Goal: Task Accomplishment & Management: Complete application form

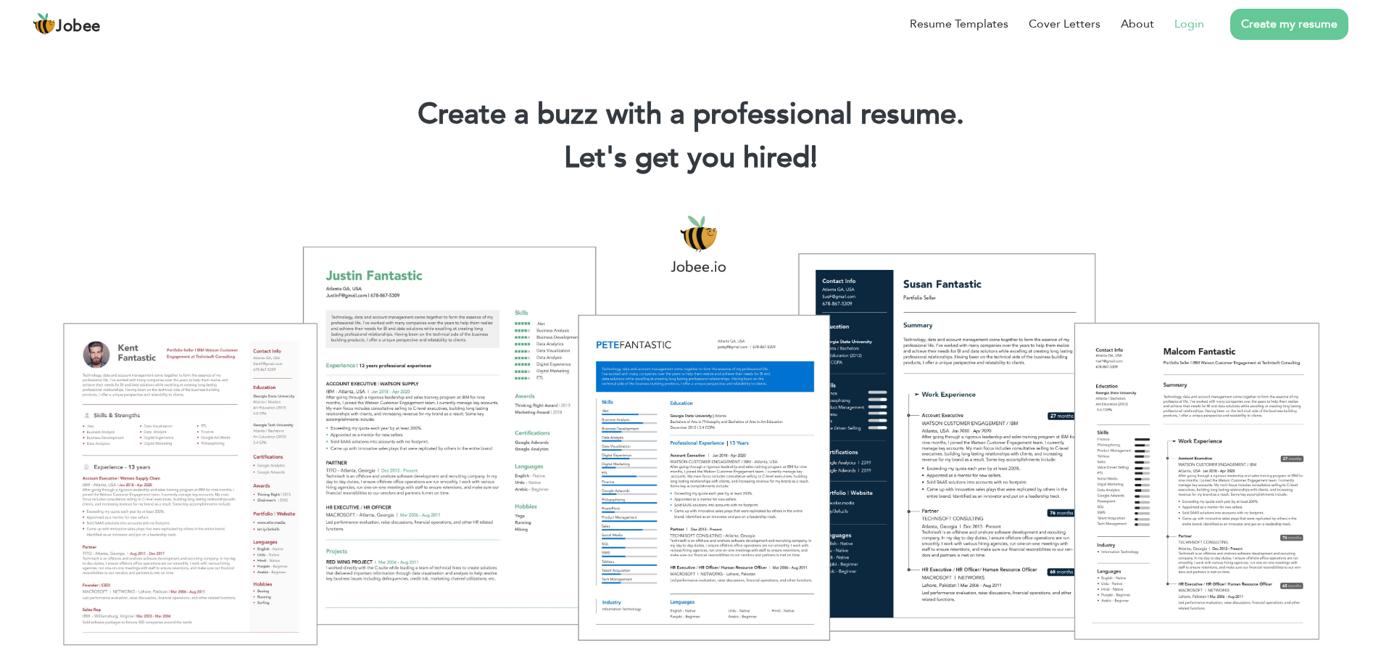
click at [1190, 25] on link "Login" at bounding box center [1190, 23] width 30 height 17
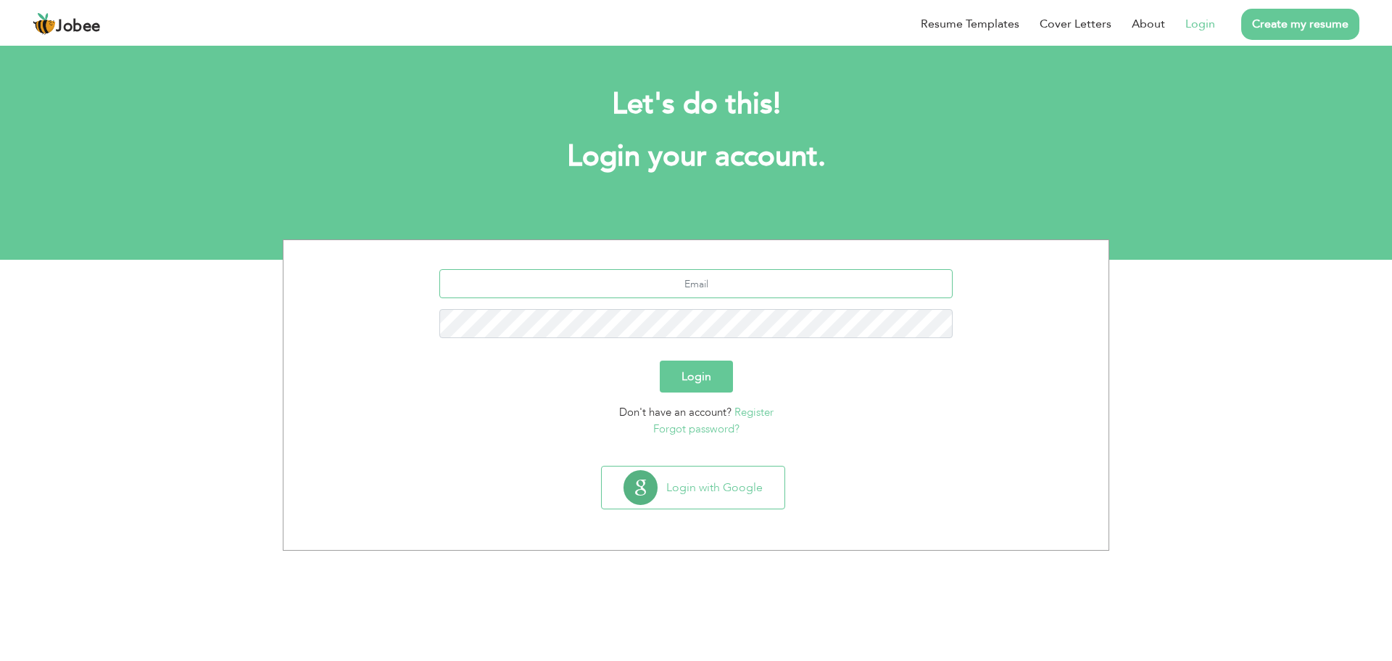
click at [622, 288] on input "text" at bounding box center [696, 283] width 514 height 29
click at [697, 270] on input "text" at bounding box center [696, 283] width 514 height 29
type input "[EMAIL_ADDRESS][DOMAIN_NAME]"
click at [684, 376] on button "Login" at bounding box center [696, 376] width 73 height 32
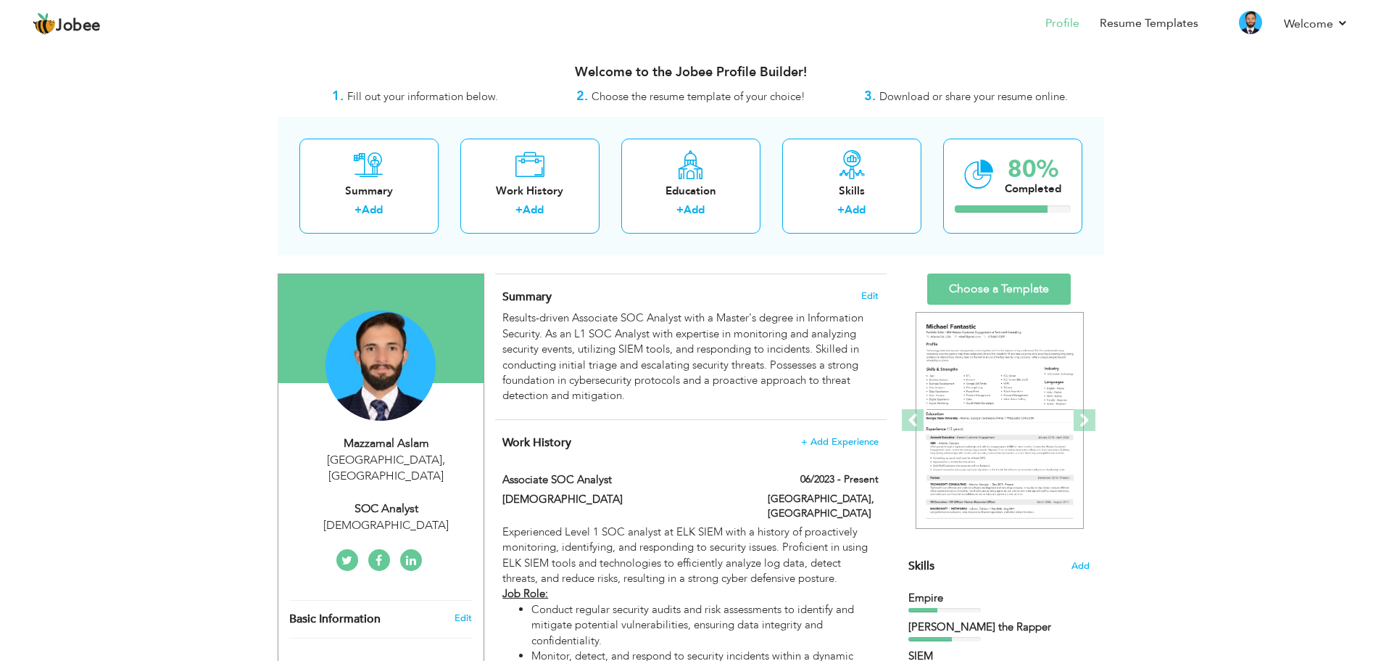
click at [854, 296] on h4 "Summary Edit" at bounding box center [691, 296] width 376 height 15
click at [879, 292] on div "Summary Edit Results-driven Associate SOC Analyst with a Master's degree in Inf…" at bounding box center [691, 347] width 392 height 146
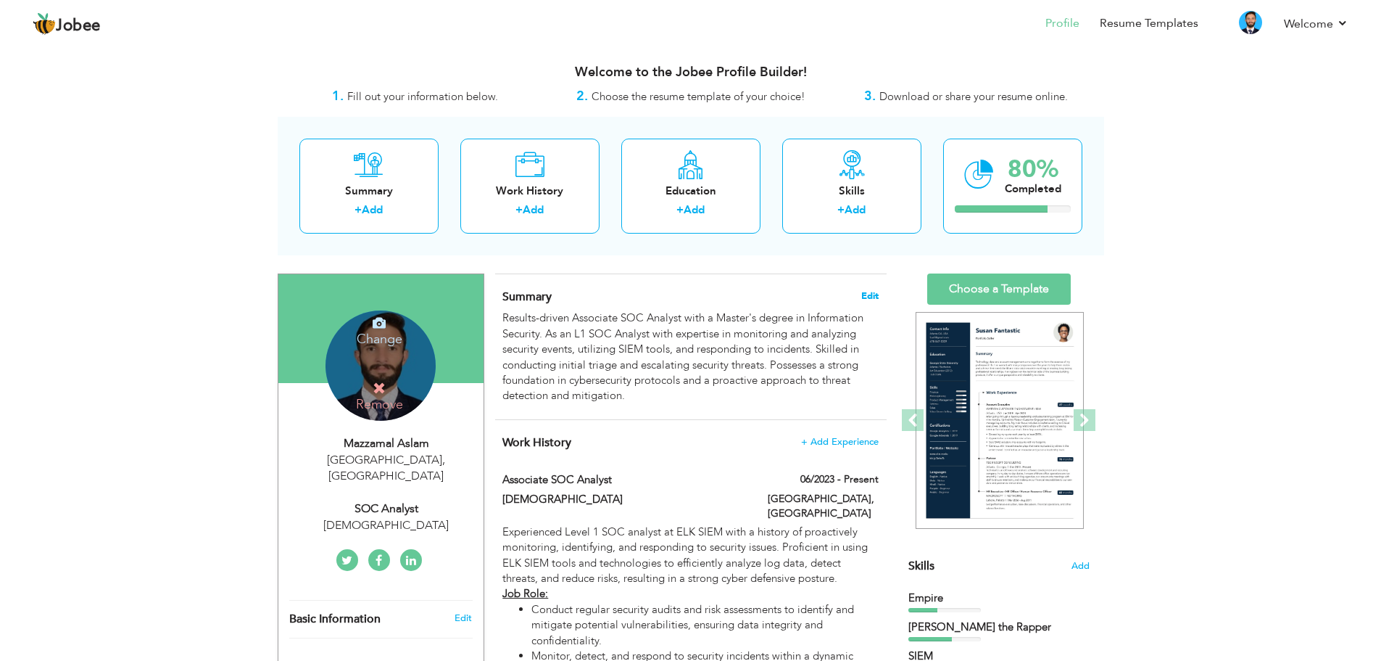
click at [874, 293] on span "Edit" at bounding box center [869, 296] width 17 height 10
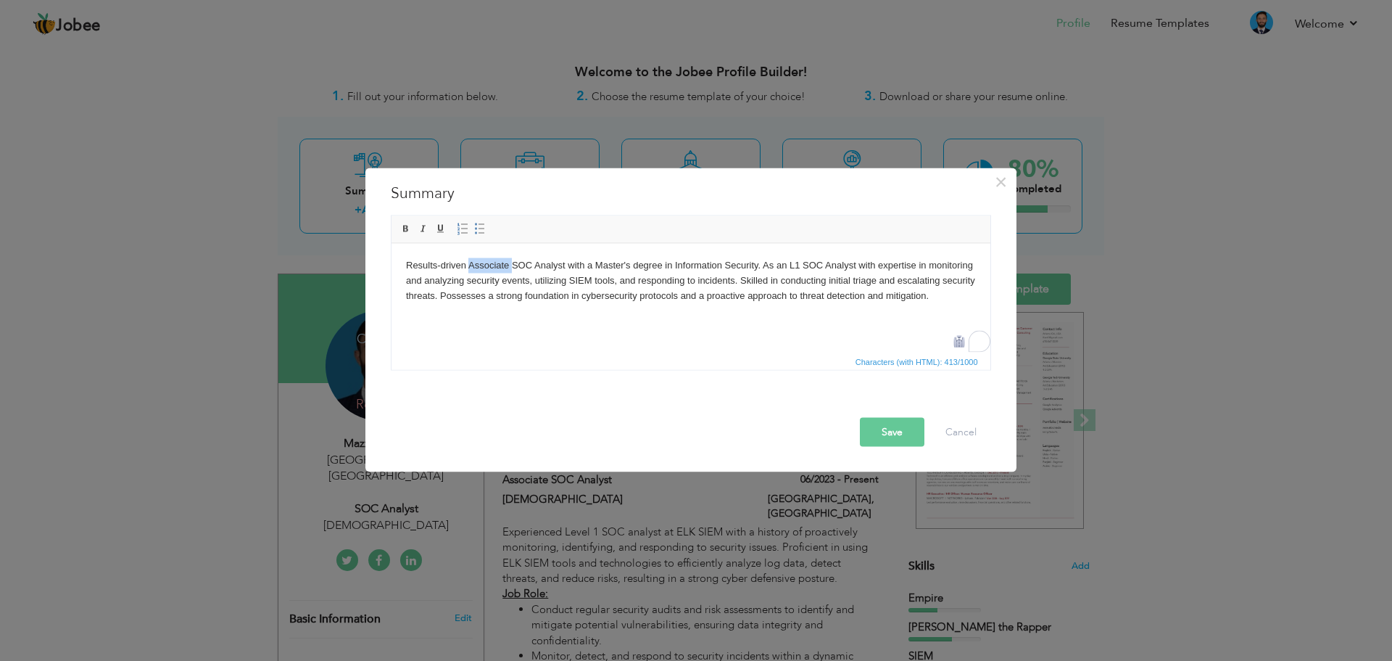
drag, startPoint x: 511, startPoint y: 260, endPoint x: 470, endPoint y: 262, distance: 40.7
click at [470, 262] on body "Results-driven Associate SOC Analyst with a Master's degree in Information Secu…" at bounding box center [690, 279] width 570 height 45
drag, startPoint x: 757, startPoint y: 260, endPoint x: 747, endPoint y: 262, distance: 10.3
click at [747, 262] on body "Results-driven SOC Analyst with a Master's degree in Information Security. As a…" at bounding box center [690, 279] width 570 height 45
click at [759, 262] on body "Results-driven SOC Analyst with a Master's degree in Information Security. As a…" at bounding box center [690, 279] width 570 height 45
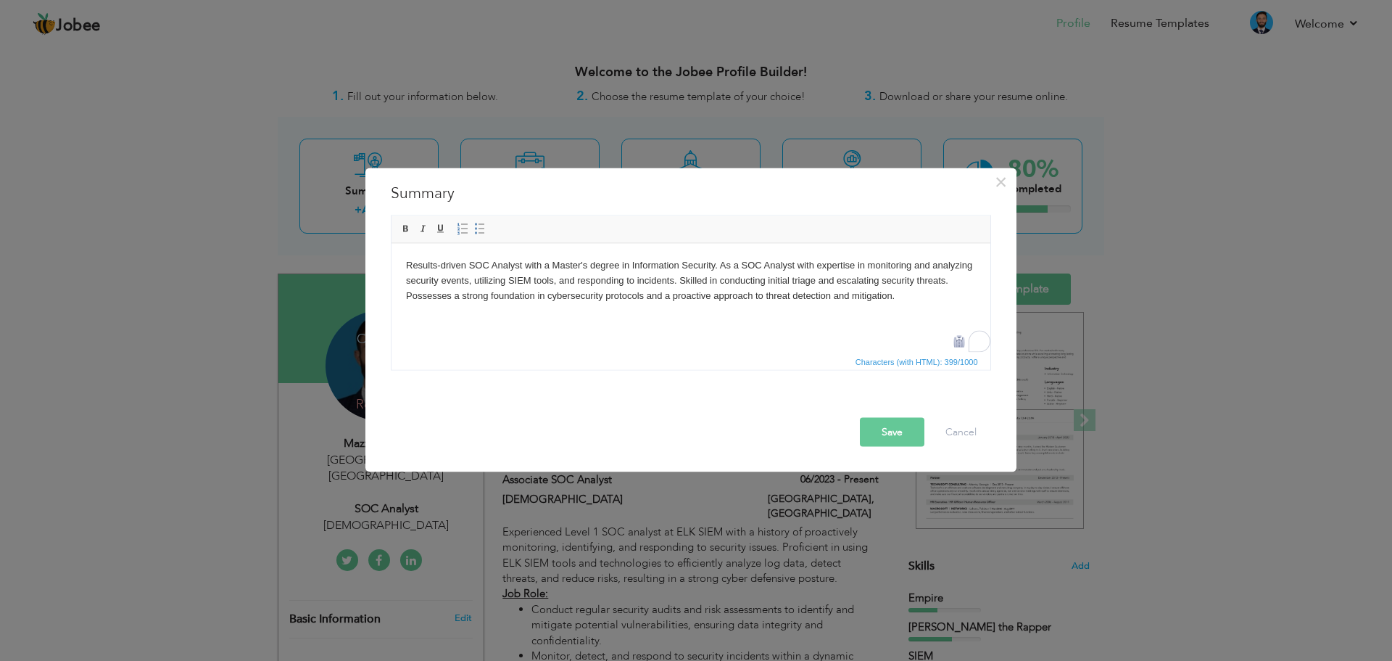
click at [898, 421] on button "Save" at bounding box center [892, 431] width 65 height 29
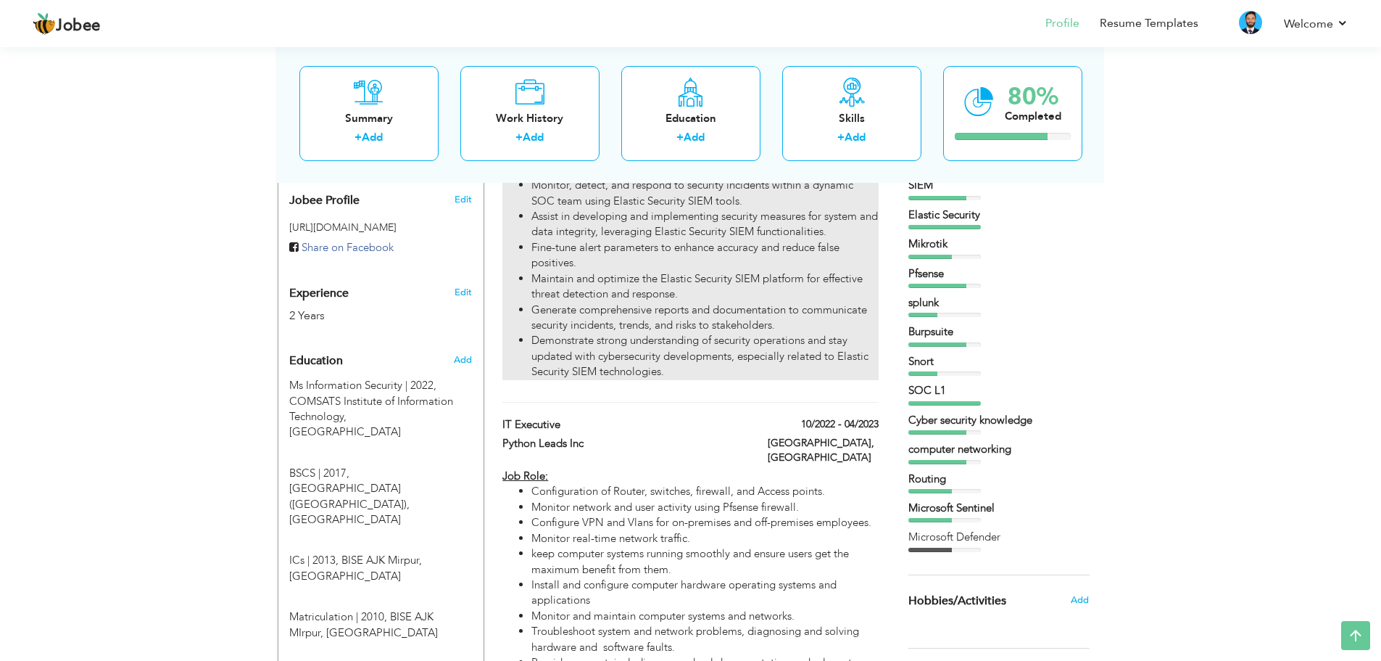
scroll to position [435, 0]
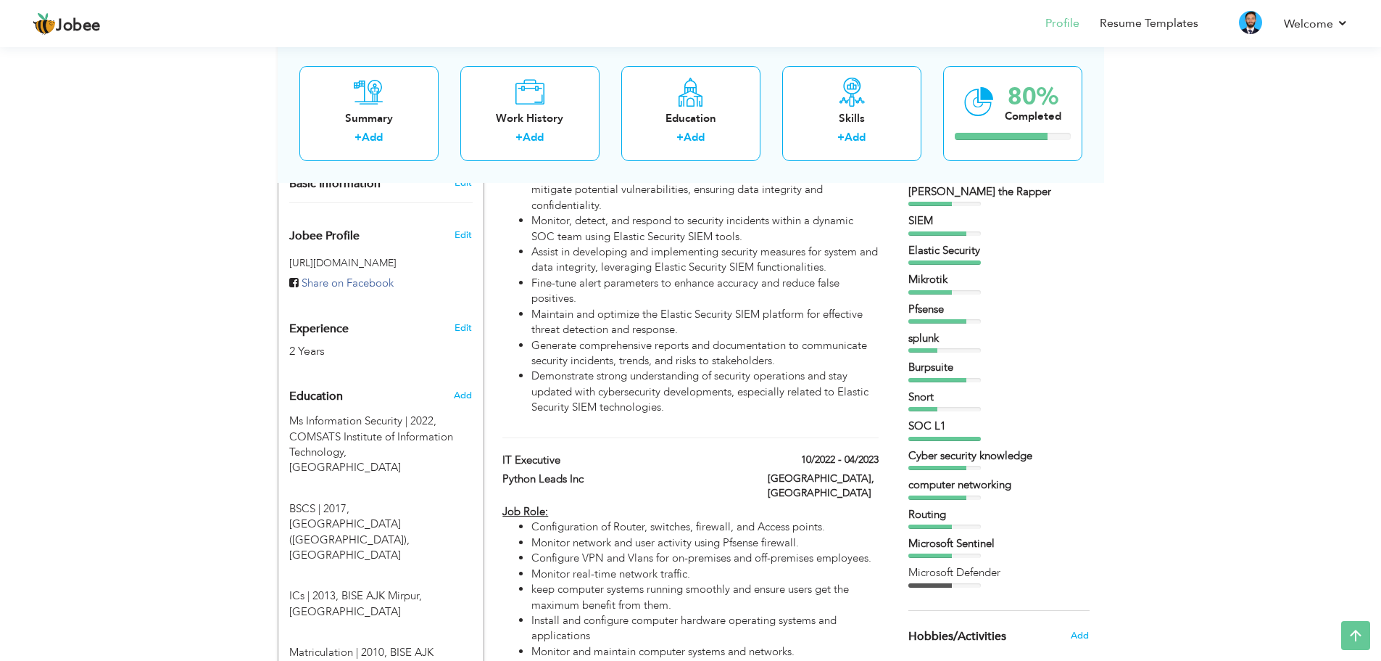
click at [706, 418] on div "Associate SOC Analyst 06/2023 - Present Associate SOC Analyst 06/2023 - Present…" at bounding box center [691, 237] width 376 height 400
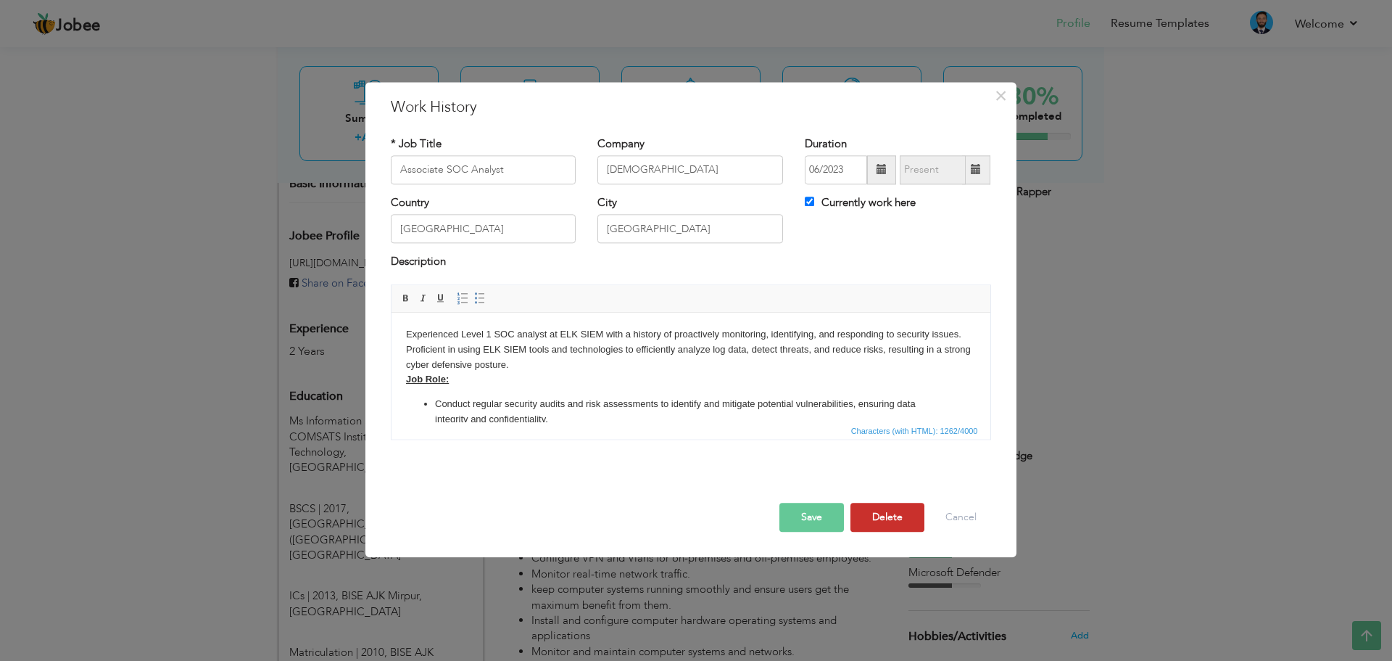
click at [885, 511] on button "Delete" at bounding box center [888, 517] width 74 height 29
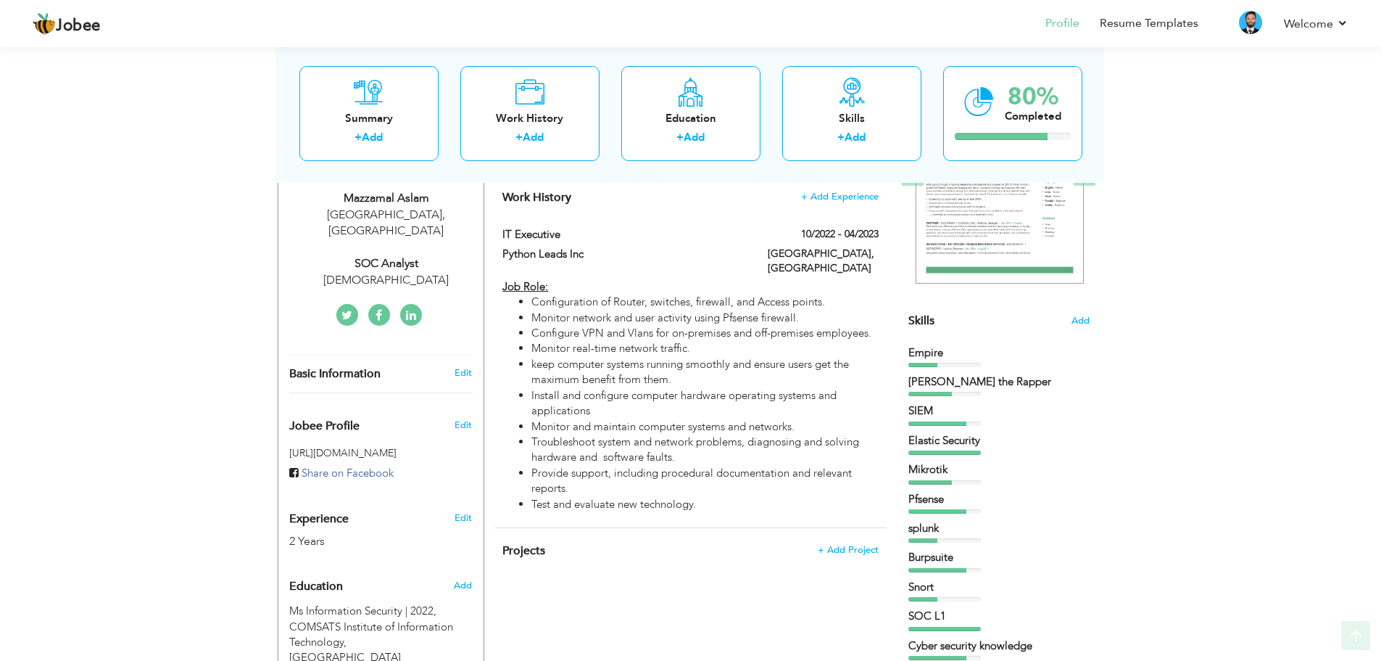
scroll to position [290, 0]
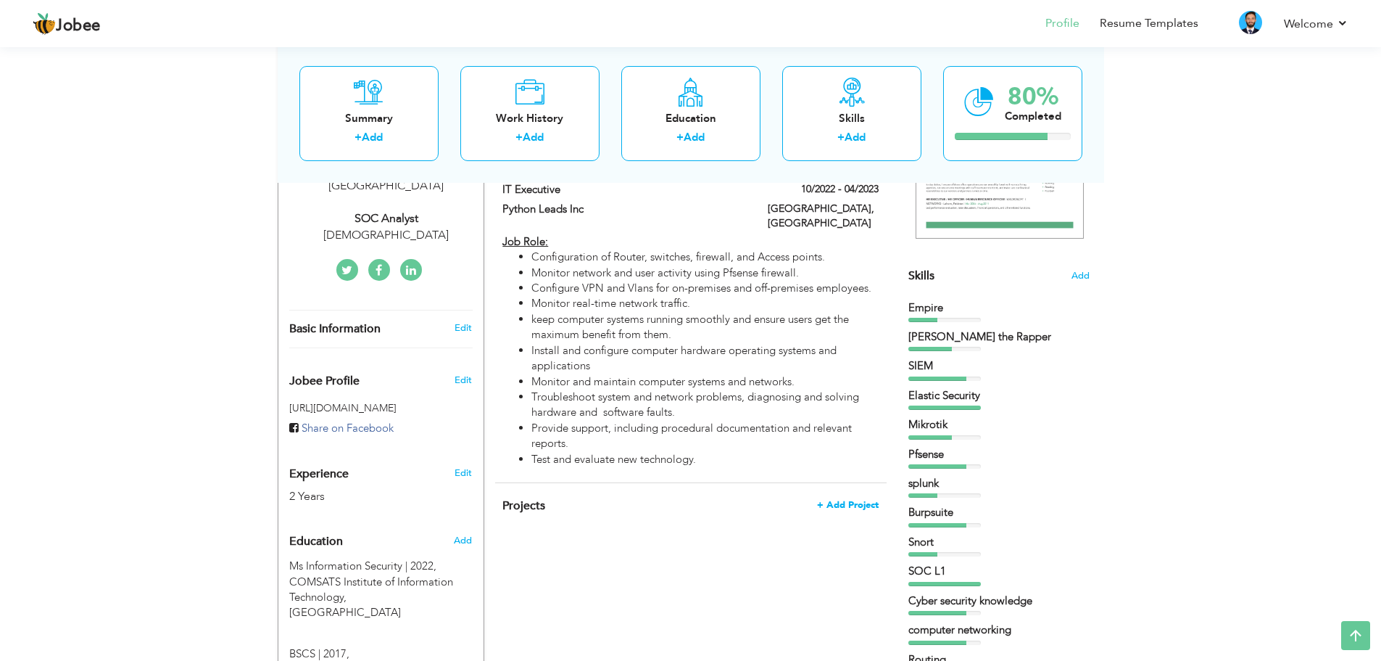
click at [852, 500] on span "+ Add Project" at bounding box center [848, 505] width 62 height 10
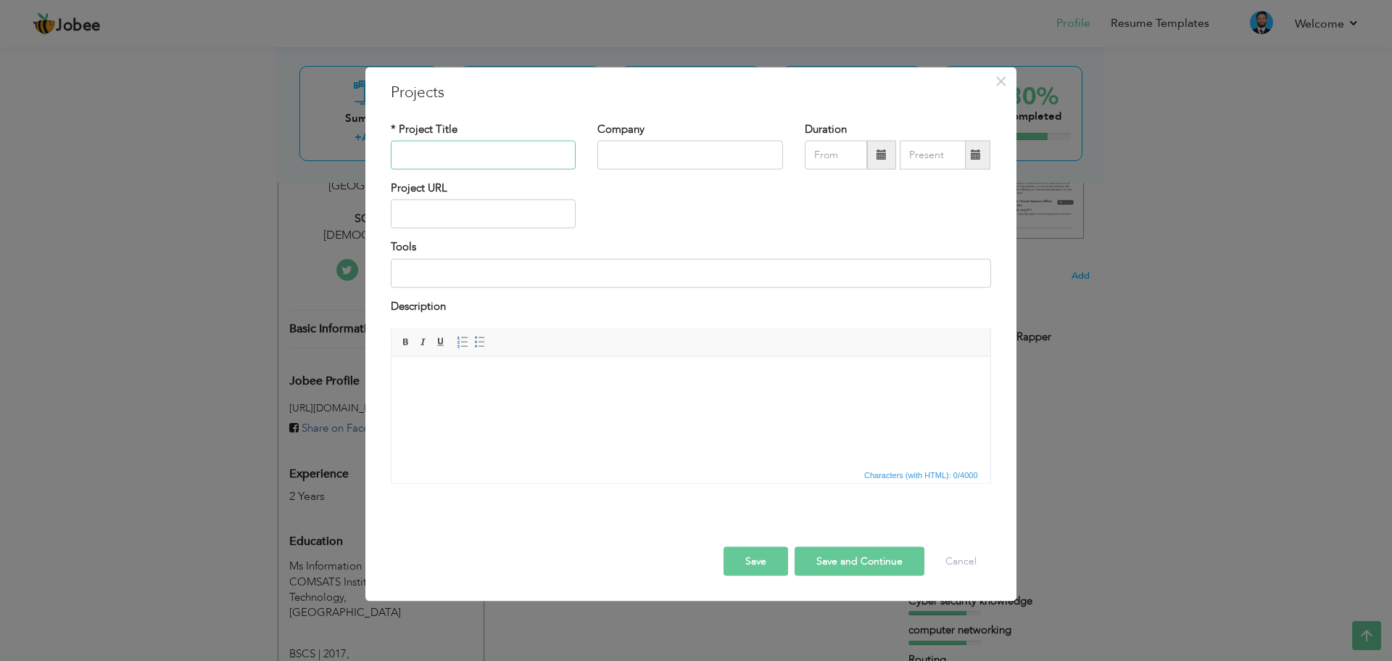
click at [500, 157] on input "text" at bounding box center [484, 155] width 186 height 29
type input "S"
type input "Associate SOC Analyst"
type input "[DEMOGRAPHIC_DATA]"
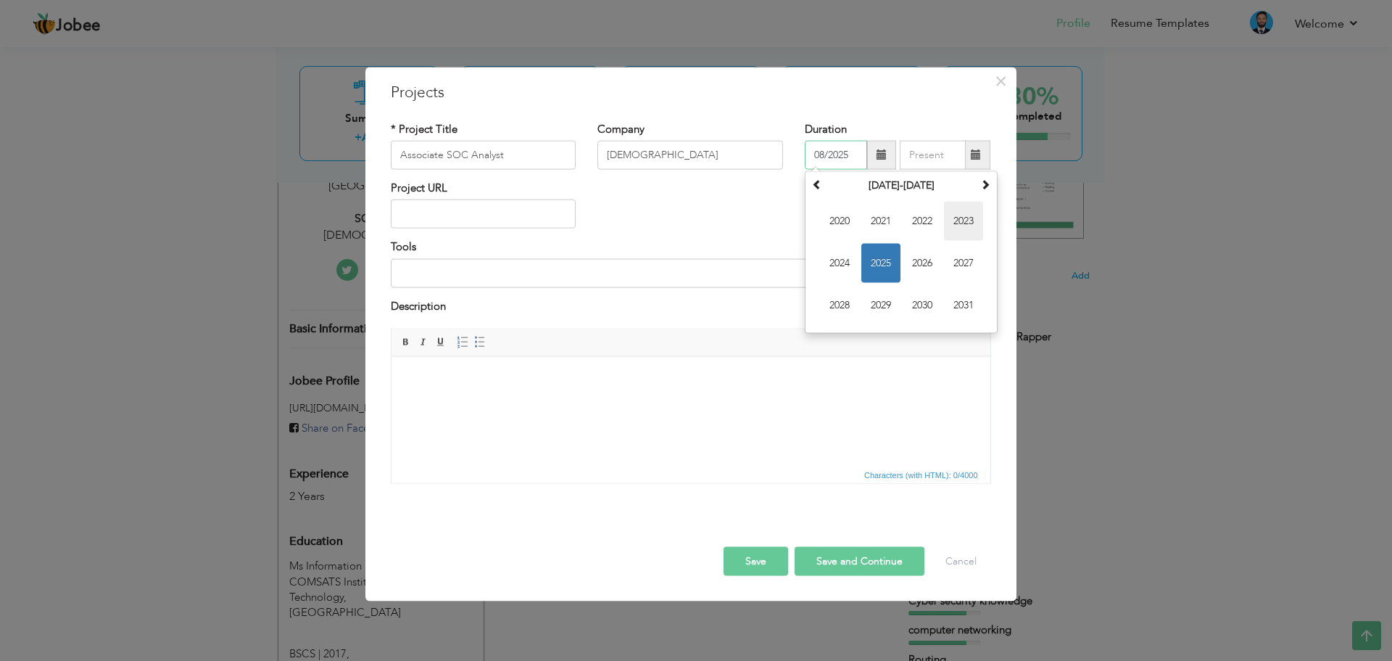
click at [967, 226] on span "2023" at bounding box center [963, 221] width 39 height 39
click at [879, 268] on span "Jun" at bounding box center [880, 263] width 39 height 39
type input "06/2023"
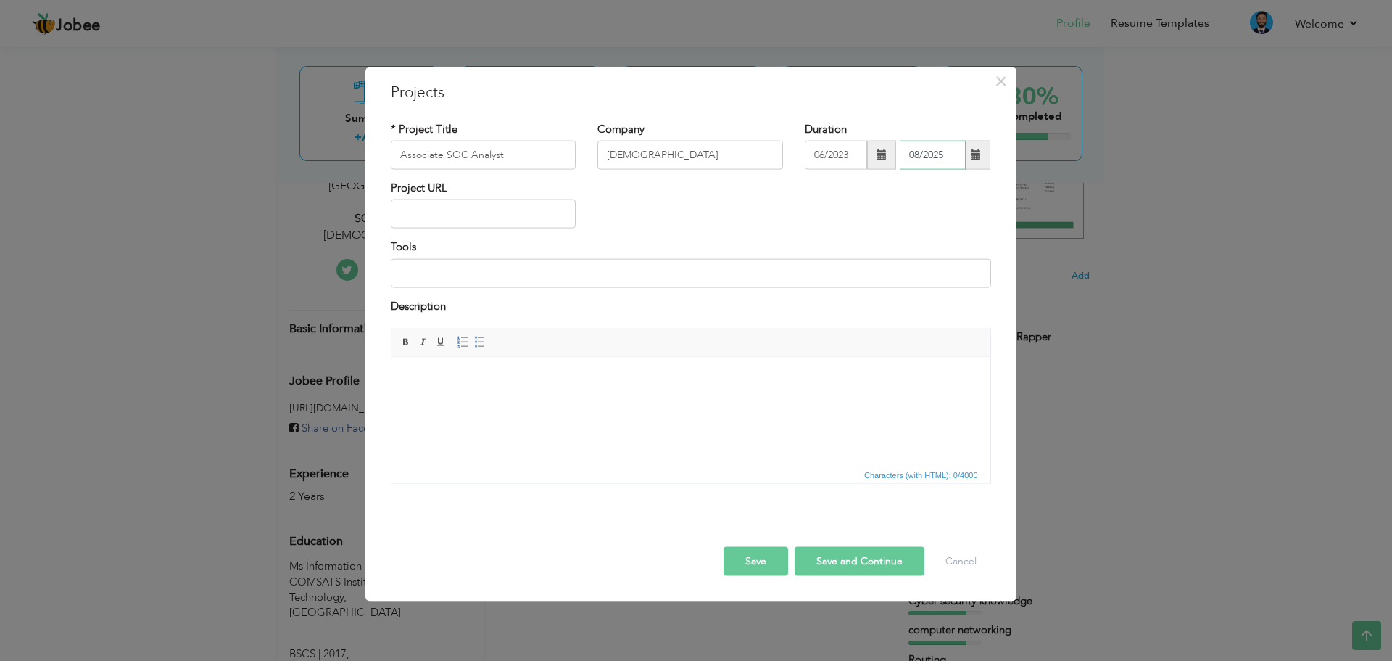
click at [934, 146] on input "08/2025" at bounding box center [933, 155] width 66 height 29
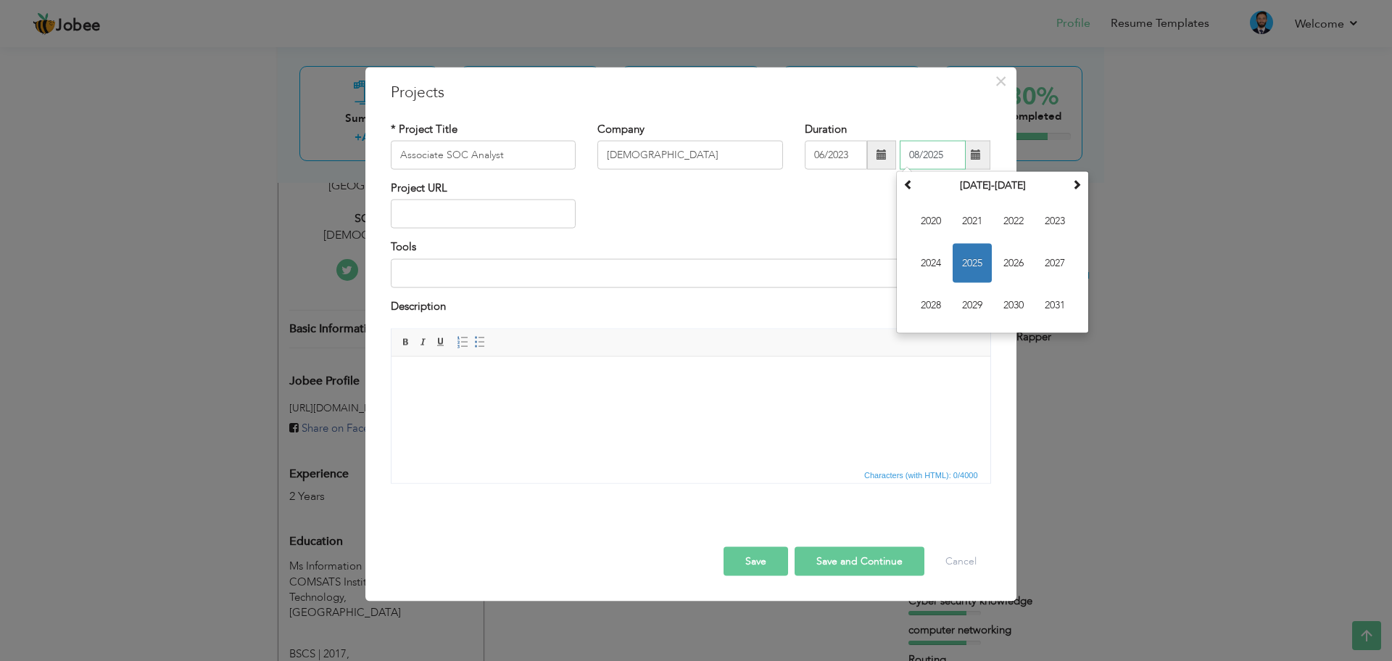
click at [967, 265] on span "2025" at bounding box center [972, 263] width 39 height 39
click at [963, 262] on span "Jun" at bounding box center [972, 263] width 39 height 39
type input "06/2025"
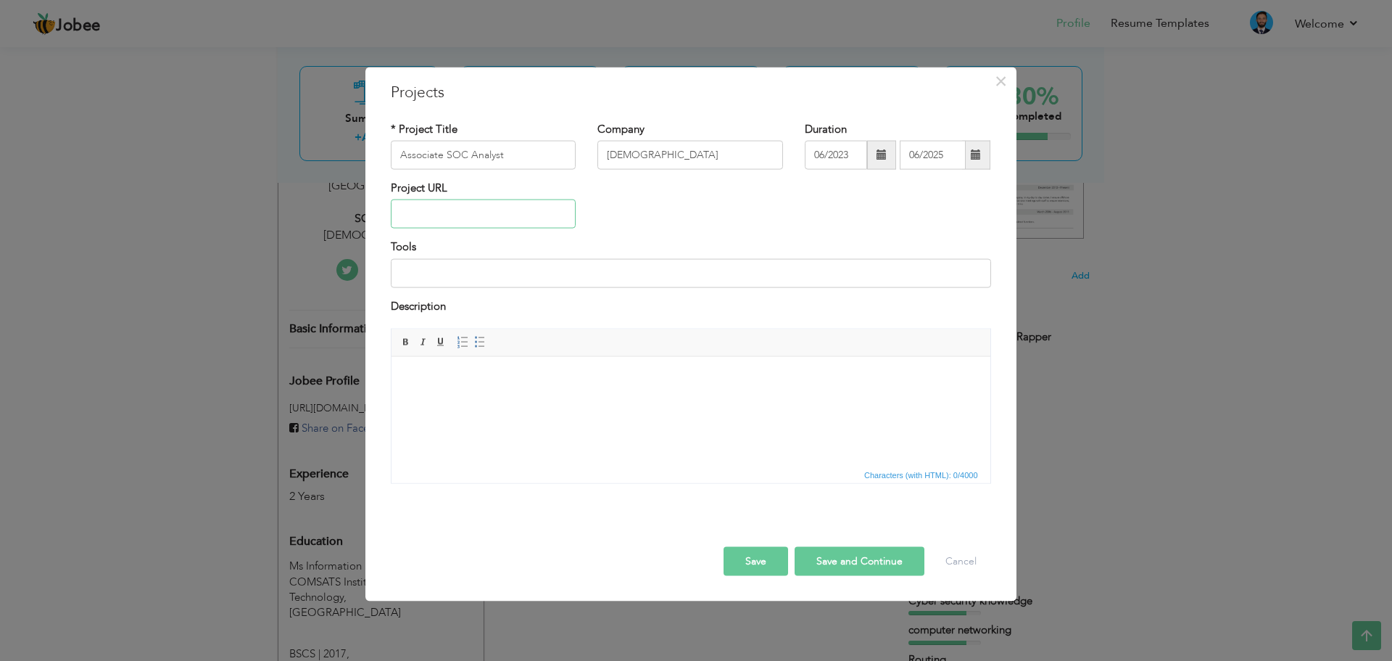
click at [505, 207] on input "text" at bounding box center [484, 213] width 186 height 29
click at [528, 279] on input at bounding box center [691, 272] width 600 height 29
type input "Elastic Stack SIEM"
click at [759, 400] on html at bounding box center [690, 378] width 599 height 44
drag, startPoint x: 161, startPoint y: 247, endPoint x: 218, endPoint y: 62, distance: 193.6
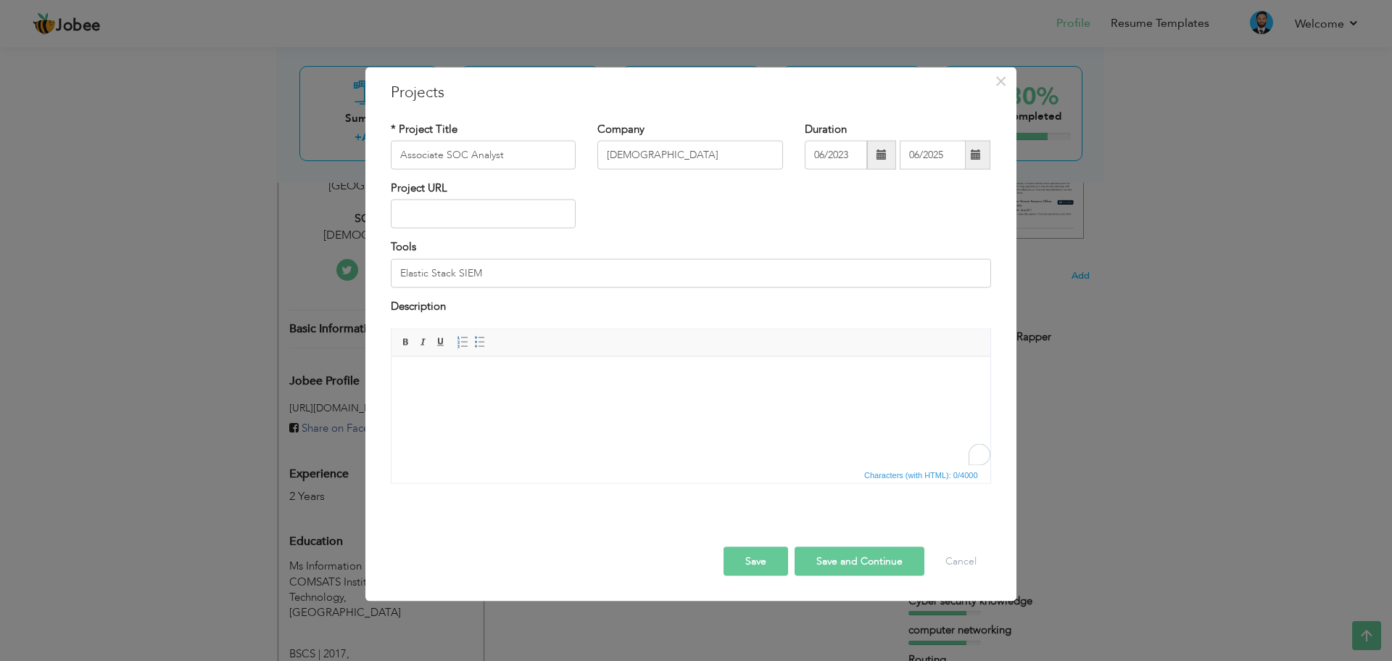
click at [161, 246] on div "× Projects * Project Title Associate SOC Analyst [DEMOGRAPHIC_DATA] Tools" at bounding box center [696, 330] width 1392 height 661
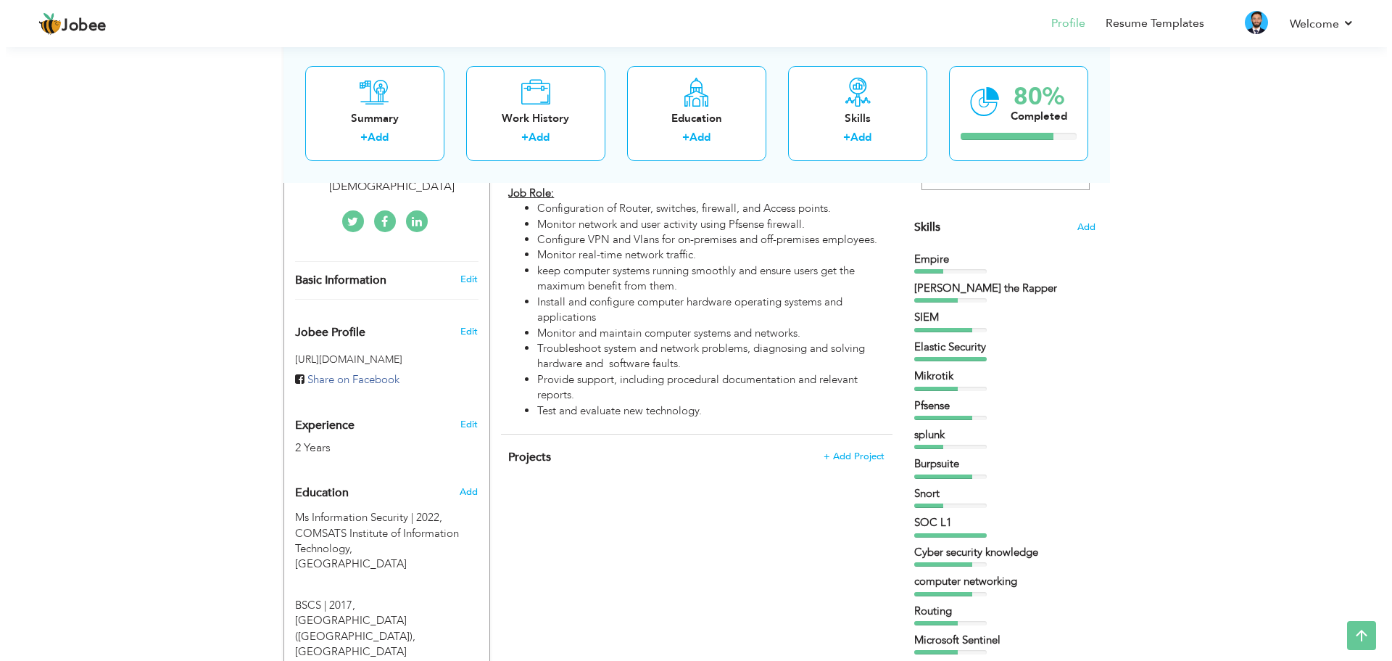
scroll to position [145, 0]
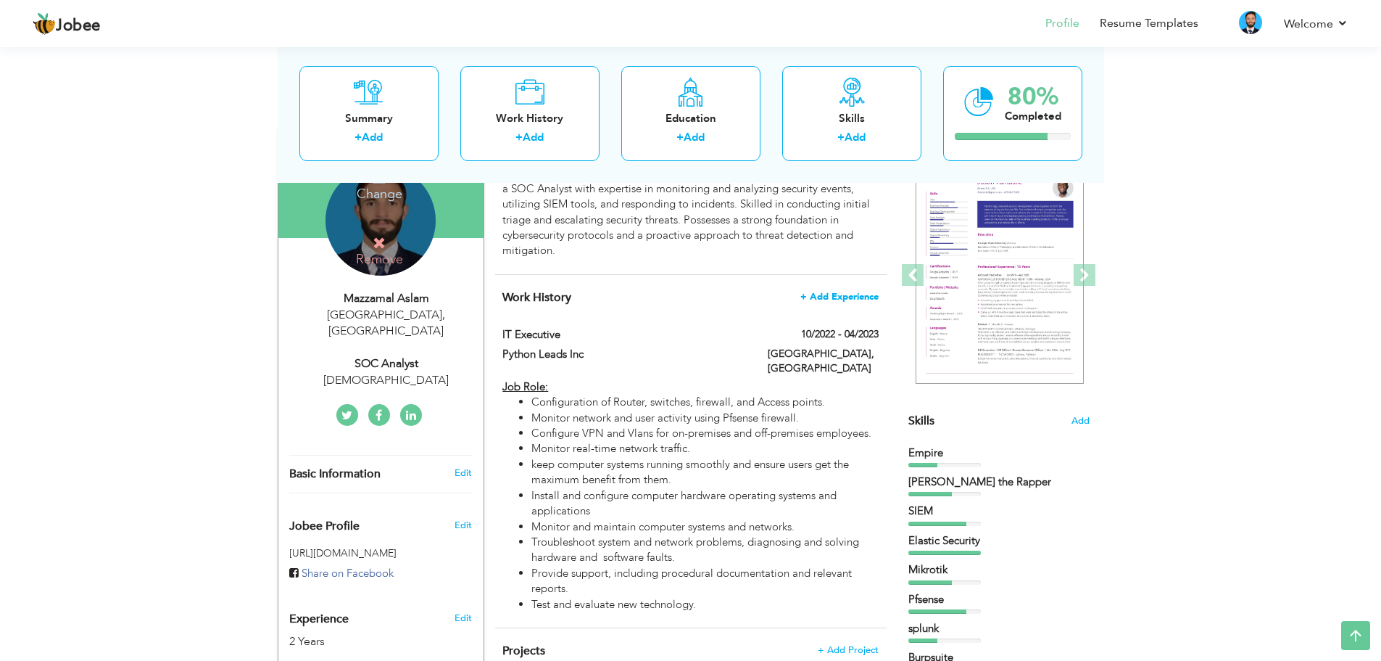
click at [857, 292] on span "+ Add Experience" at bounding box center [840, 297] width 78 height 10
checkbox input "false"
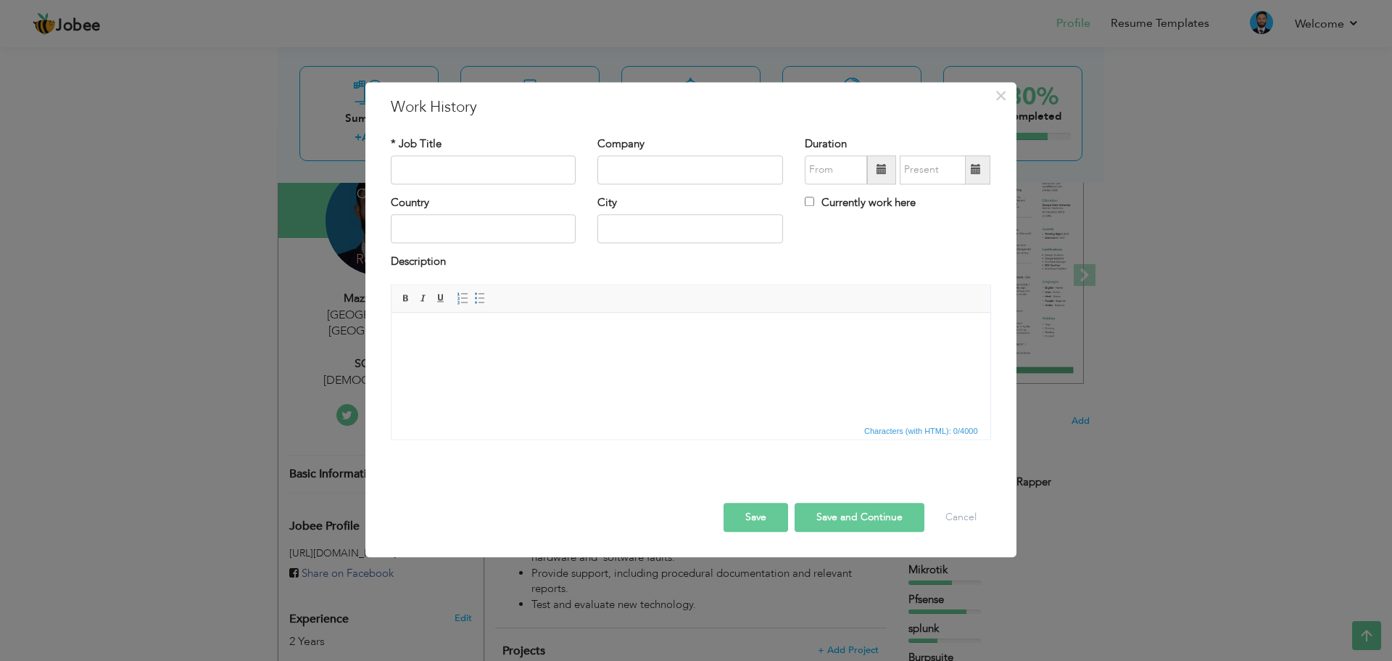
click at [477, 346] on html at bounding box center [690, 335] width 599 height 44
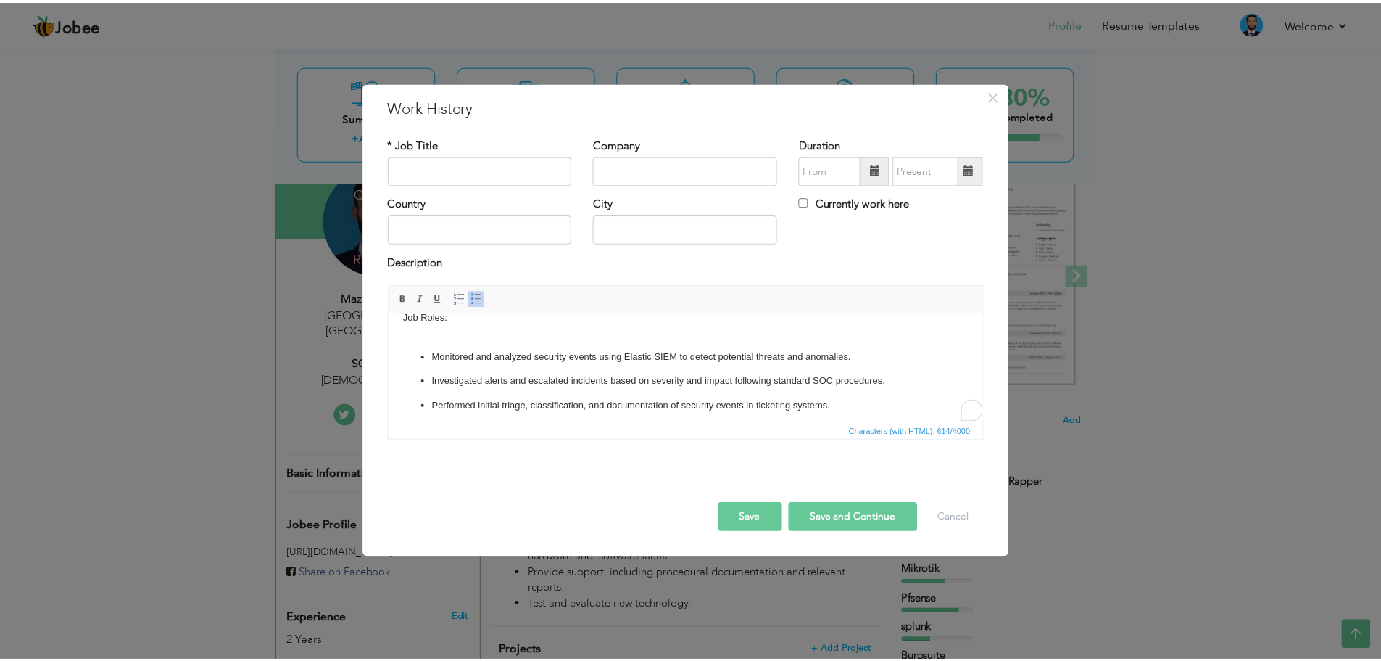
scroll to position [0, 0]
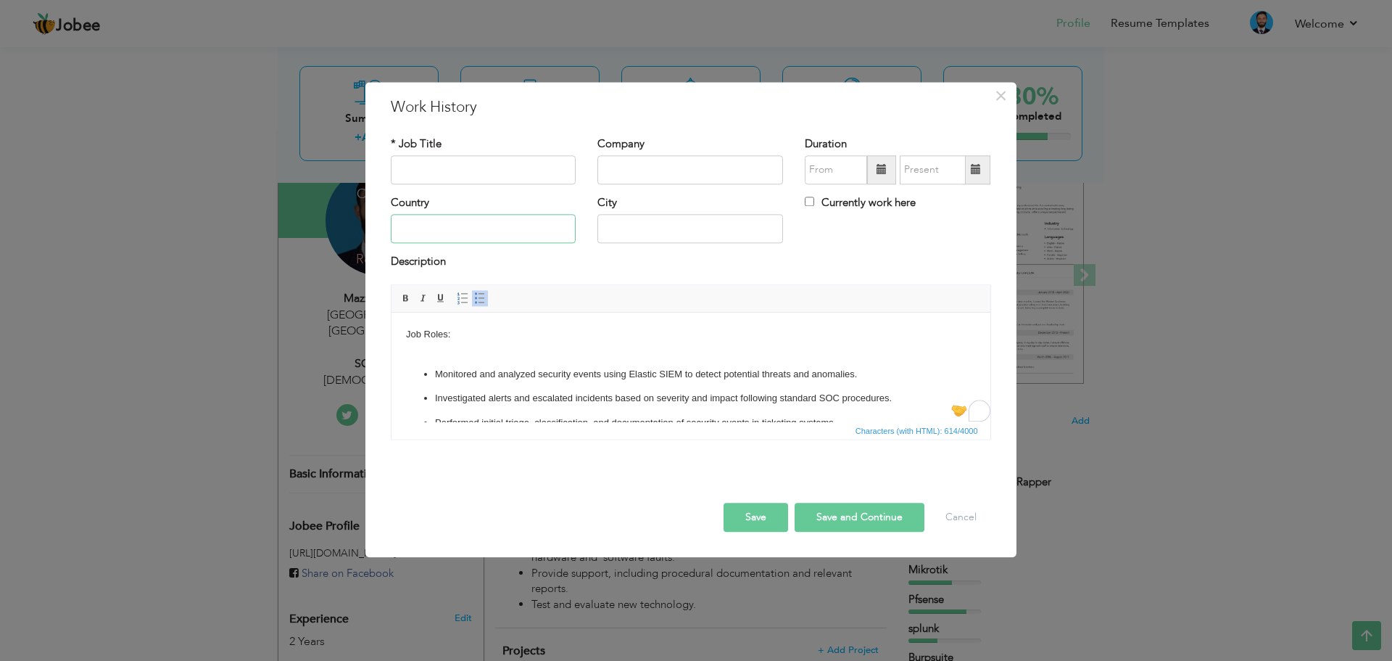
click at [461, 230] on input "text" at bounding box center [484, 229] width 186 height 29
type input "[GEOGRAPHIC_DATA]"
click at [464, 179] on input "text" at bounding box center [484, 169] width 186 height 29
type input "Associate SOC Analyst"
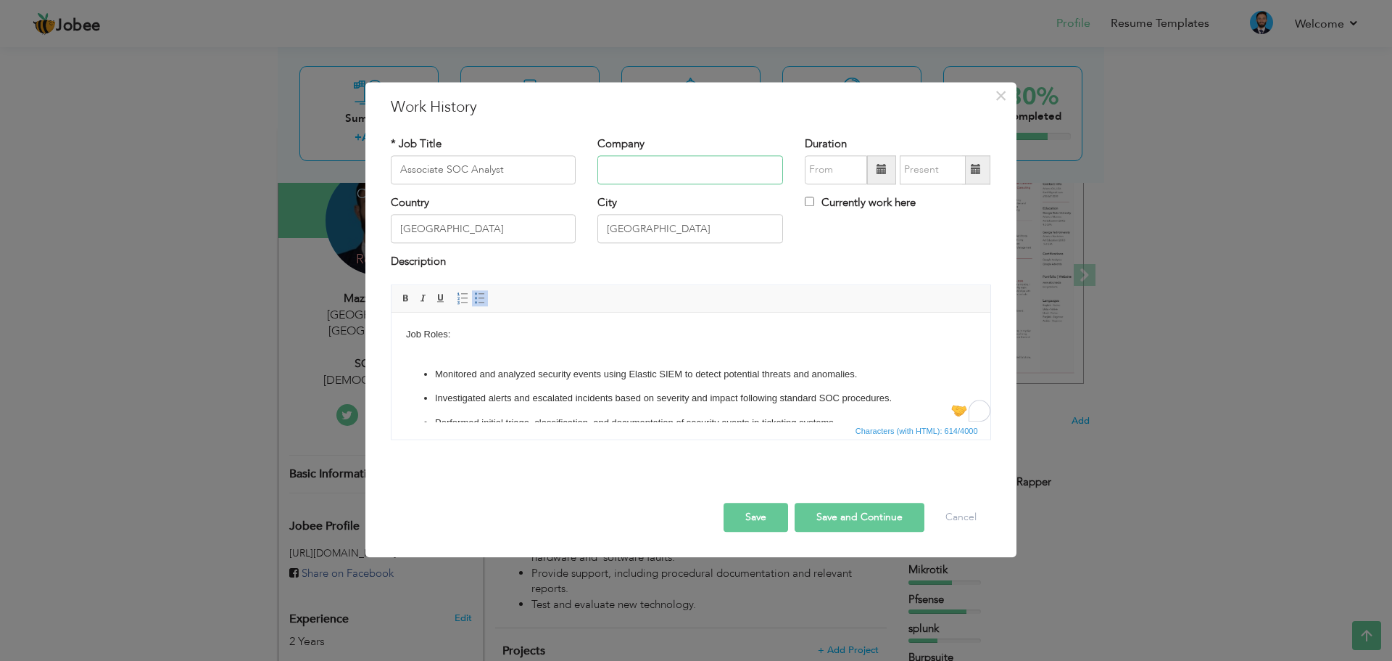
click at [669, 172] on input "text" at bounding box center [691, 169] width 186 height 29
type input "[DEMOGRAPHIC_DATA]"
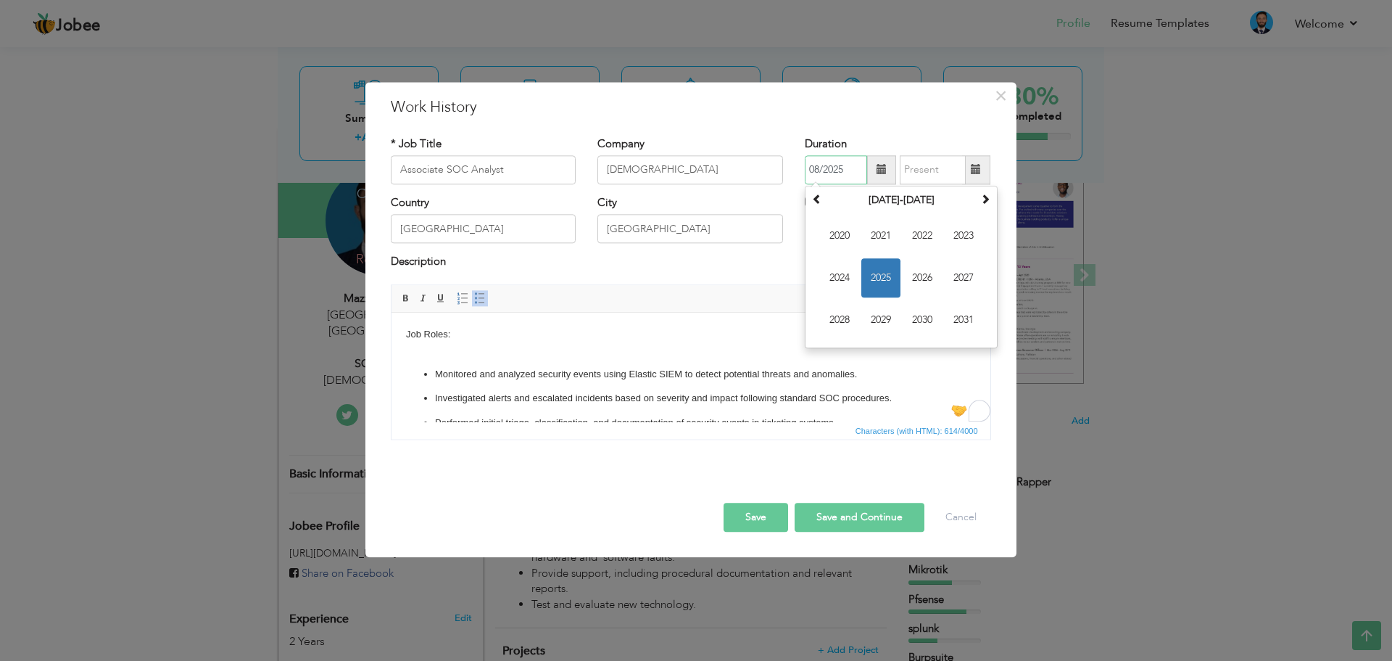
click at [838, 168] on input "08/2025" at bounding box center [836, 169] width 62 height 29
click at [967, 240] on span "2023" at bounding box center [963, 235] width 39 height 39
click at [893, 286] on span "Jun" at bounding box center [880, 277] width 39 height 39
type input "06/2023"
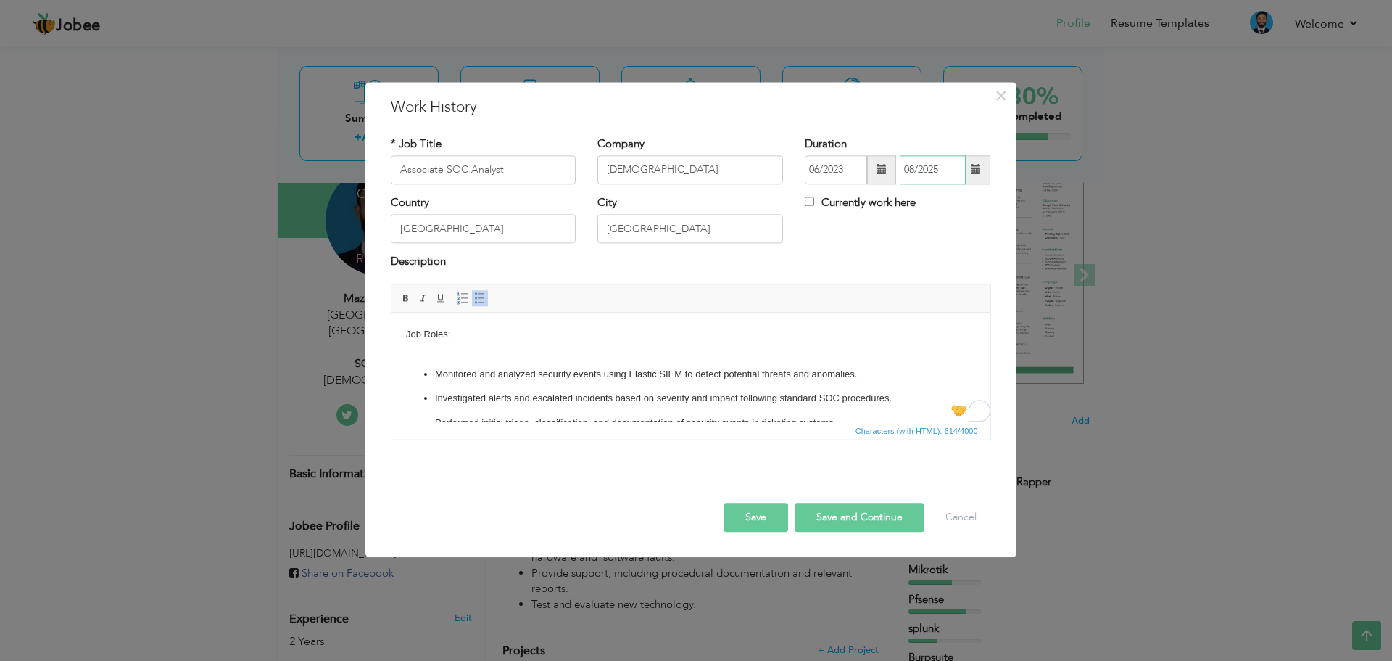
click at [941, 165] on input "08/2025" at bounding box center [933, 169] width 66 height 29
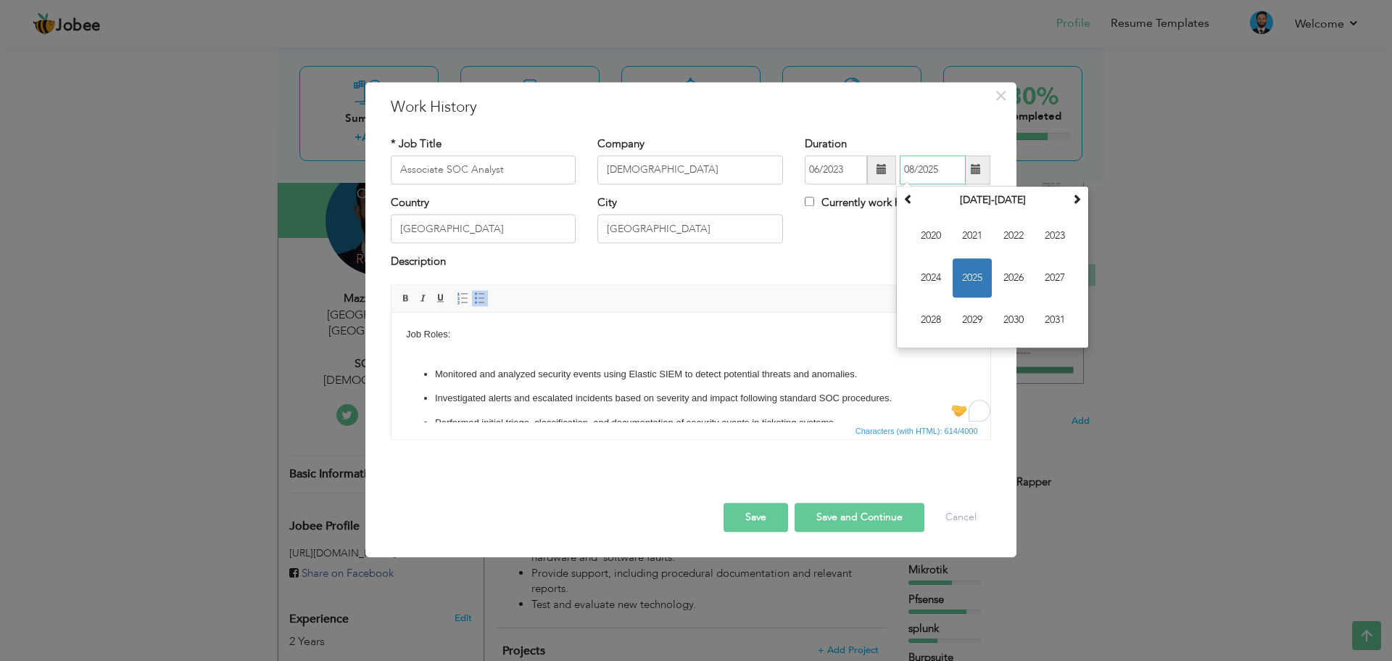
click at [970, 276] on span "2025" at bounding box center [972, 277] width 39 height 39
click at [977, 281] on span "Jun" at bounding box center [972, 277] width 39 height 39
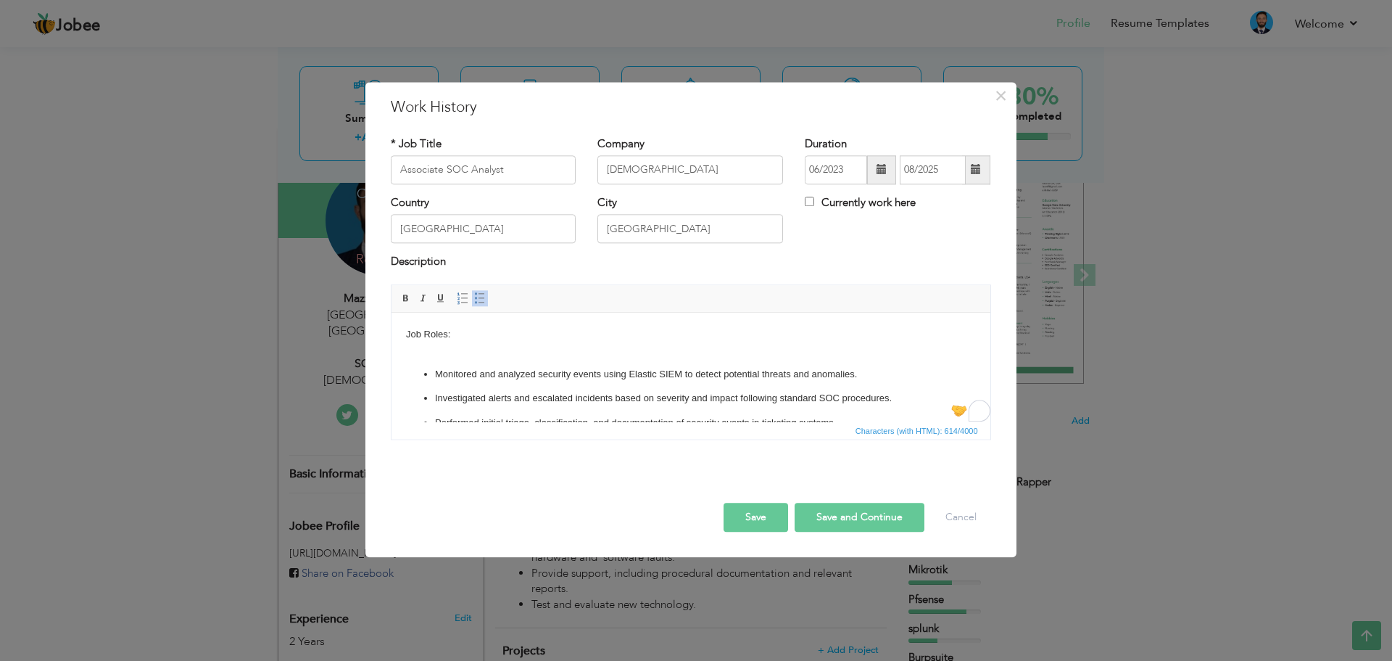
type input "06/2025"
click at [848, 520] on button "Save and Continue" at bounding box center [860, 517] width 130 height 29
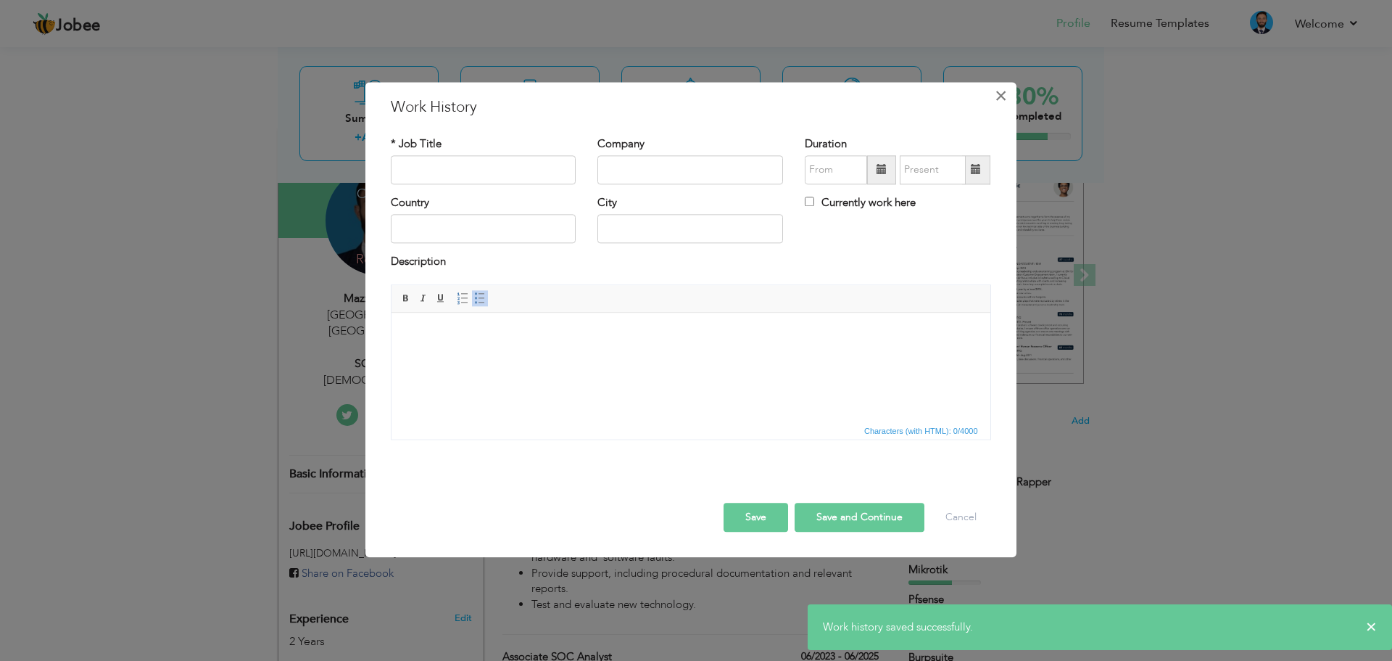
click at [996, 100] on span "×" at bounding box center [1001, 96] width 12 height 26
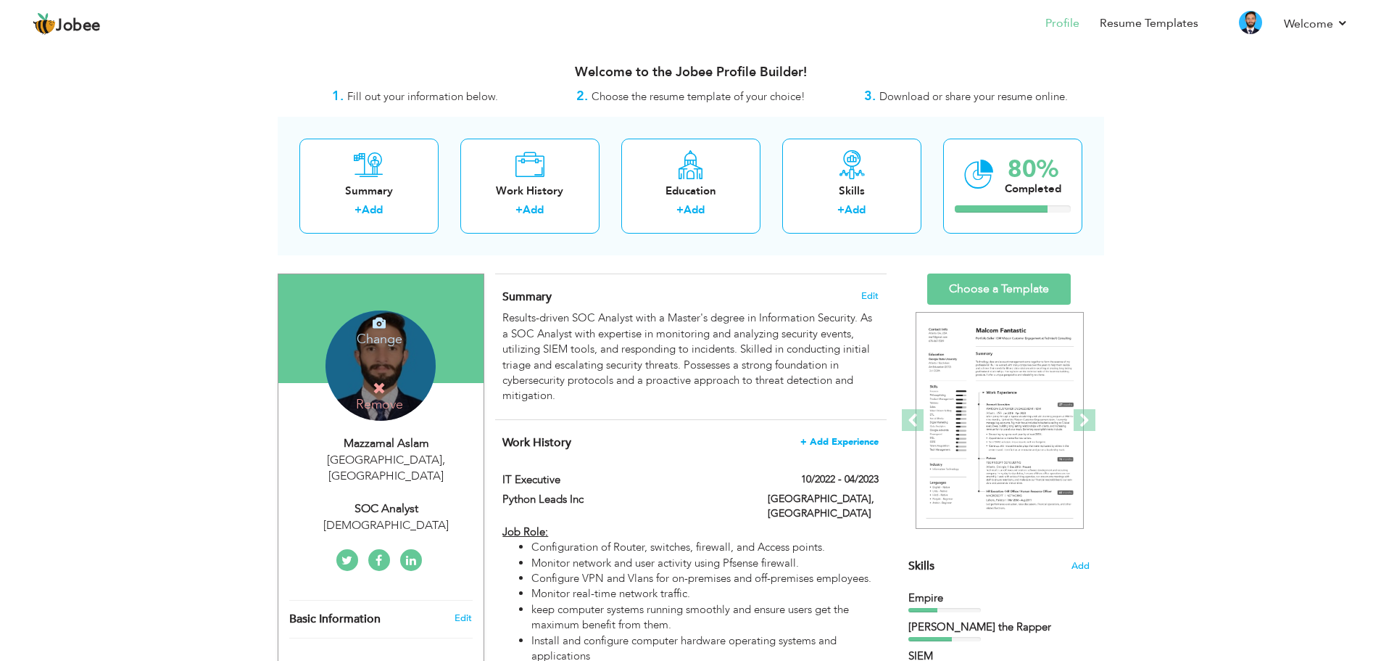
click at [828, 437] on span "+ Add Experience" at bounding box center [840, 442] width 78 height 10
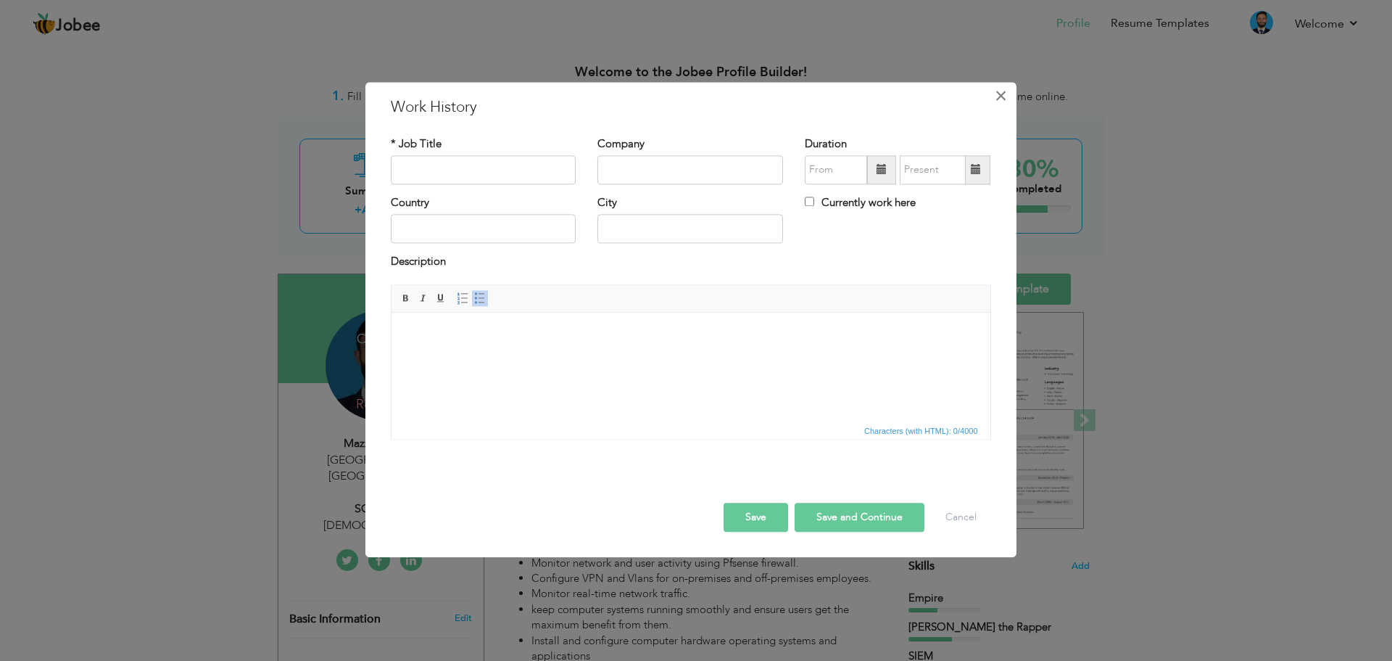
click at [1004, 96] on span "×" at bounding box center [1001, 96] width 12 height 26
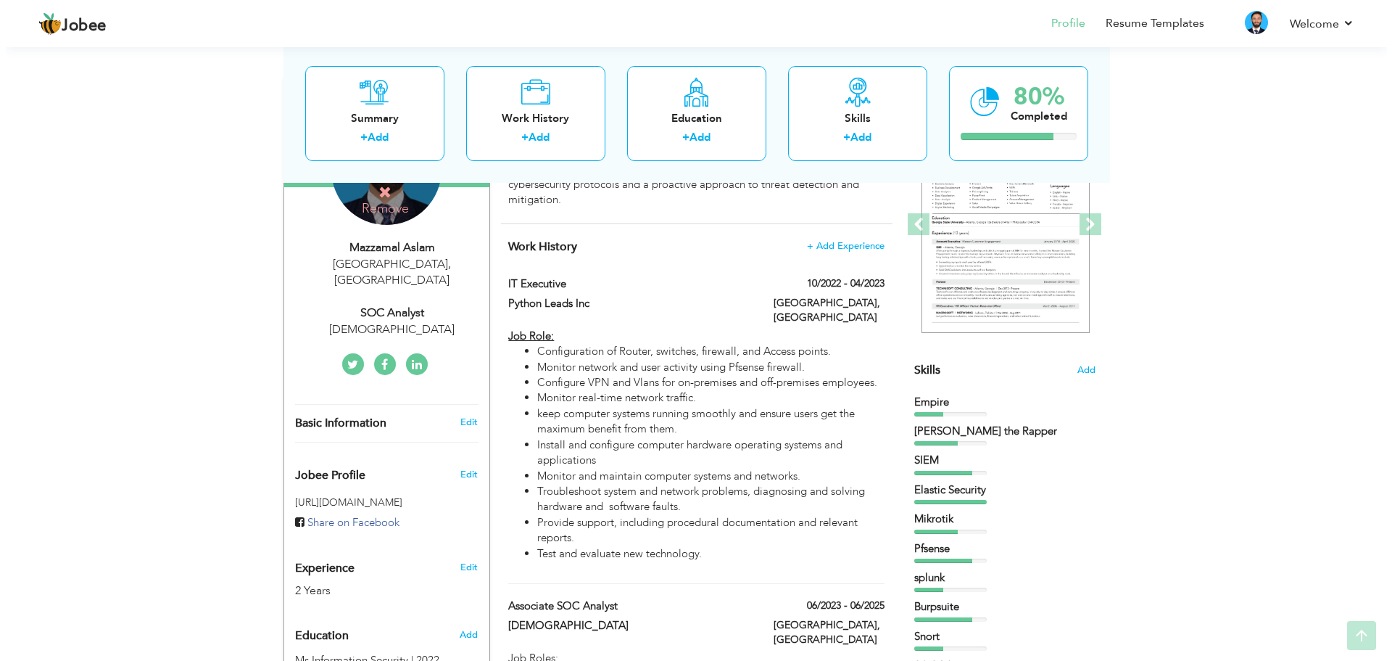
scroll to position [218, 0]
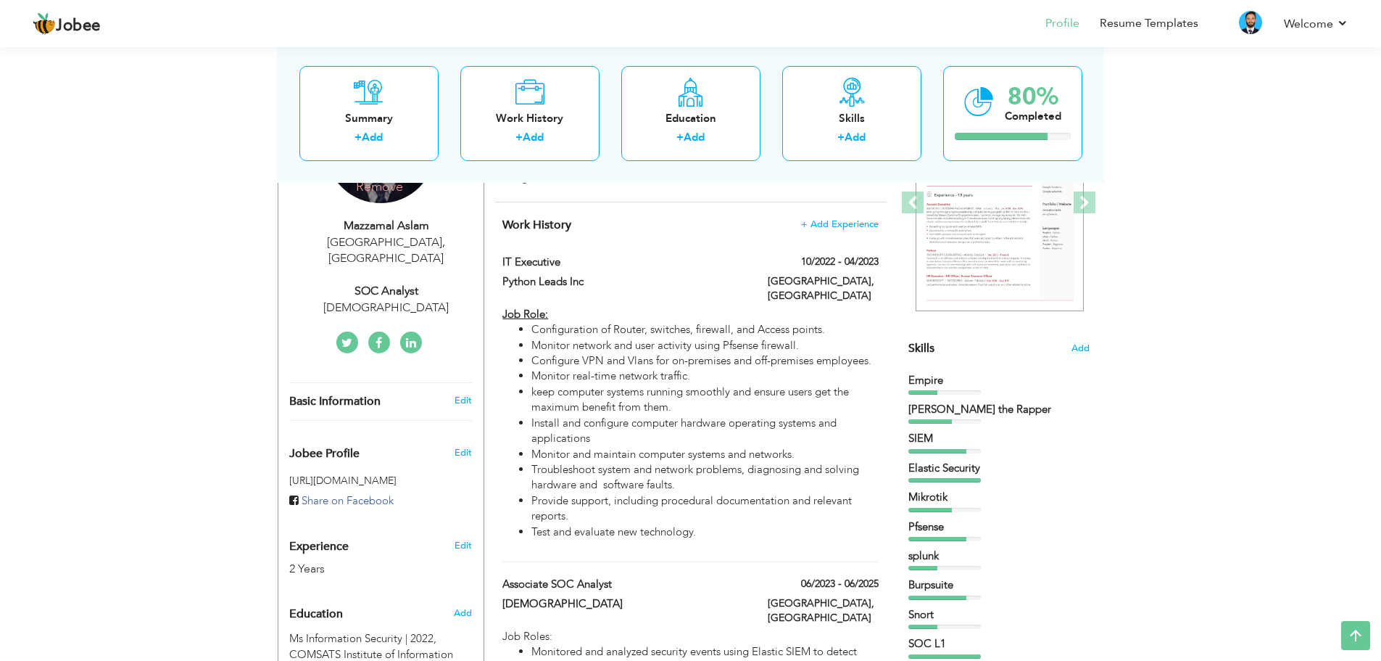
click at [1181, 334] on div "View Resume Export PDF Profile Summary Public Link Experience Education Awards …" at bounding box center [690, 603] width 1381 height 1554
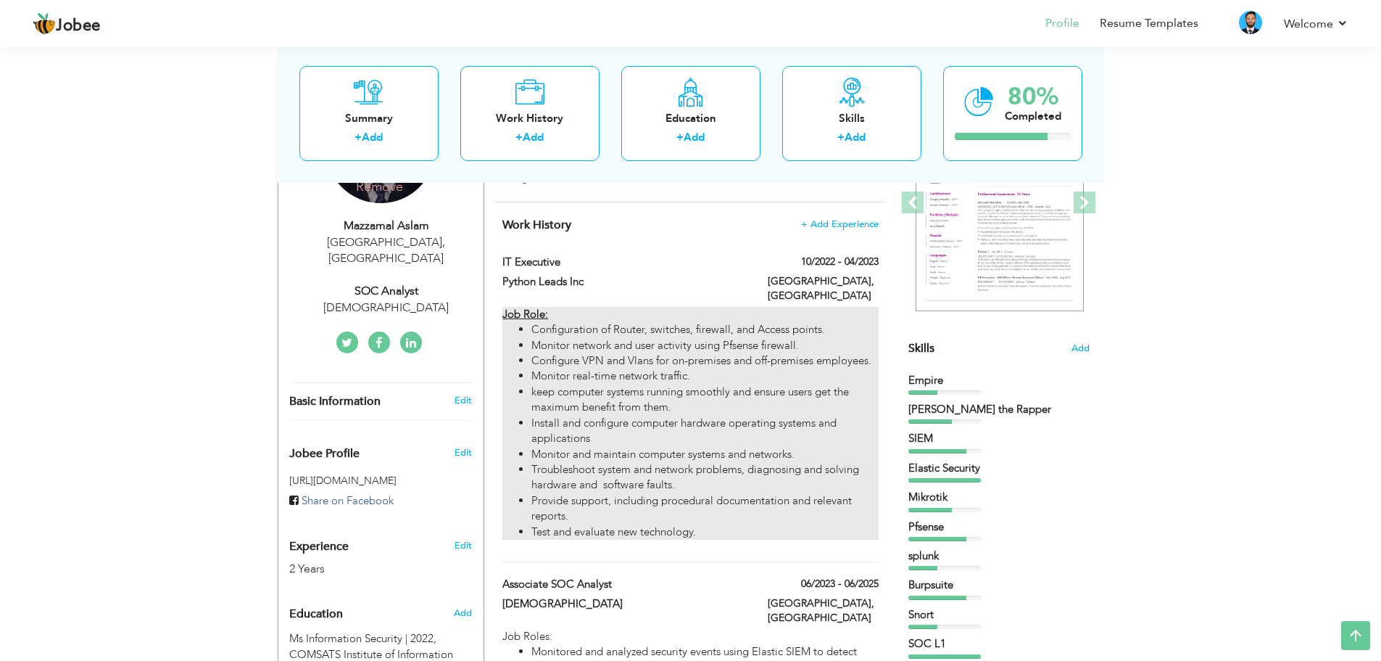
drag, startPoint x: 725, startPoint y: 522, endPoint x: 534, endPoint y: 302, distance: 290.9
click at [534, 307] on div "Job Role: Configuration of Router, switches, firewall, and Access points. Monit…" at bounding box center [691, 423] width 376 height 233
type input "IT Executive"
type input "Python Leads Inc"
type input "10/2022"
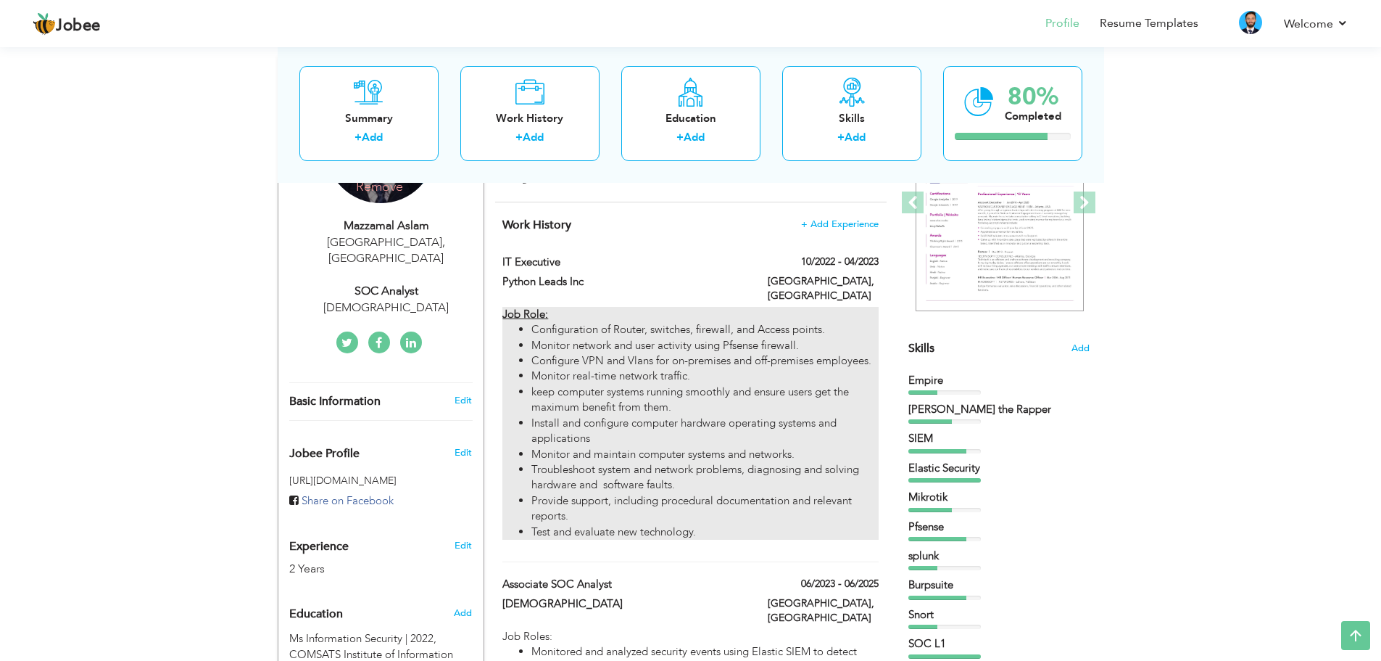
type input "04/2023"
type input "[GEOGRAPHIC_DATA]"
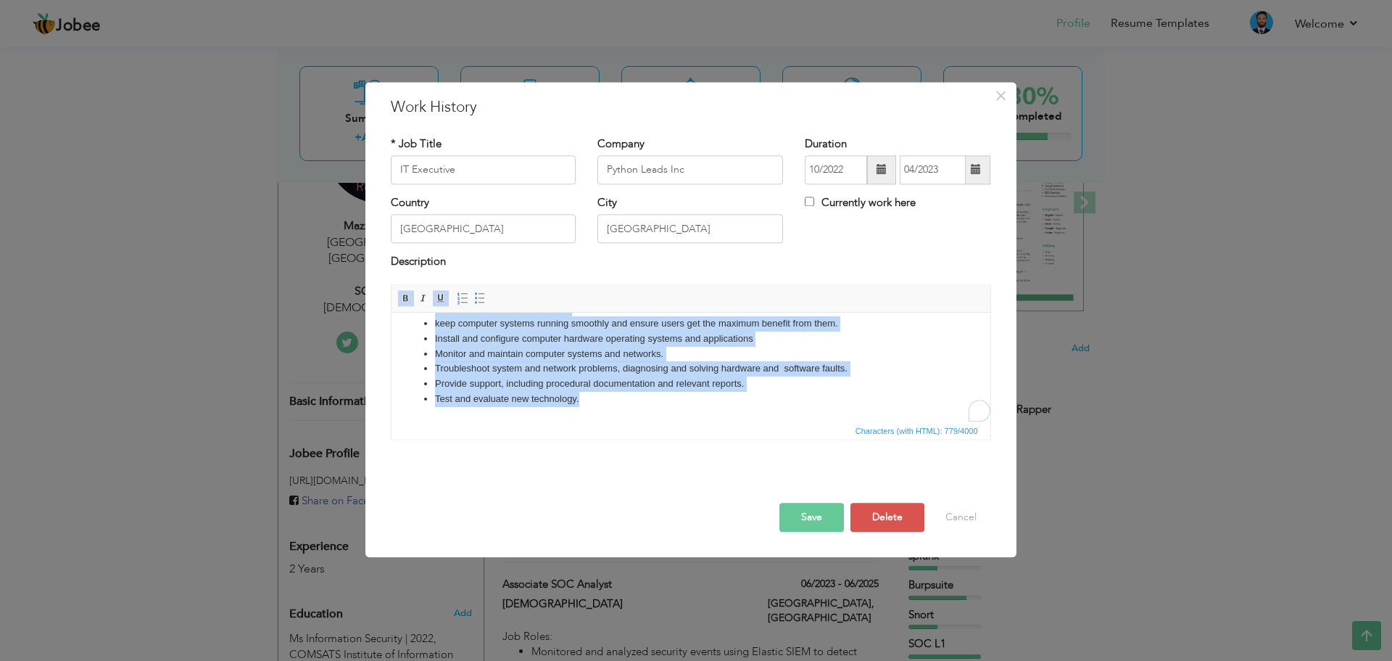
scroll to position [96, 0]
drag, startPoint x: 401, startPoint y: 328, endPoint x: 1177, endPoint y: 752, distance: 884.0
click at [785, 421] on html "Job Role: Configuration of Router, switches, firewall, and Access points. Monit…" at bounding box center [690, 319] width 599 height 204
copy body "Job Role: Configuration of Router, switches, firewall, and Access points. Monit…"
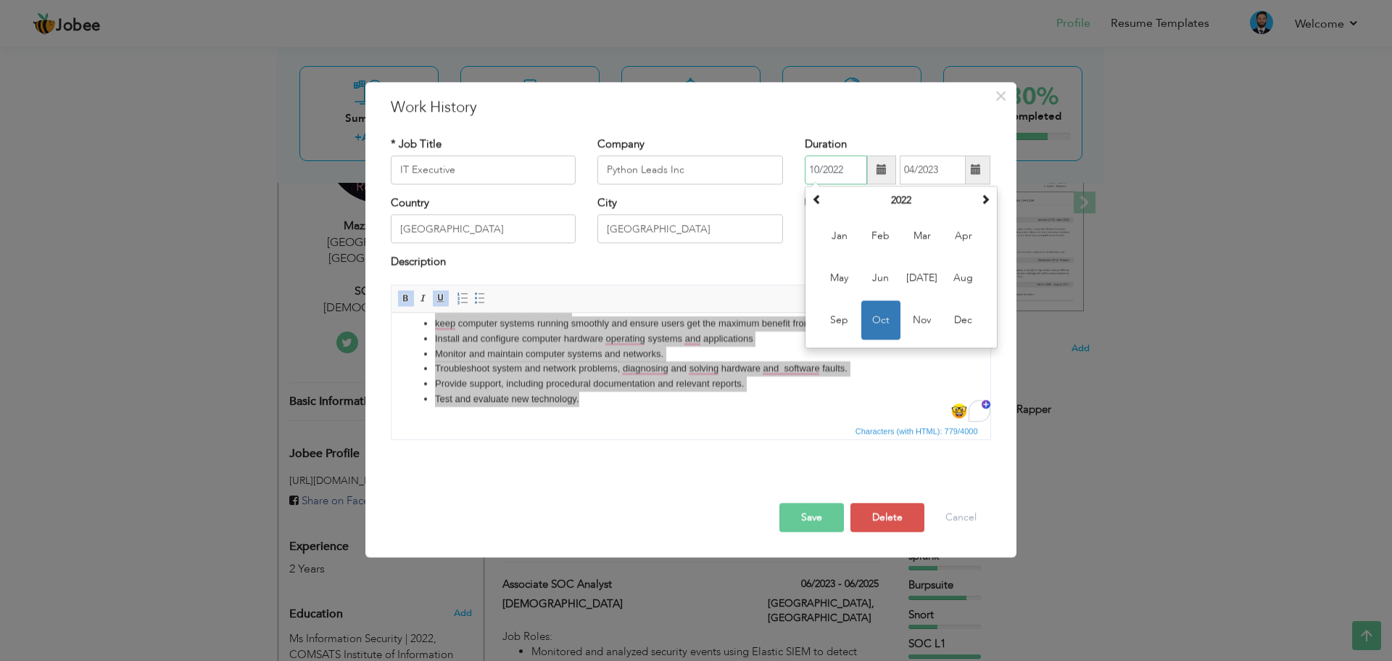
drag, startPoint x: 811, startPoint y: 164, endPoint x: 857, endPoint y: 166, distance: 46.5
click at [857, 166] on input "10/2022" at bounding box center [836, 169] width 62 height 29
drag, startPoint x: 615, startPoint y: 537, endPoint x: 627, endPoint y: 529, distance: 14.3
click at [615, 537] on div "Save Save and Continue Delete Cancel" at bounding box center [691, 501] width 622 height 81
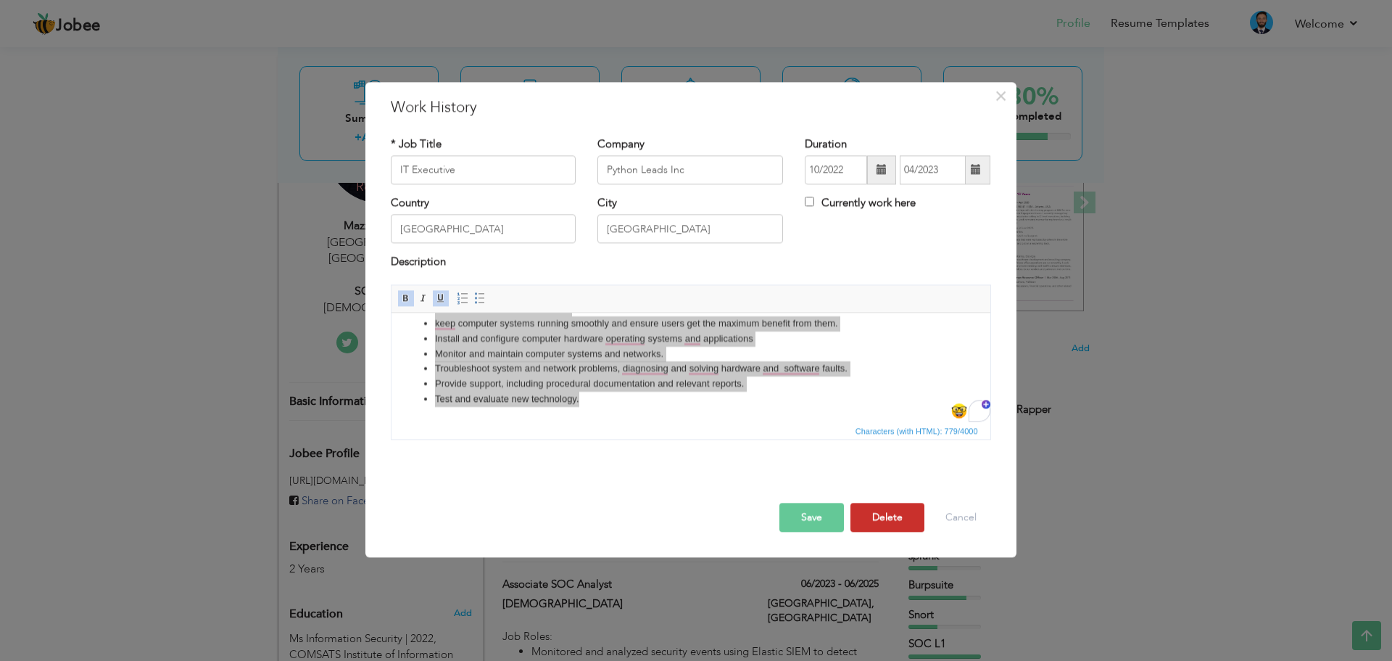
click at [885, 525] on button "Delete" at bounding box center [888, 517] width 74 height 29
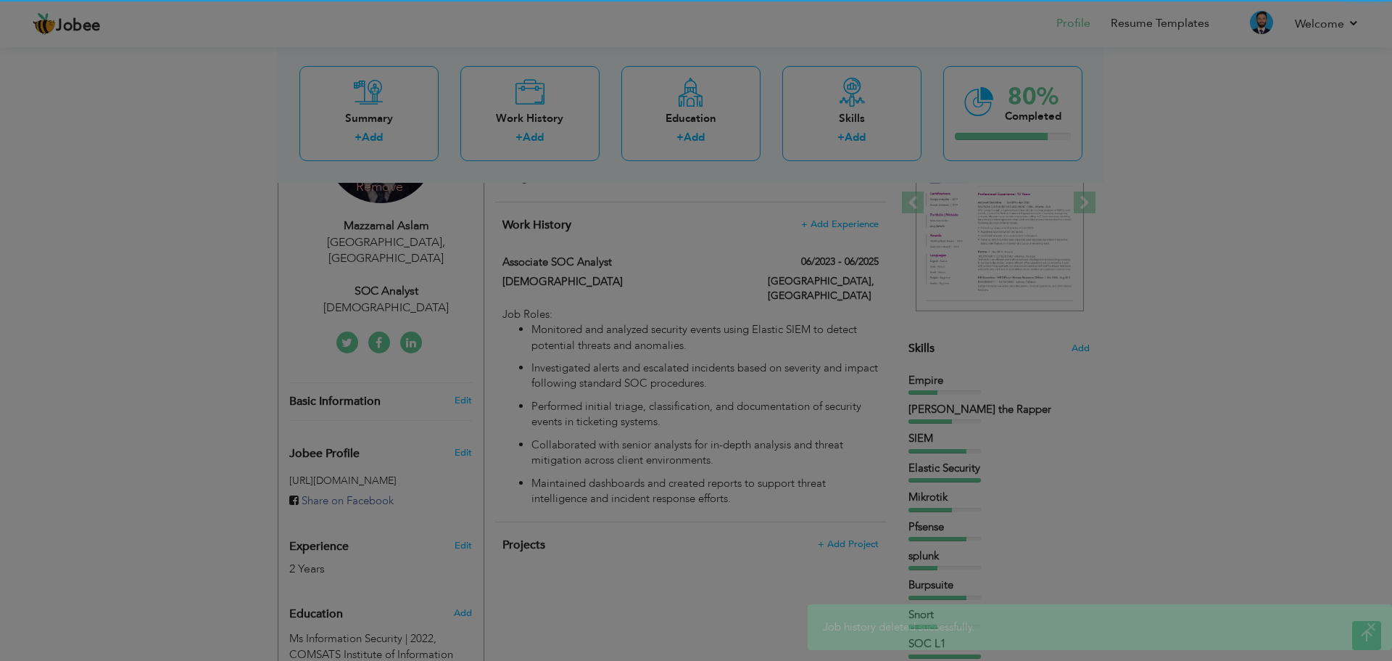
scroll to position [0, 0]
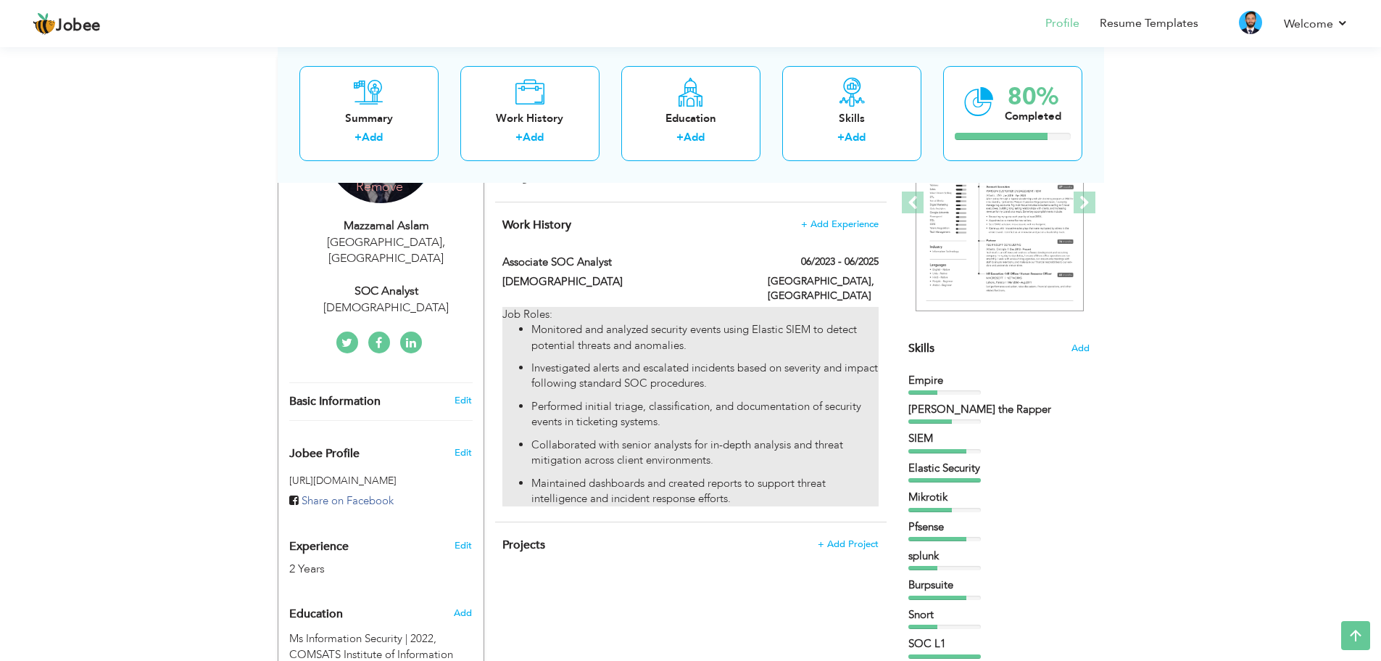
click at [772, 485] on p "Maintained dashboards and created reports to support threat intelligence and in…" at bounding box center [705, 491] width 347 height 31
type input "Associate SOC Analyst"
type input "[DEMOGRAPHIC_DATA]"
type input "06/2023"
type input "06/2025"
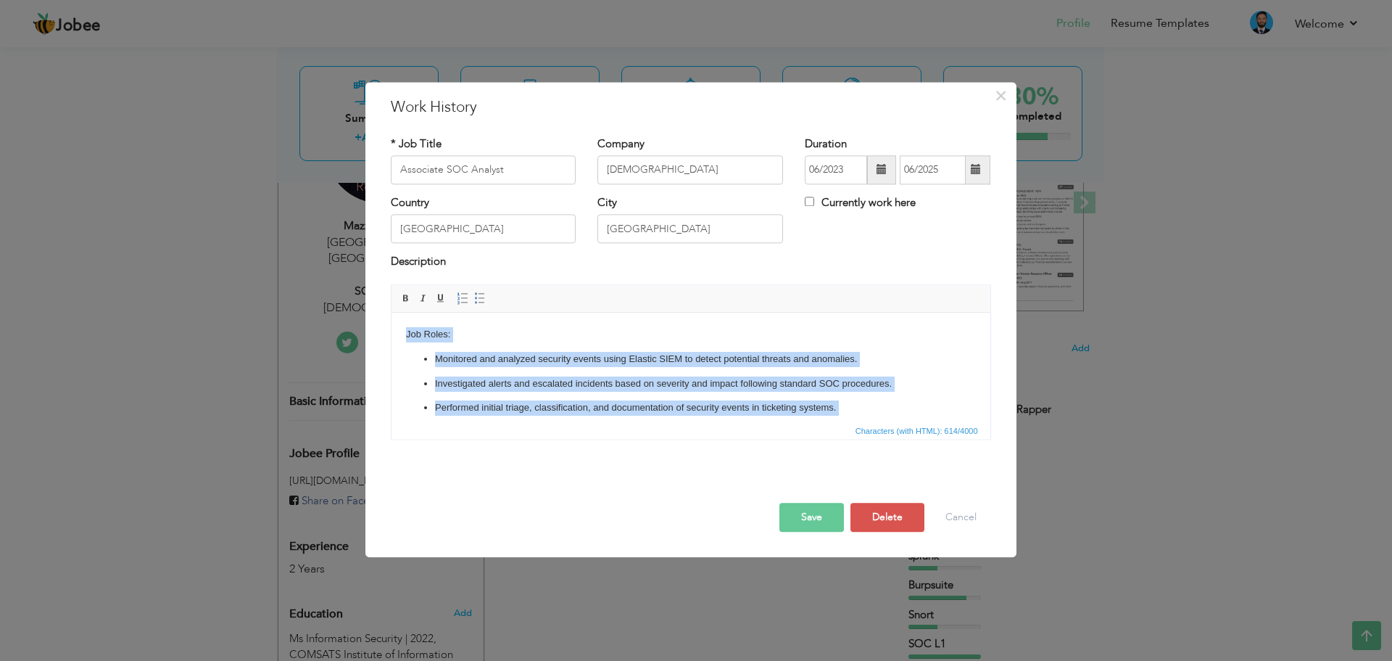
scroll to position [58, 0]
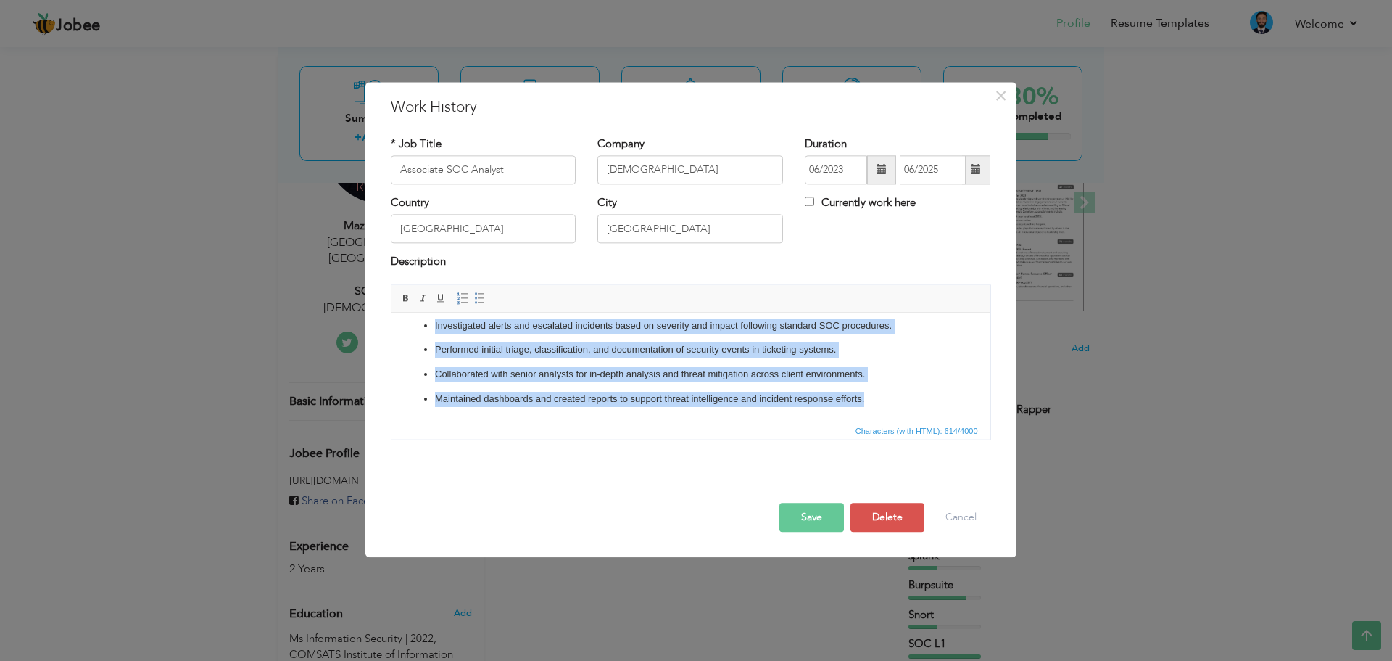
drag, startPoint x: 405, startPoint y: 330, endPoint x: 1437, endPoint y: 859, distance: 1160.4
click at [990, 421] on html "Job Roles: Monitored and analyzed security events using Elastic SIEM to detect …" at bounding box center [690, 338] width 599 height 167
copy body "Job Roles: Monitored and analyzed security events using Elastic SIEM to detect …"
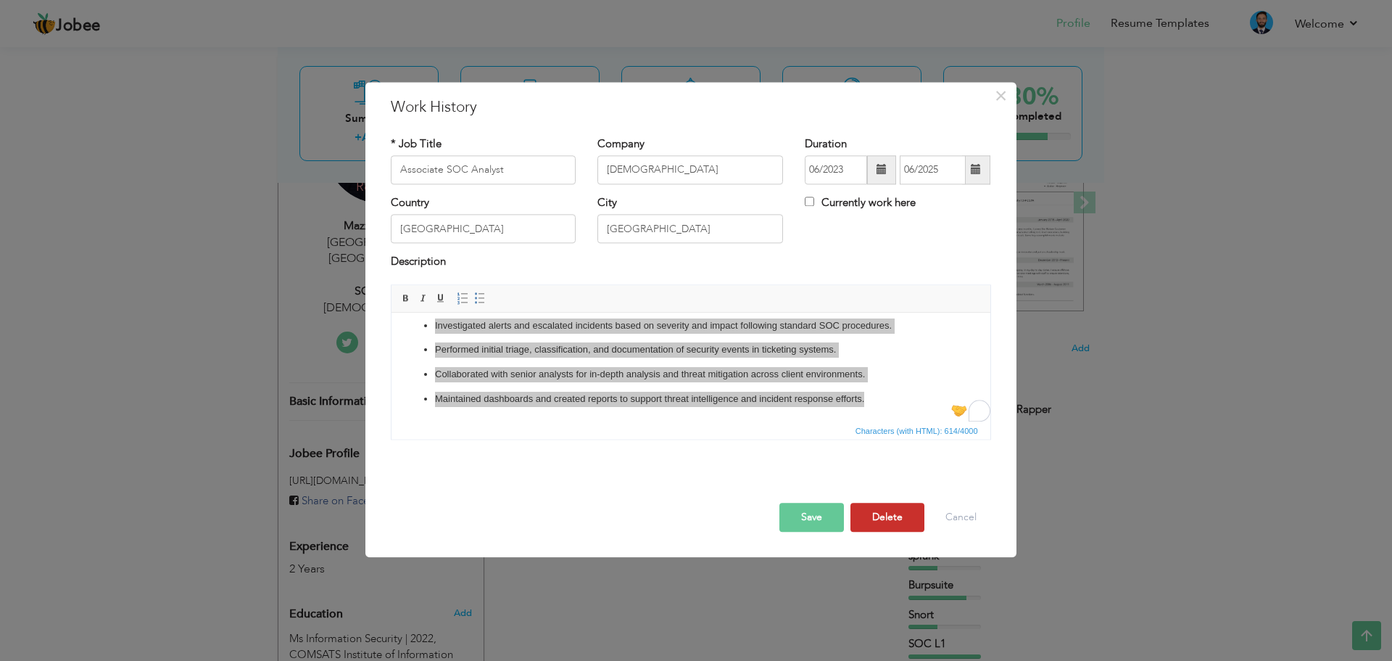
click at [888, 511] on button "Delete" at bounding box center [888, 517] width 74 height 29
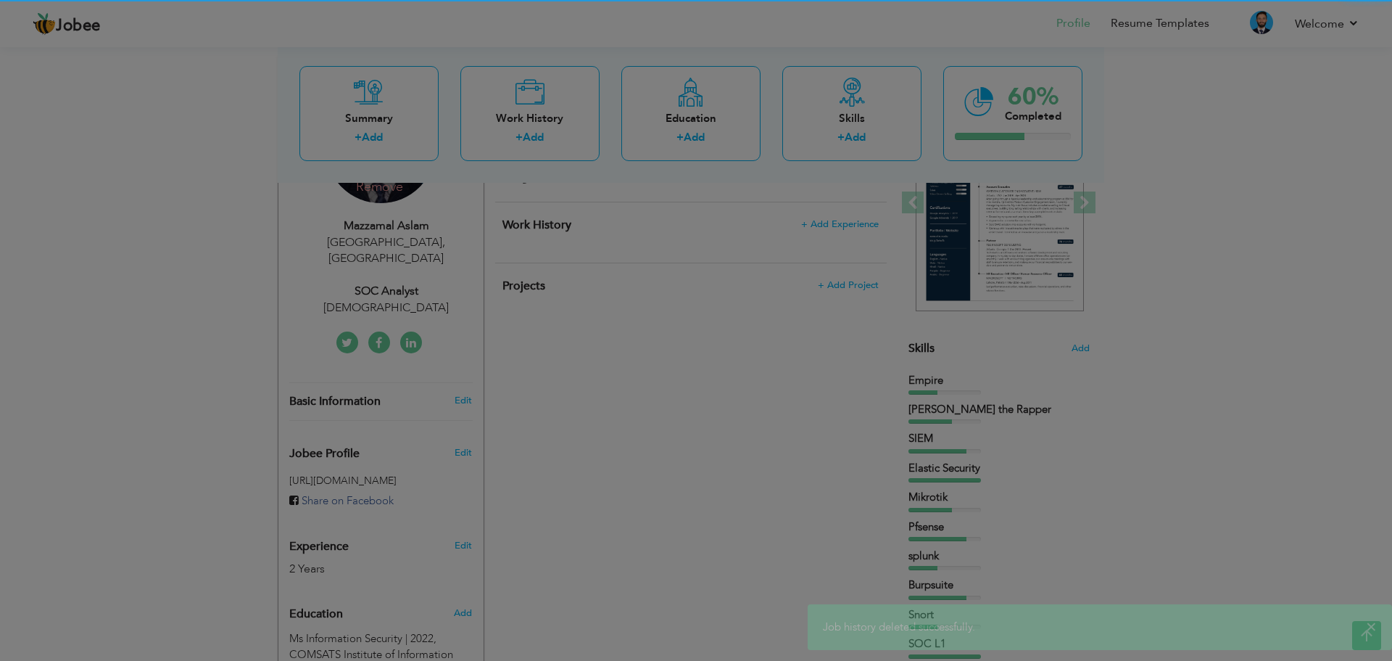
scroll to position [0, 0]
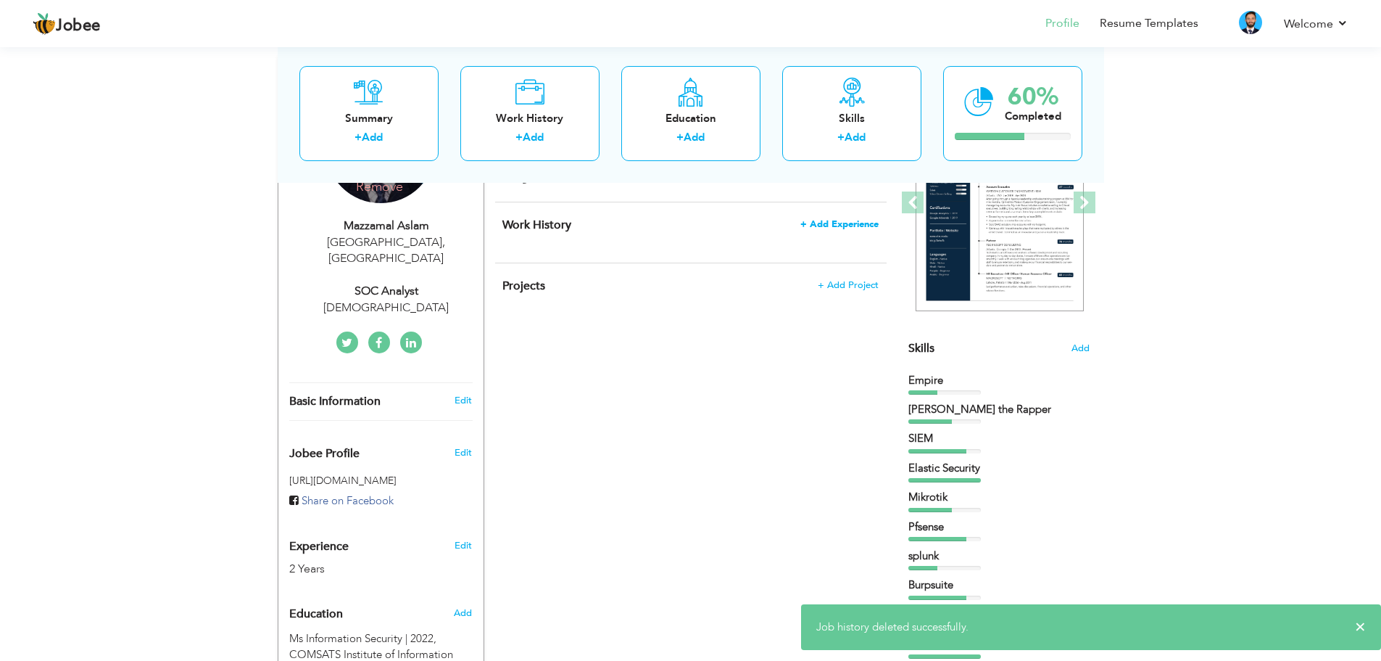
click at [832, 219] on span "+ Add Experience" at bounding box center [840, 224] width 78 height 10
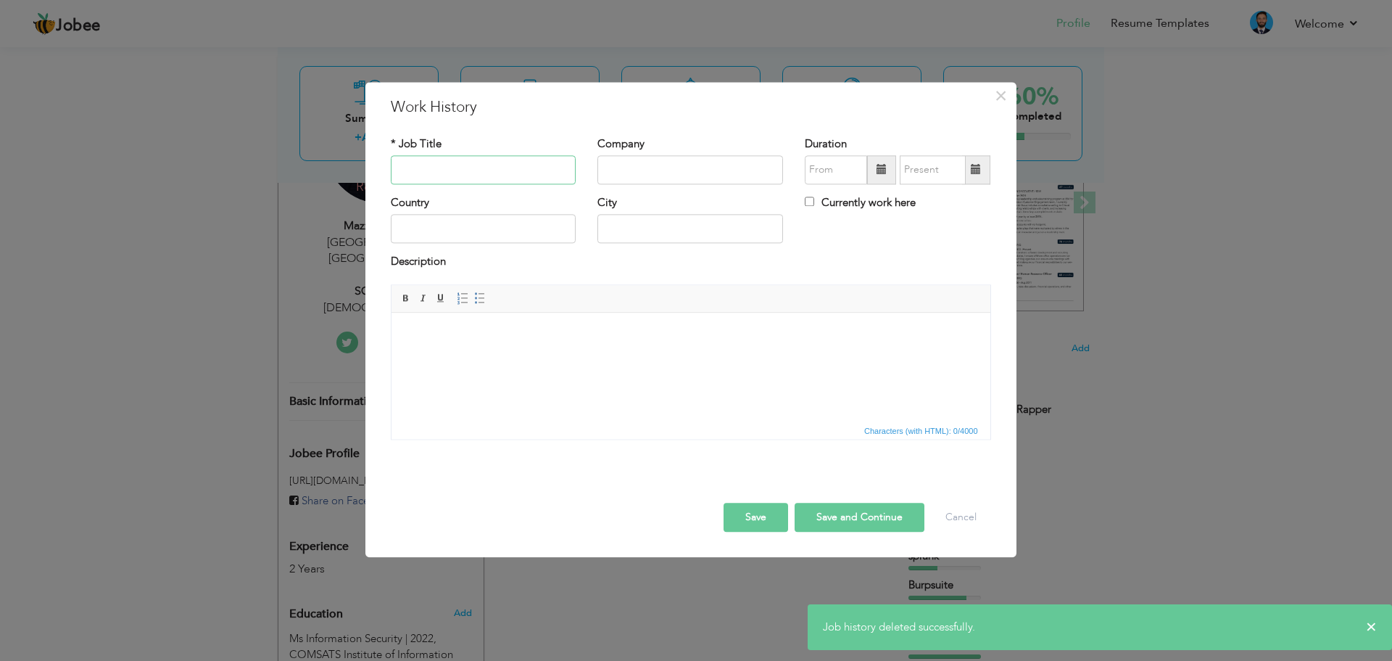
click at [495, 171] on input "text" at bounding box center [484, 169] width 186 height 29
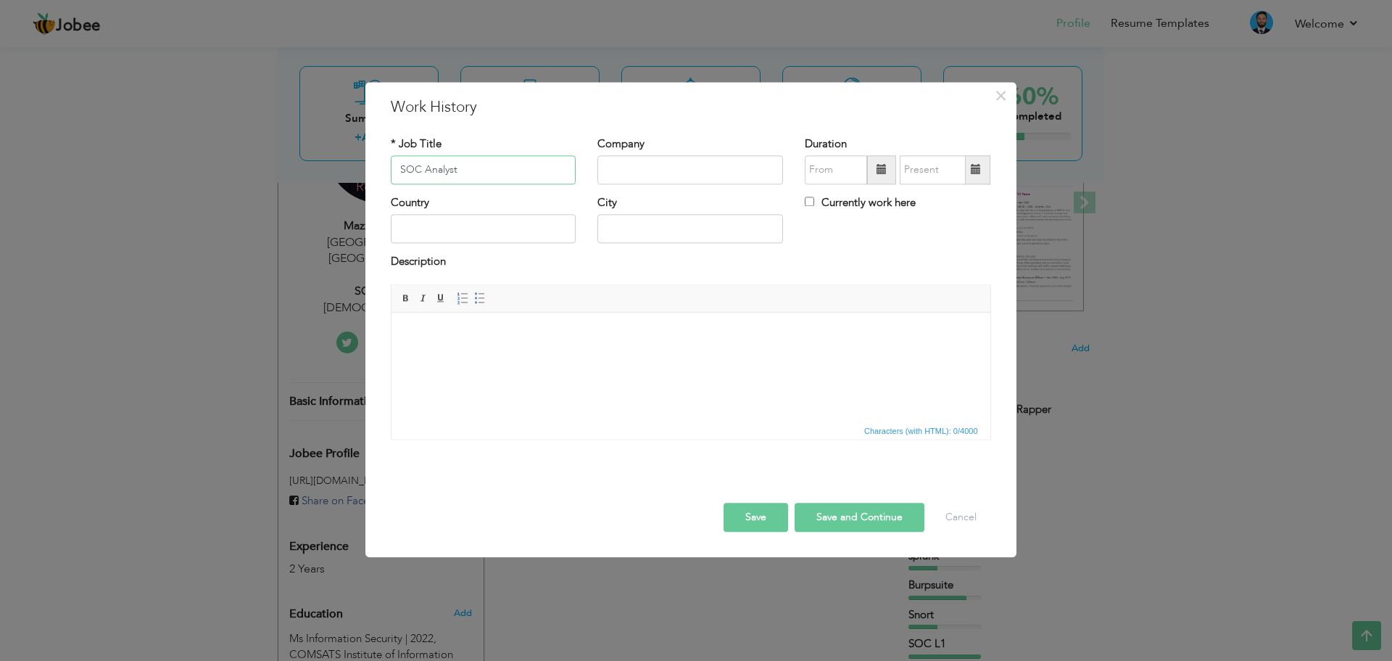
type input "SOC Analyst"
type input "[DEMOGRAPHIC_DATA]"
click at [846, 169] on input "text" at bounding box center [836, 169] width 62 height 29
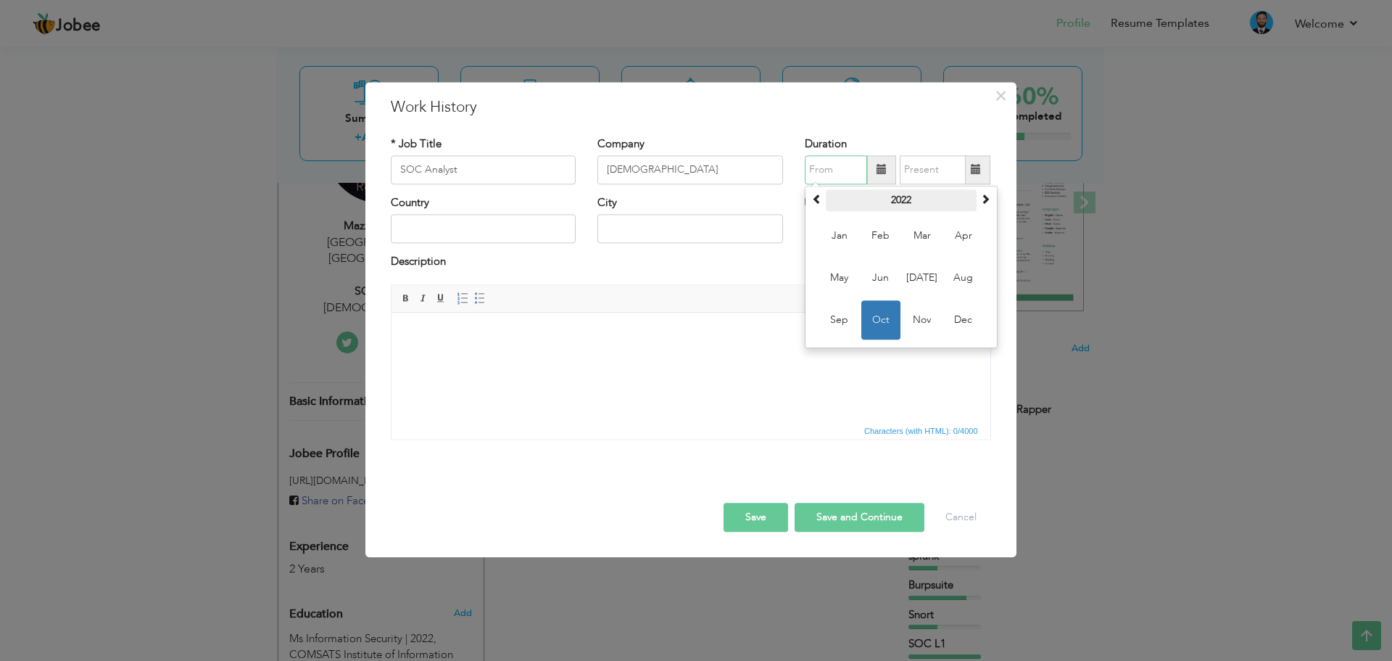
click at [914, 203] on th "2022" at bounding box center [901, 200] width 151 height 22
click at [844, 320] on span "2025" at bounding box center [839, 319] width 39 height 39
click at [960, 276] on span "Aug" at bounding box center [963, 277] width 39 height 39
type input "08/2025"
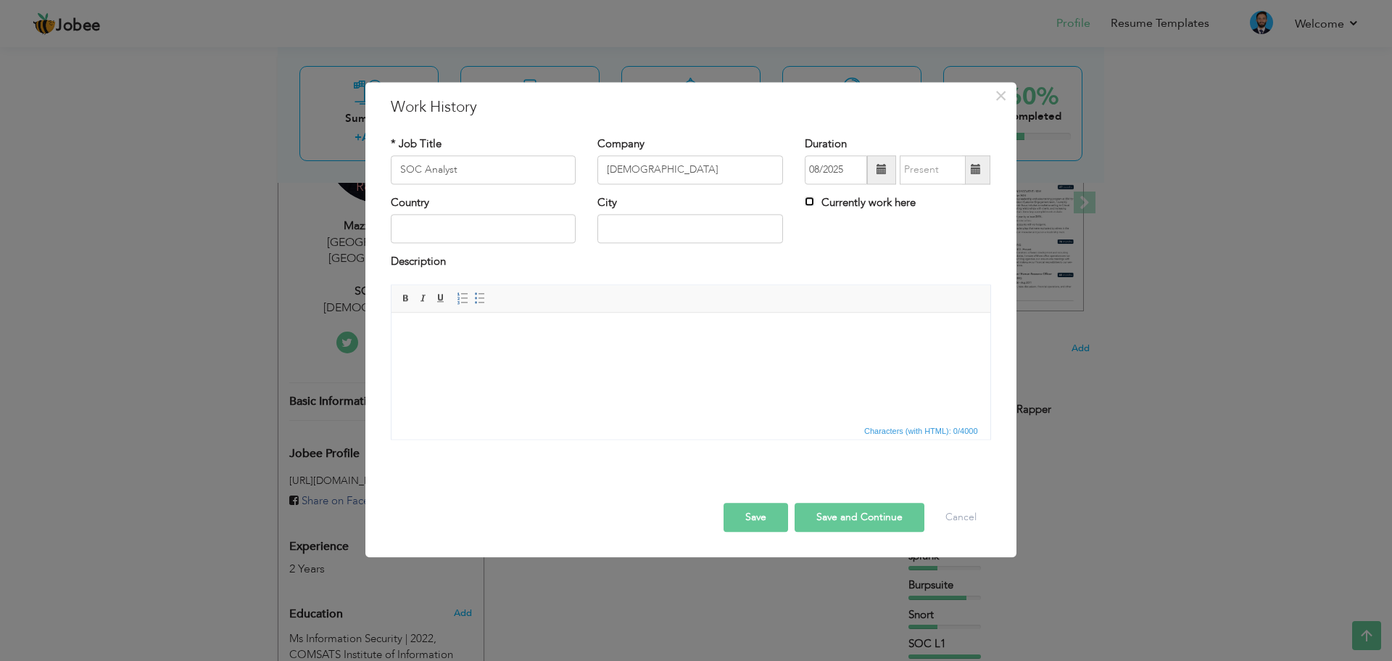
click at [813, 200] on input "Currently work here" at bounding box center [809, 201] width 9 height 9
checkbox input "true"
click at [490, 220] on input "text" at bounding box center [484, 229] width 186 height 29
type input "[GEOGRAPHIC_DATA]"
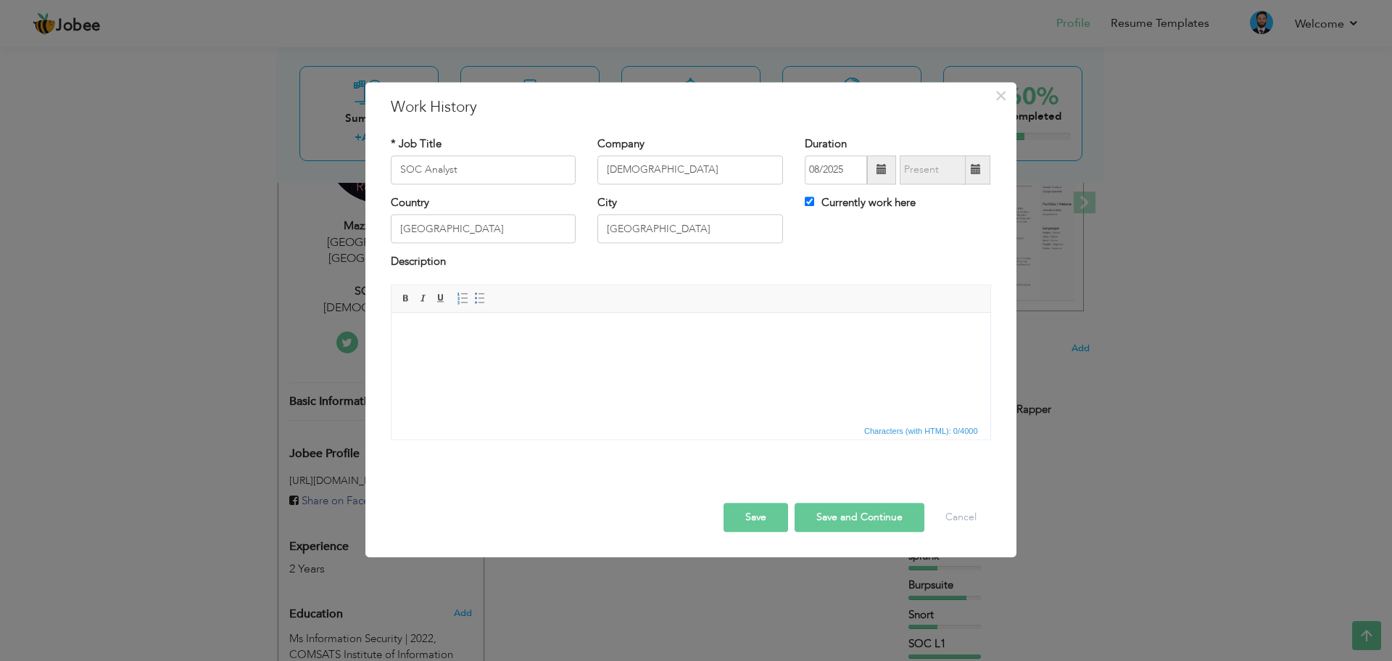
click at [500, 345] on html at bounding box center [690, 335] width 599 height 44
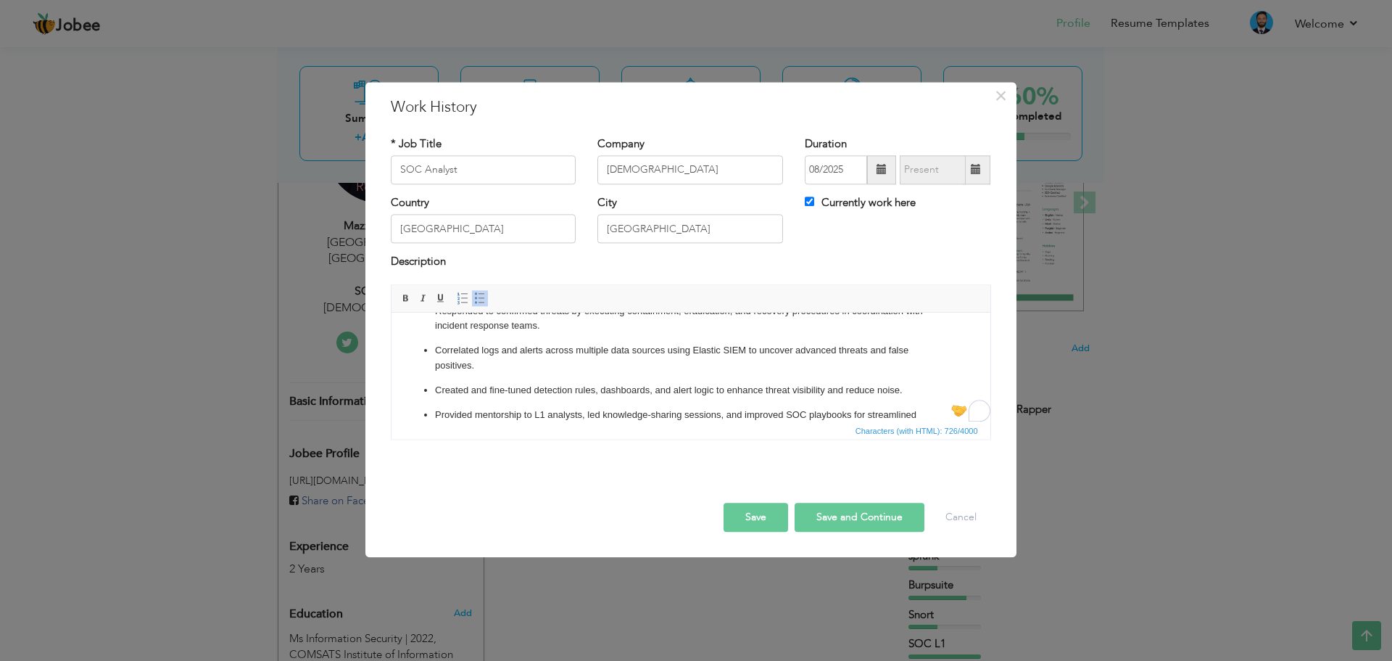
scroll to position [73, 0]
click ul "Conducted in-depth analysis of escalated security incidents to identify root ca…"
click at [443, 330] on p "Responded to confirmed threats by executing containment, eradication, and recov…" at bounding box center [690, 319] width 512 height 30
click ul "Conducted in-depth analysis of escalated security incidents to identify root ca…"
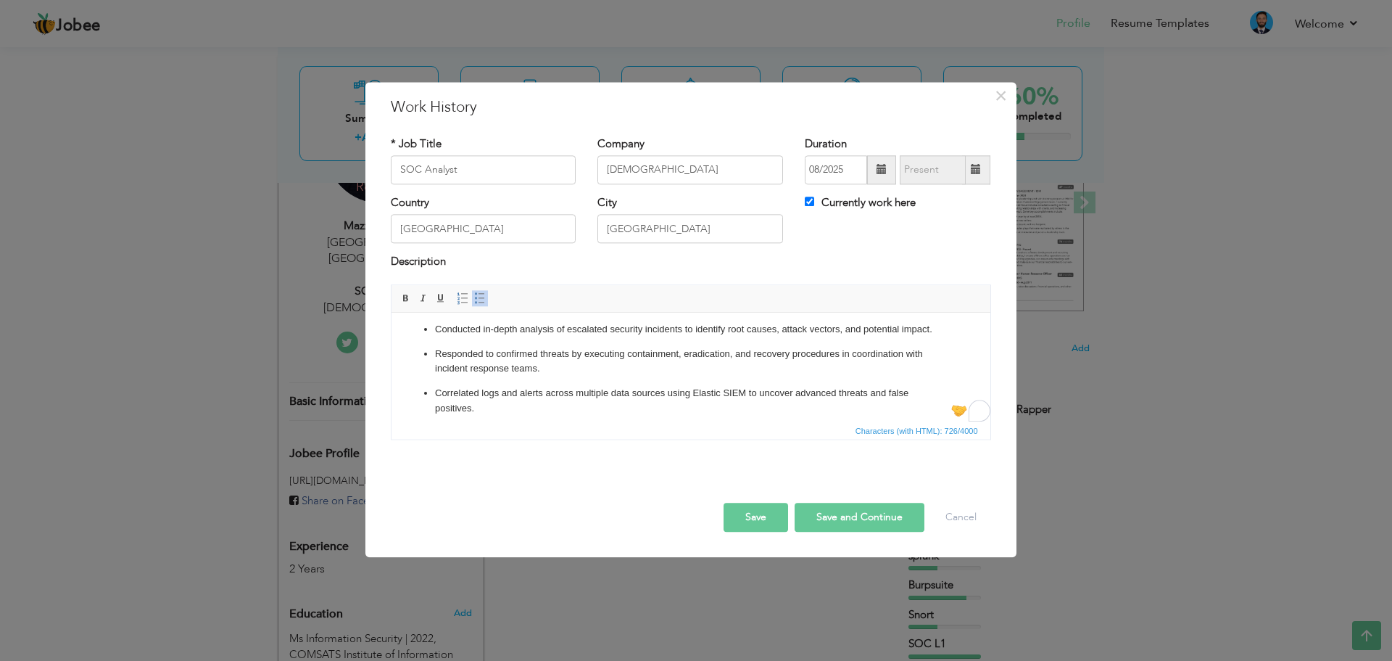
scroll to position [0, 0]
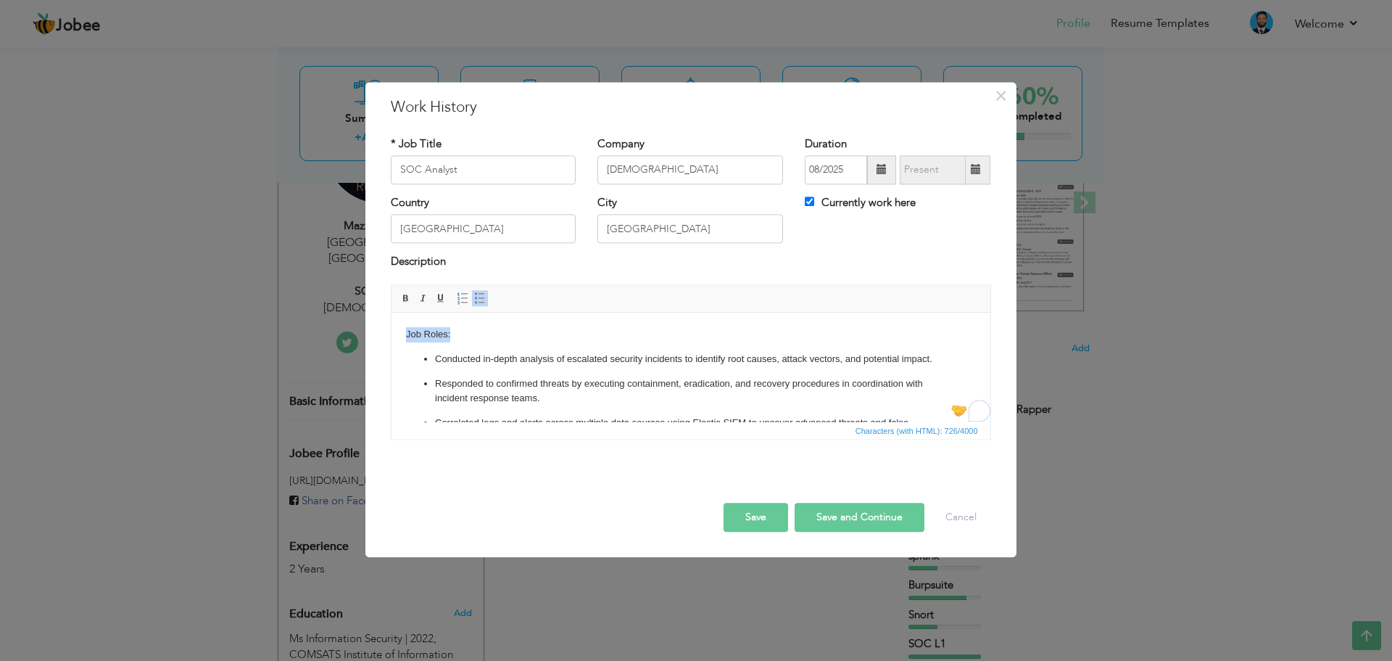
drag, startPoint x: 451, startPoint y: 334, endPoint x: 761, endPoint y: 637, distance: 433.3
click at [391, 332] on html "Job Roles: Conducted in-depth analysis of escalated security incidents to ident…" at bounding box center [690, 431] width 599 height 236
click at [402, 298] on span at bounding box center [406, 298] width 12 height 12
click at [510, 334] on body "Job Roles: Conducted in-depth analysis of escalated security incidents to ident…" at bounding box center [690, 430] width 570 height 207
click at [867, 524] on button "Save and Continue" at bounding box center [860, 517] width 130 height 29
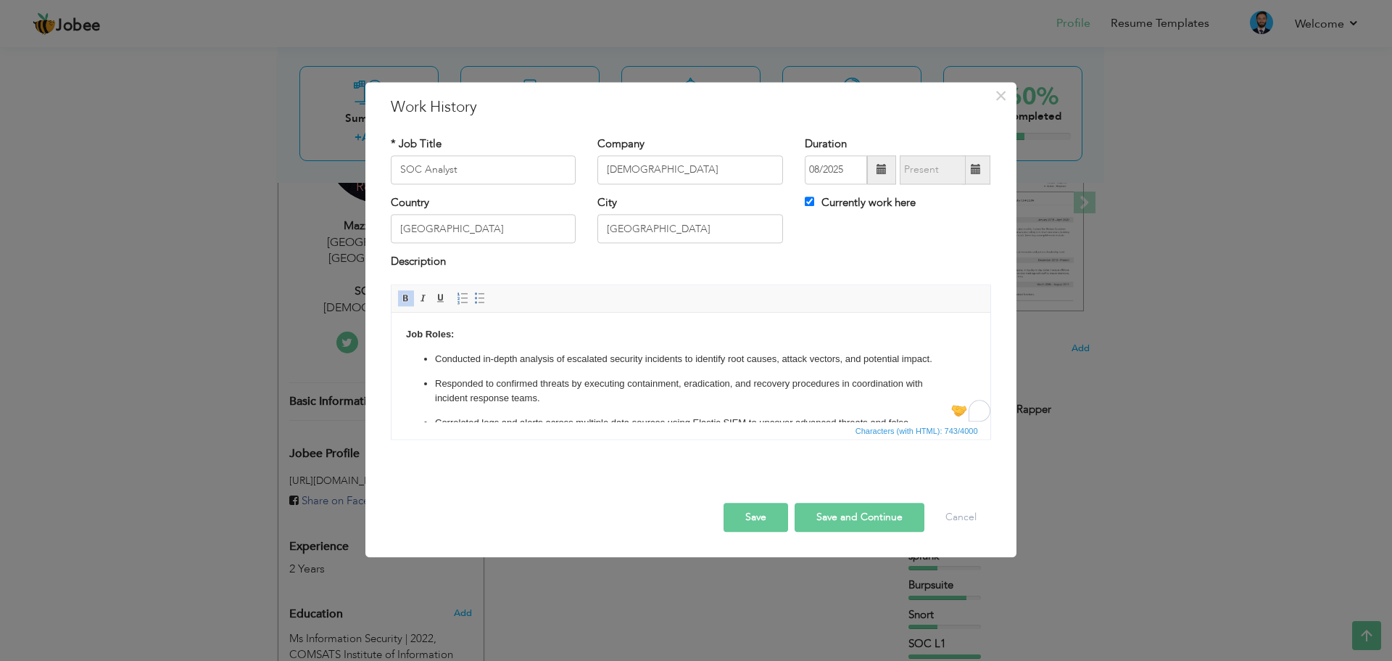
click at [867, 524] on button "Save and Continue" at bounding box center [860, 517] width 130 height 29
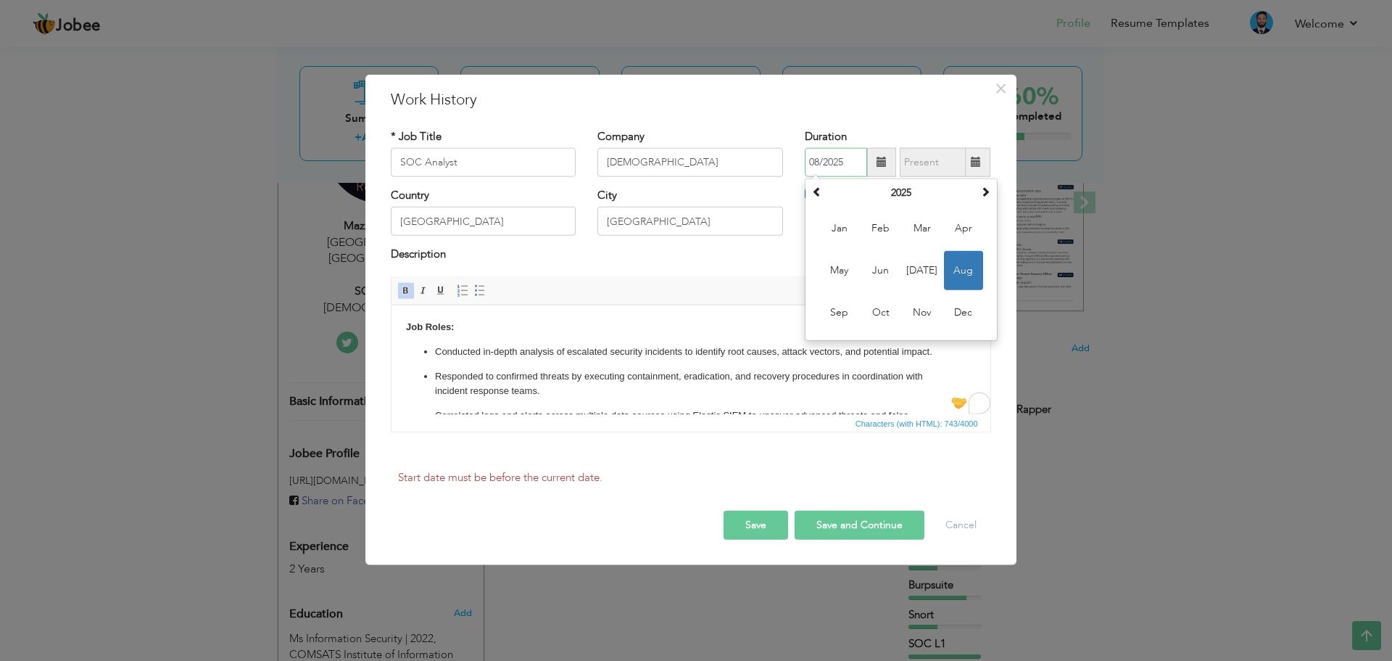
click at [973, 279] on span "Aug" at bounding box center [963, 270] width 39 height 39
click at [821, 524] on button "Save and Continue" at bounding box center [860, 525] width 130 height 29
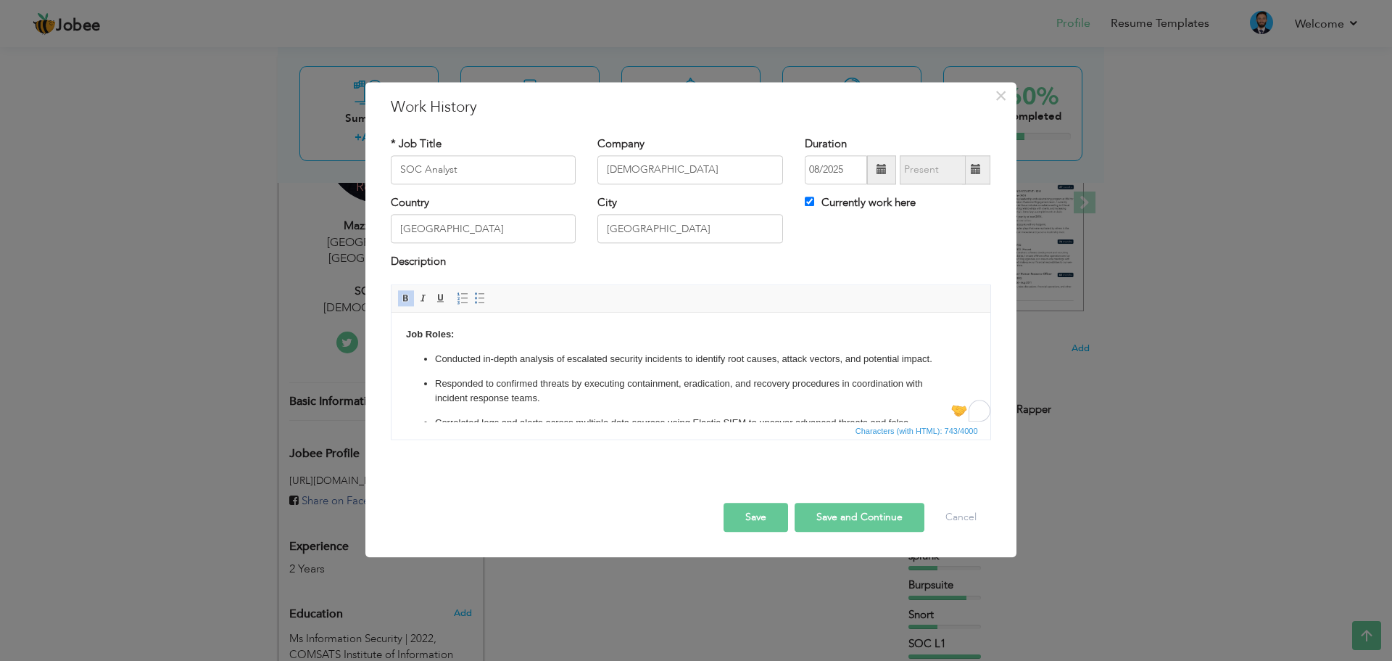
click at [760, 528] on button "Save" at bounding box center [756, 517] width 65 height 29
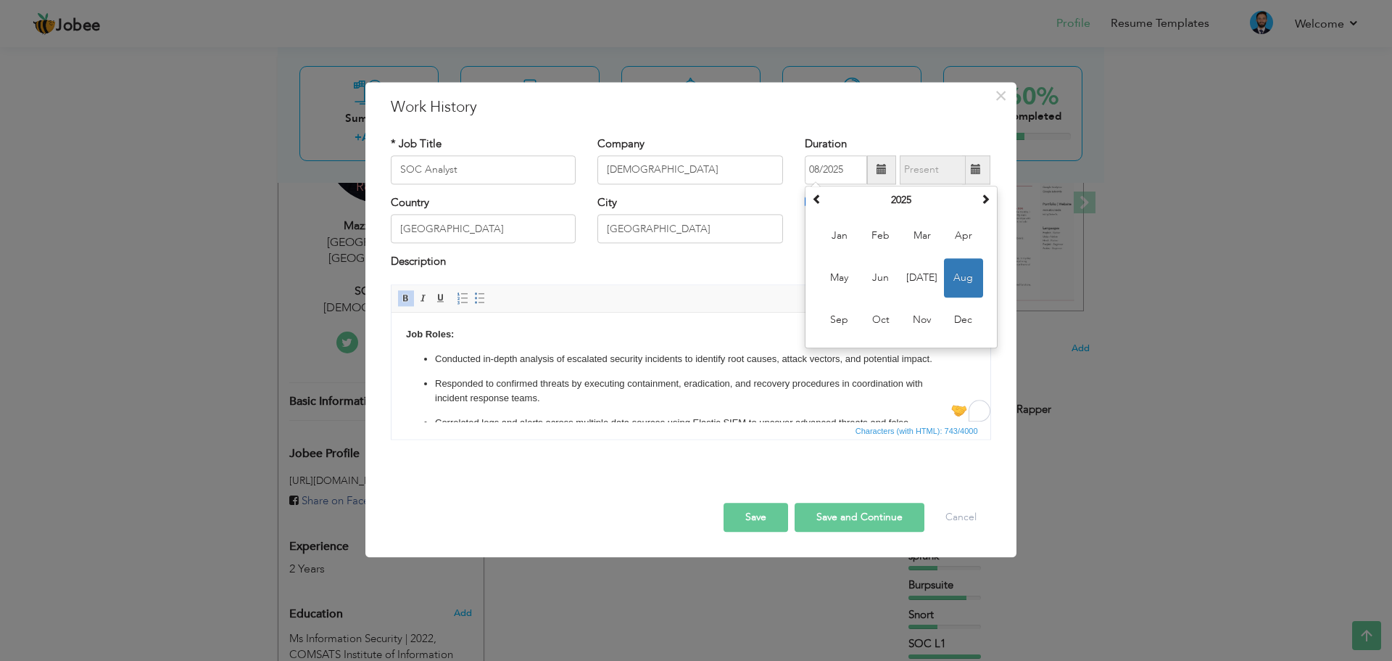
click at [760, 528] on button "Save" at bounding box center [756, 517] width 65 height 29
click at [965, 277] on span "Aug" at bounding box center [963, 277] width 39 height 39
click at [842, 165] on input "08/2025" at bounding box center [836, 169] width 62 height 29
click at [928, 275] on span "[DATE]" at bounding box center [922, 277] width 39 height 39
type input "07/2025"
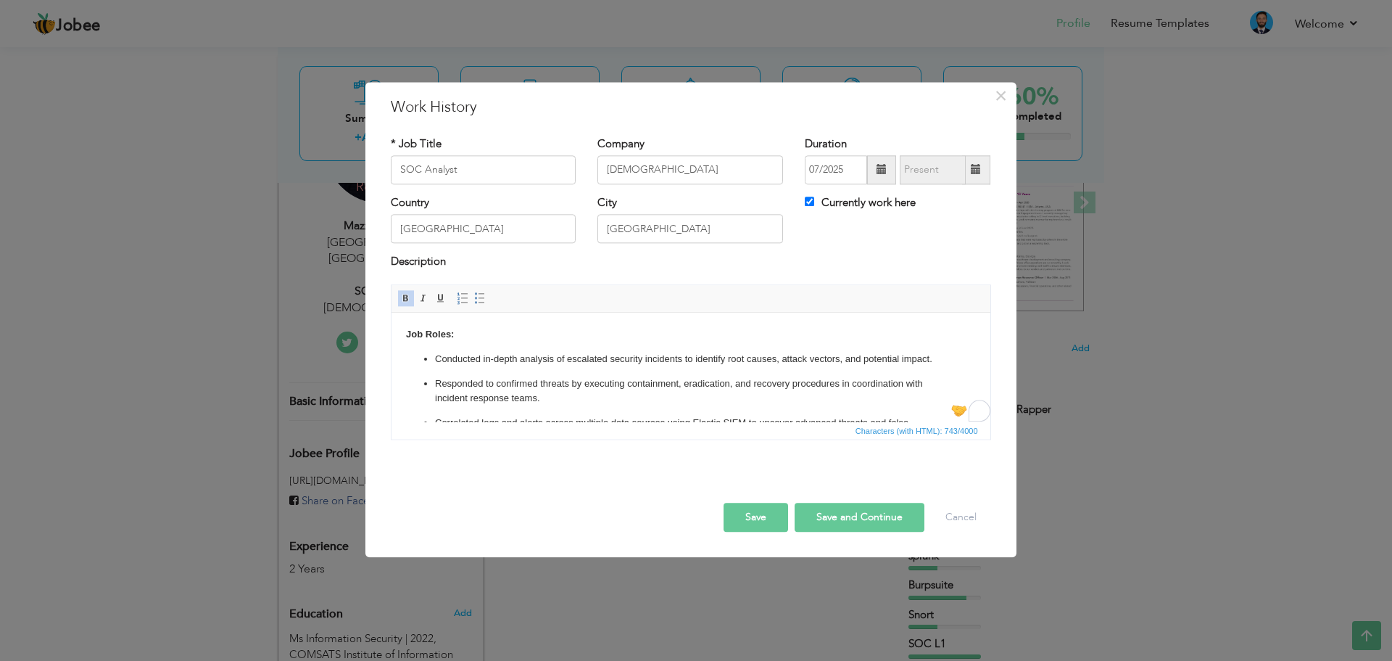
click at [849, 517] on button "Save and Continue" at bounding box center [860, 517] width 130 height 29
checkbox input "false"
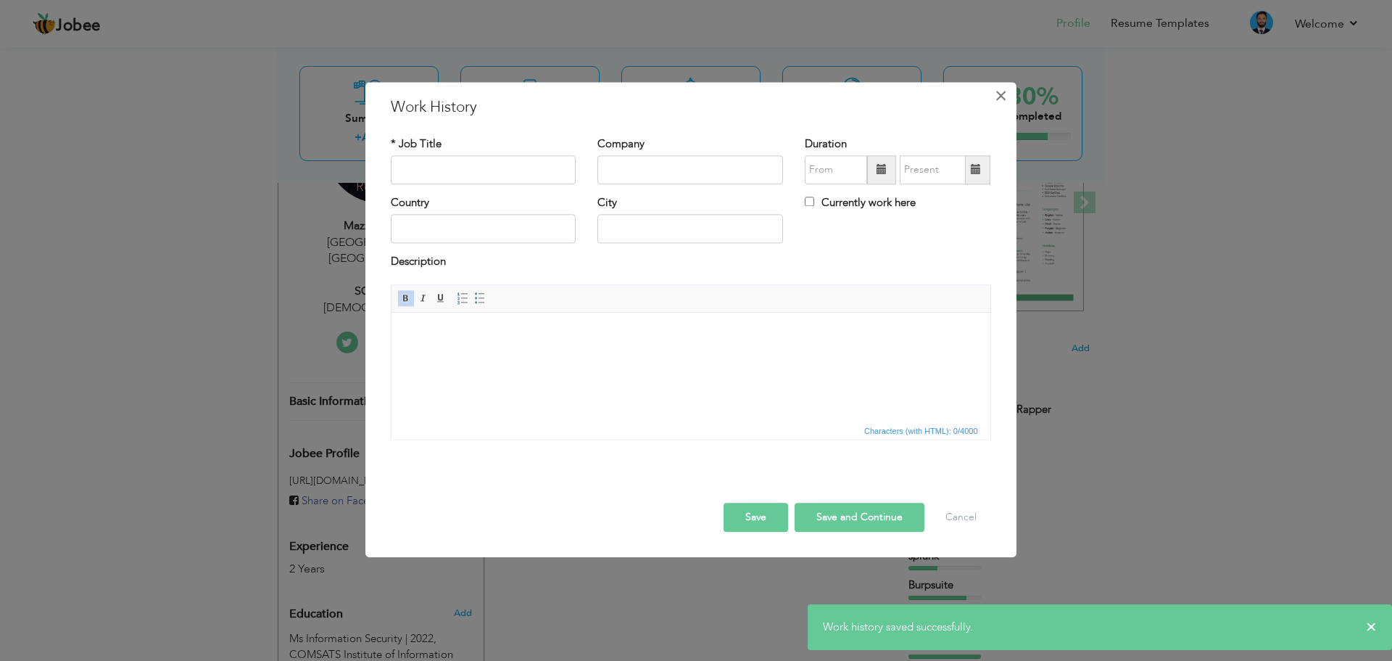
click at [993, 102] on button "×" at bounding box center [1001, 95] width 23 height 23
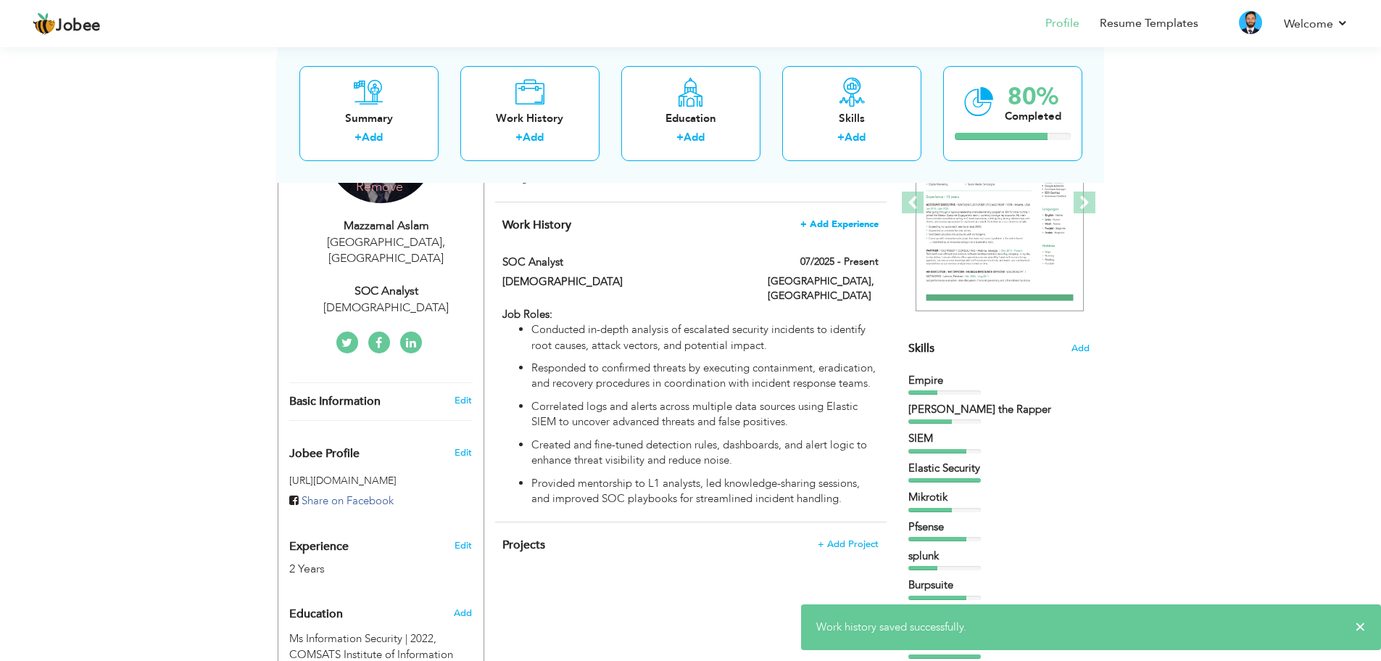
click at [831, 223] on span "+ Add Experience" at bounding box center [840, 224] width 78 height 10
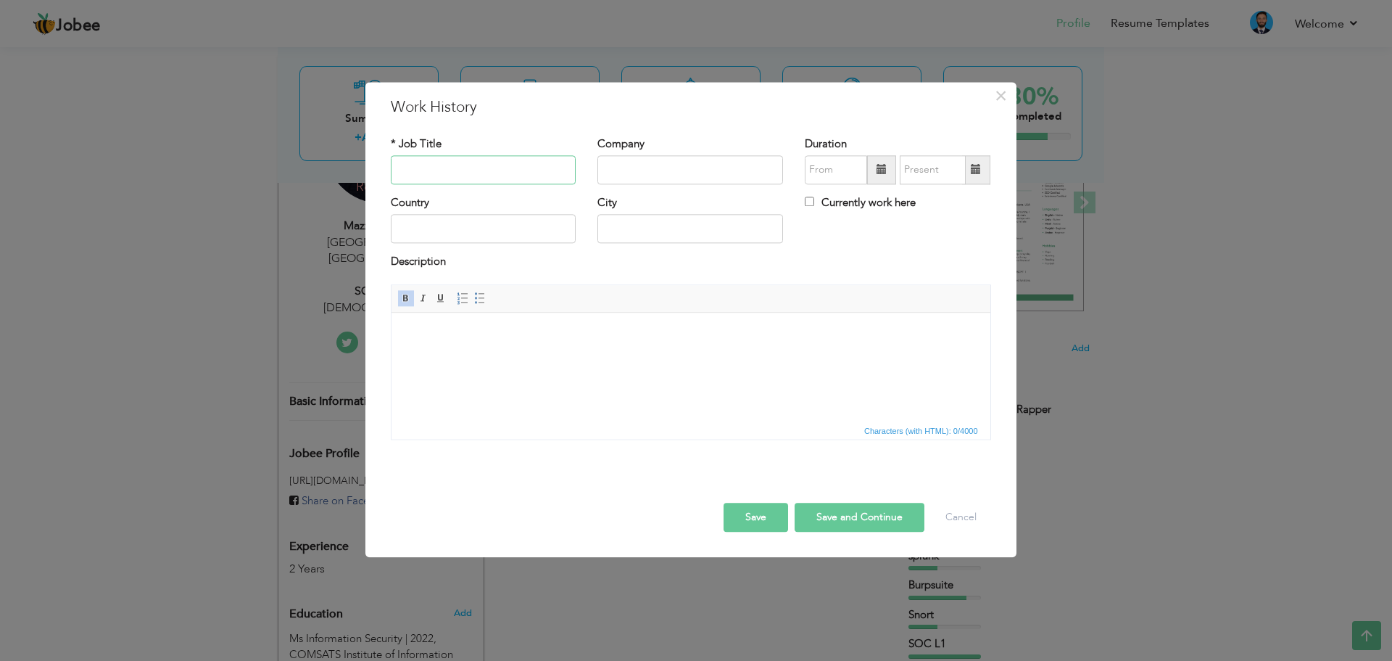
click at [444, 165] on input "text" at bounding box center [484, 169] width 186 height 29
type input "Associate SOC Analyst"
type input "[DEMOGRAPHIC_DATA]"
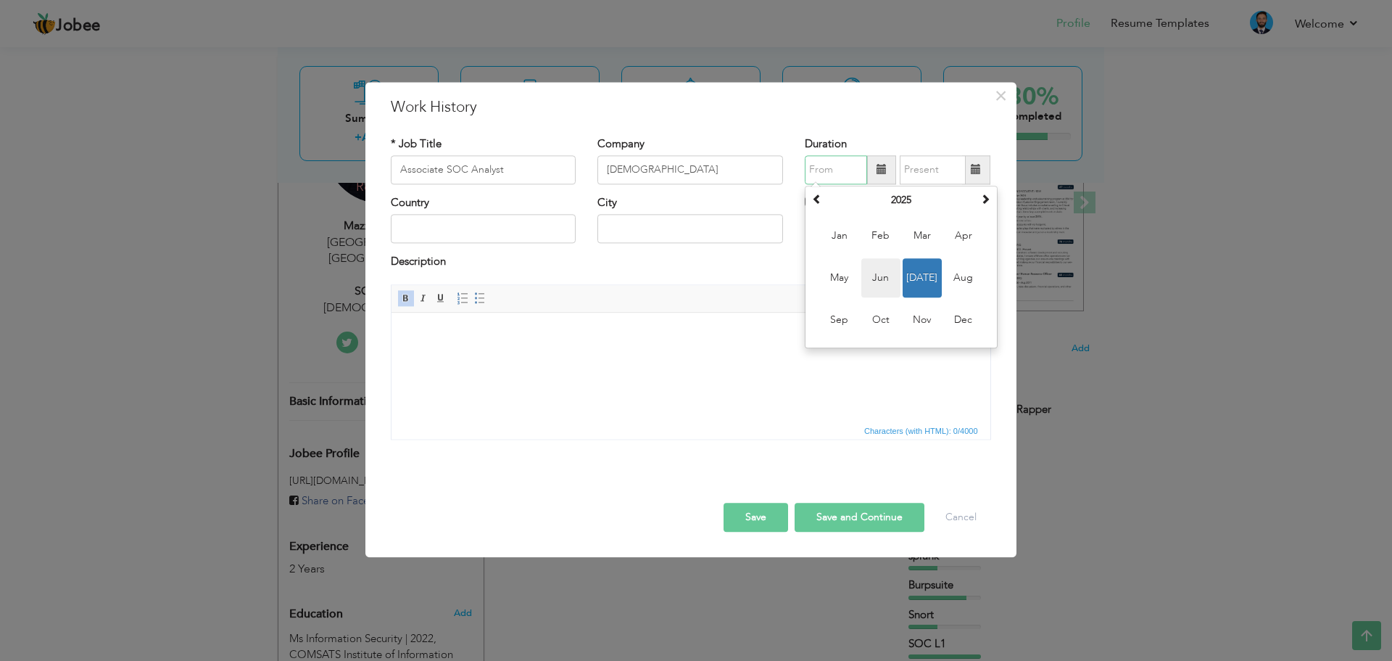
click at [889, 283] on span "Jun" at bounding box center [880, 277] width 39 height 39
click at [830, 175] on input "06/2025" at bounding box center [836, 169] width 62 height 29
click at [905, 201] on th "2025" at bounding box center [901, 200] width 151 height 22
click at [957, 240] on span "2023" at bounding box center [963, 235] width 39 height 39
click at [907, 280] on span "[DATE]" at bounding box center [922, 277] width 39 height 39
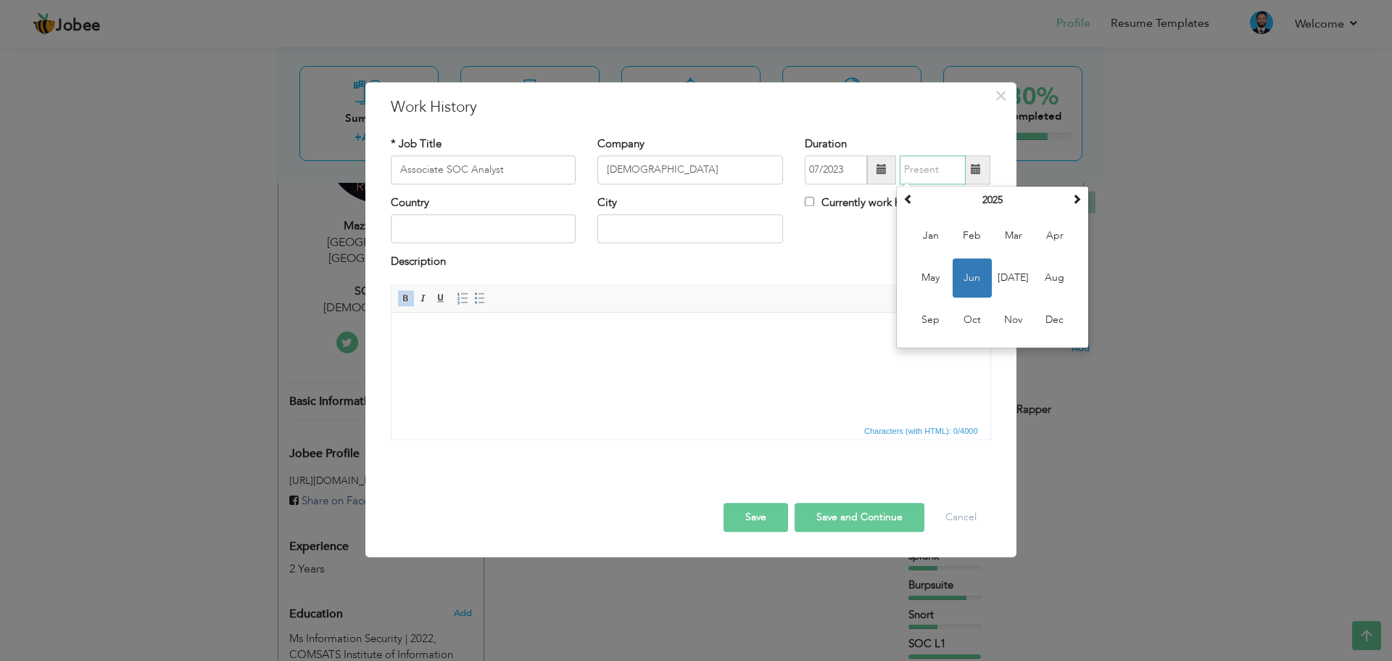
click at [929, 167] on input "text" at bounding box center [933, 169] width 66 height 29
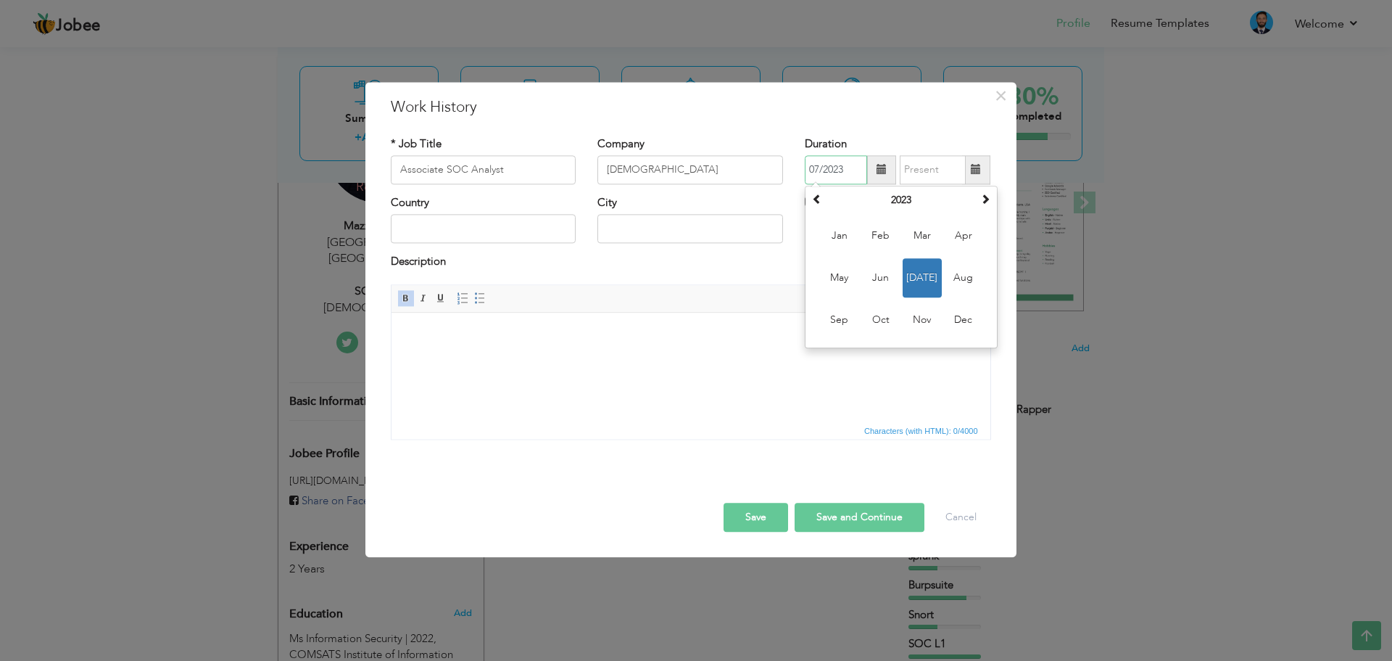
click at [823, 174] on input "07/2023" at bounding box center [836, 169] width 62 height 29
click at [883, 273] on span "Jun" at bounding box center [880, 277] width 39 height 39
type input "06/2023"
click at [926, 162] on input "text" at bounding box center [933, 169] width 66 height 29
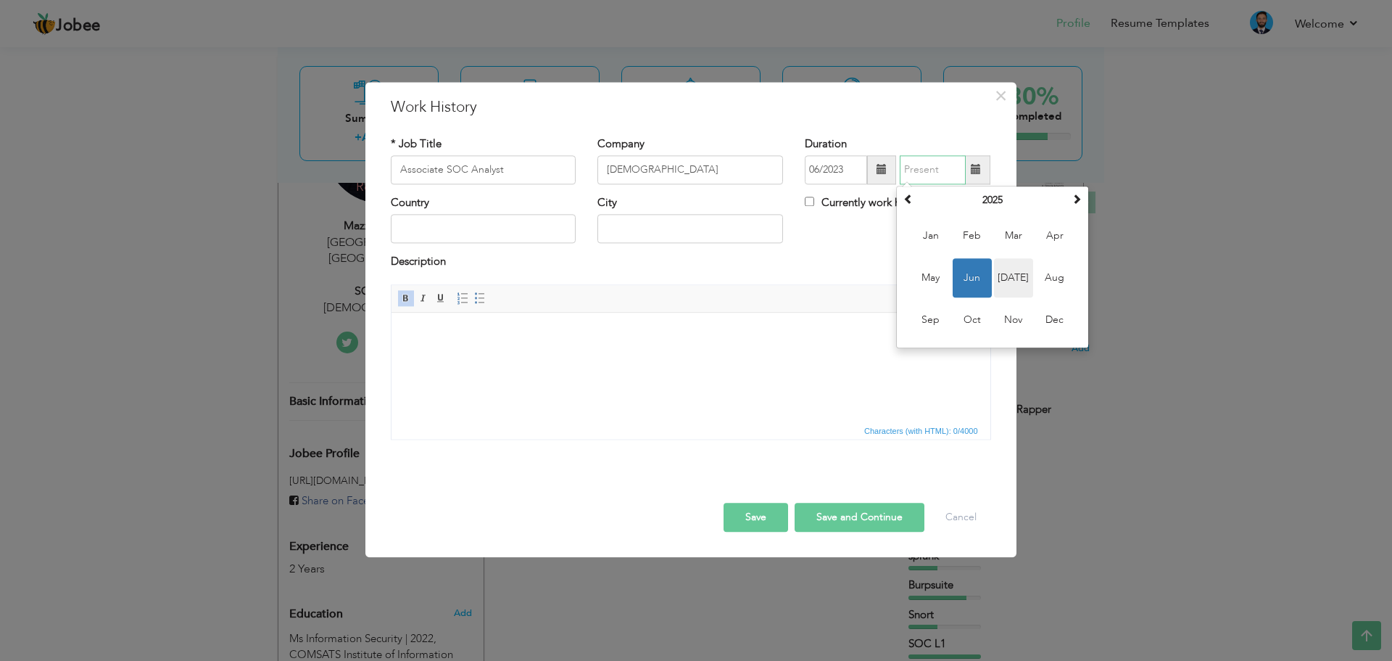
click at [1002, 281] on span "[DATE]" at bounding box center [1013, 277] width 39 height 39
type input "07/2025"
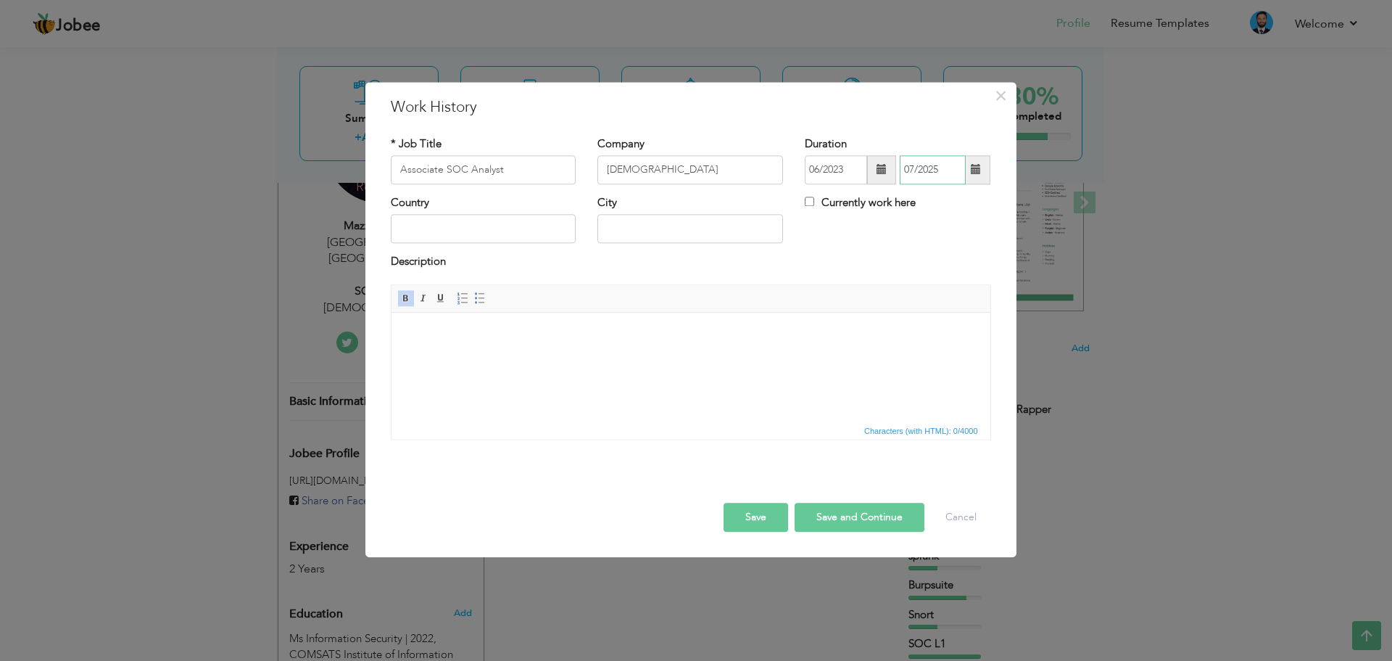
click at [934, 166] on input "07/2025" at bounding box center [933, 169] width 66 height 29
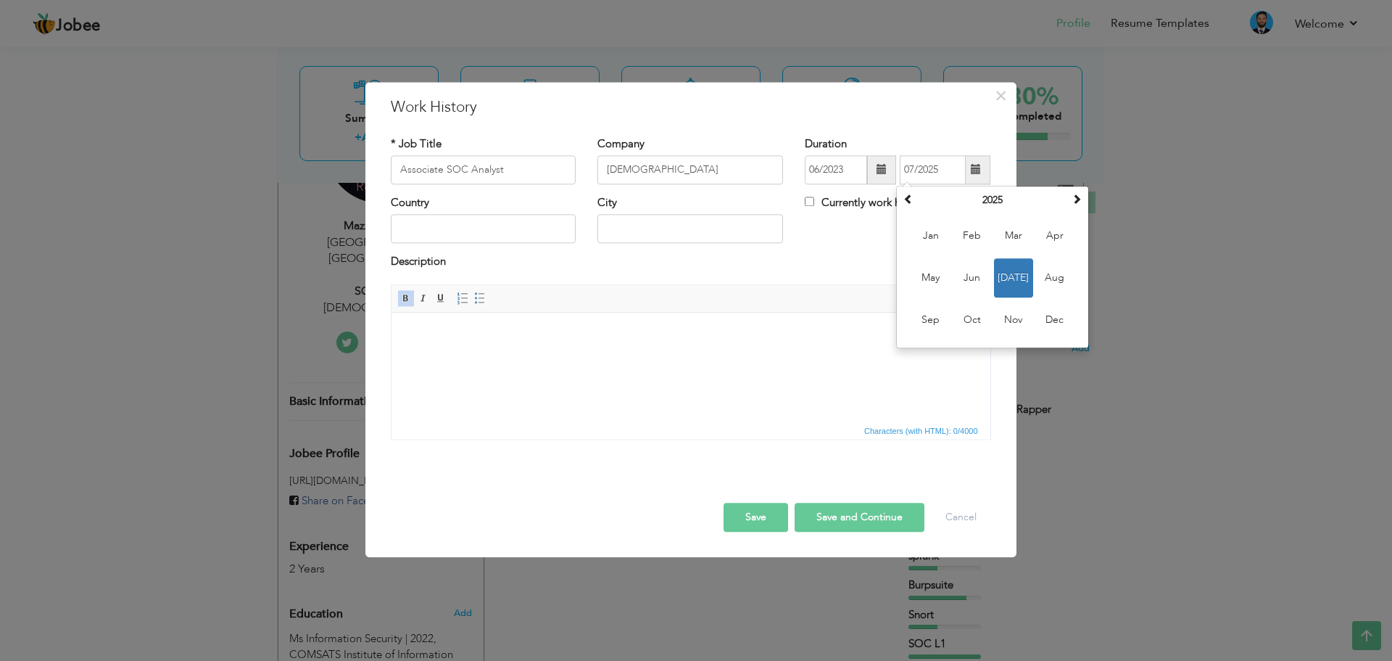
click at [840, 243] on div "Country City Currently work here" at bounding box center [691, 224] width 622 height 59
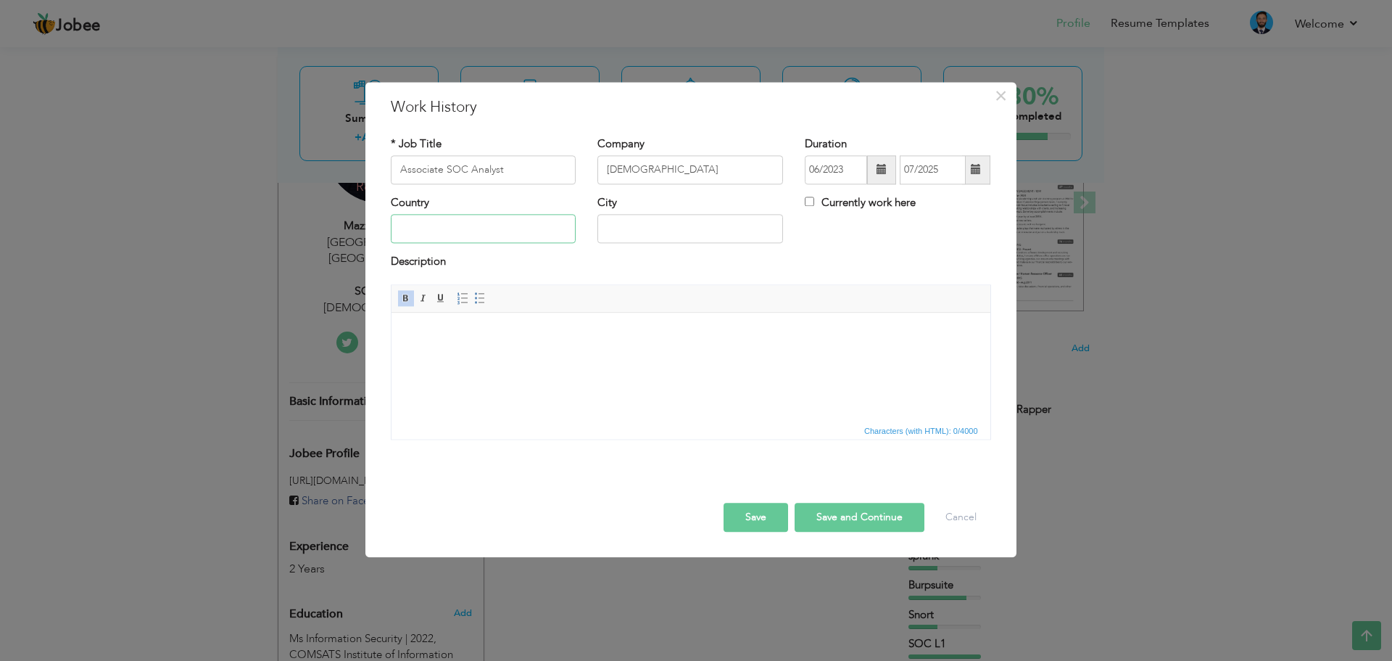
click at [468, 228] on input "text" at bounding box center [484, 229] width 186 height 29
type input "[GEOGRAPHIC_DATA]"
click at [476, 343] on html at bounding box center [690, 335] width 599 height 44
drag, startPoint x: 466, startPoint y: 332, endPoint x: 382, endPoint y: 330, distance: 83.4
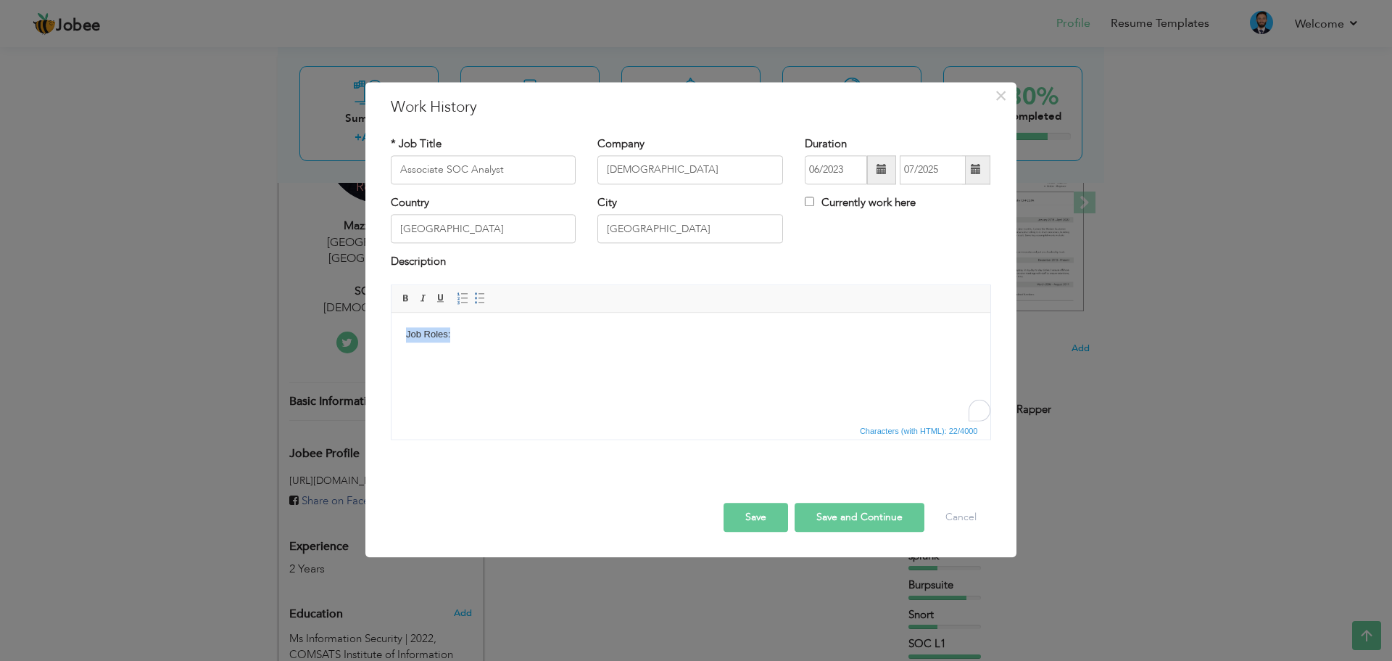
click at [391, 330] on html "Job Roles: ​​​​​​​" at bounding box center [690, 342] width 599 height 59
click at [746, 355] on body "Job Roles:" at bounding box center [690, 342] width 570 height 30
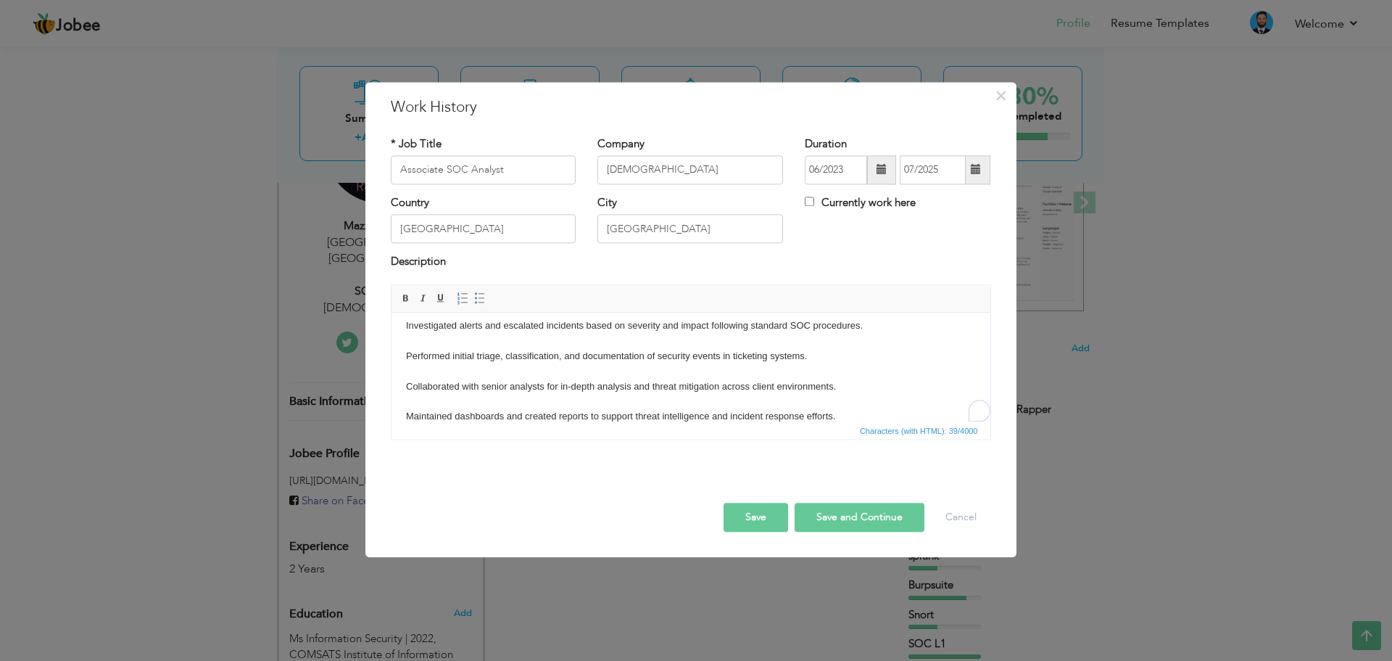
scroll to position [54, 0]
click at [833, 524] on button "Save and Continue" at bounding box center [860, 517] width 130 height 29
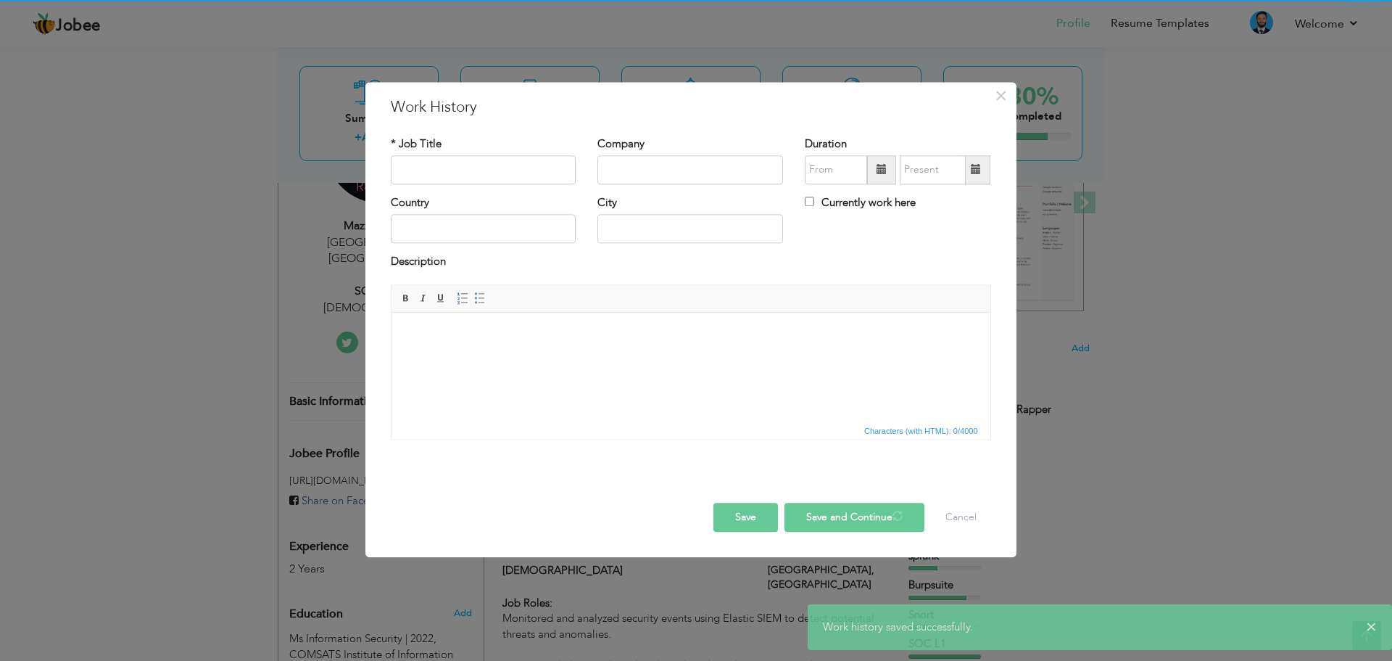
scroll to position [0, 0]
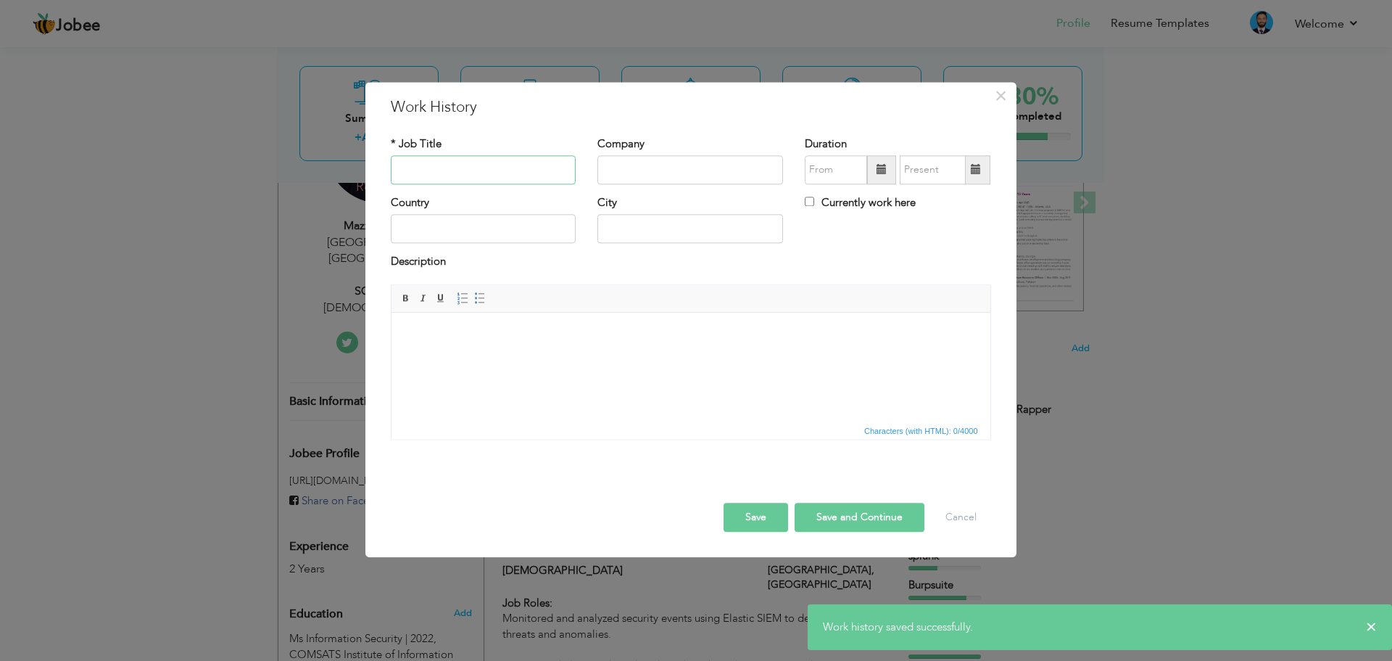
click at [509, 164] on input "text" at bounding box center [484, 169] width 186 height 29
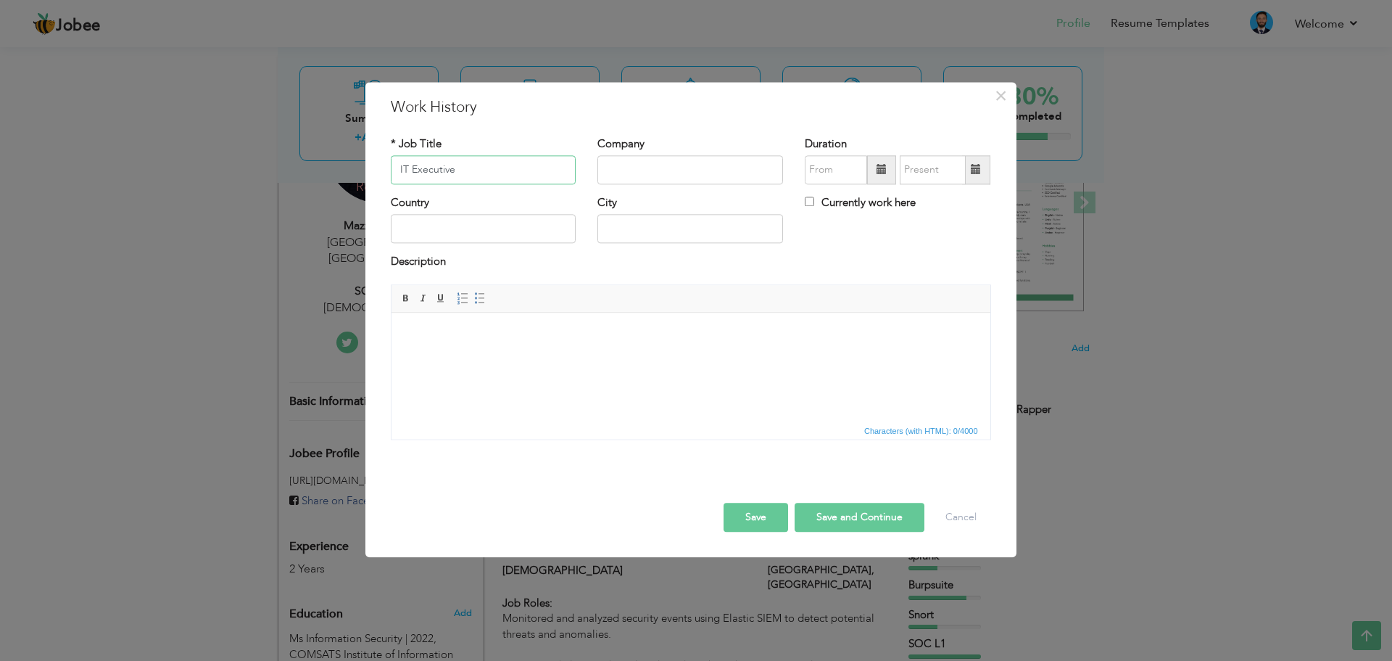
type input "IT Executive"
type input "Python Leads Inc"
click at [832, 173] on input "text" at bounding box center [836, 169] width 62 height 29
click at [904, 193] on th "2023" at bounding box center [901, 200] width 151 height 22
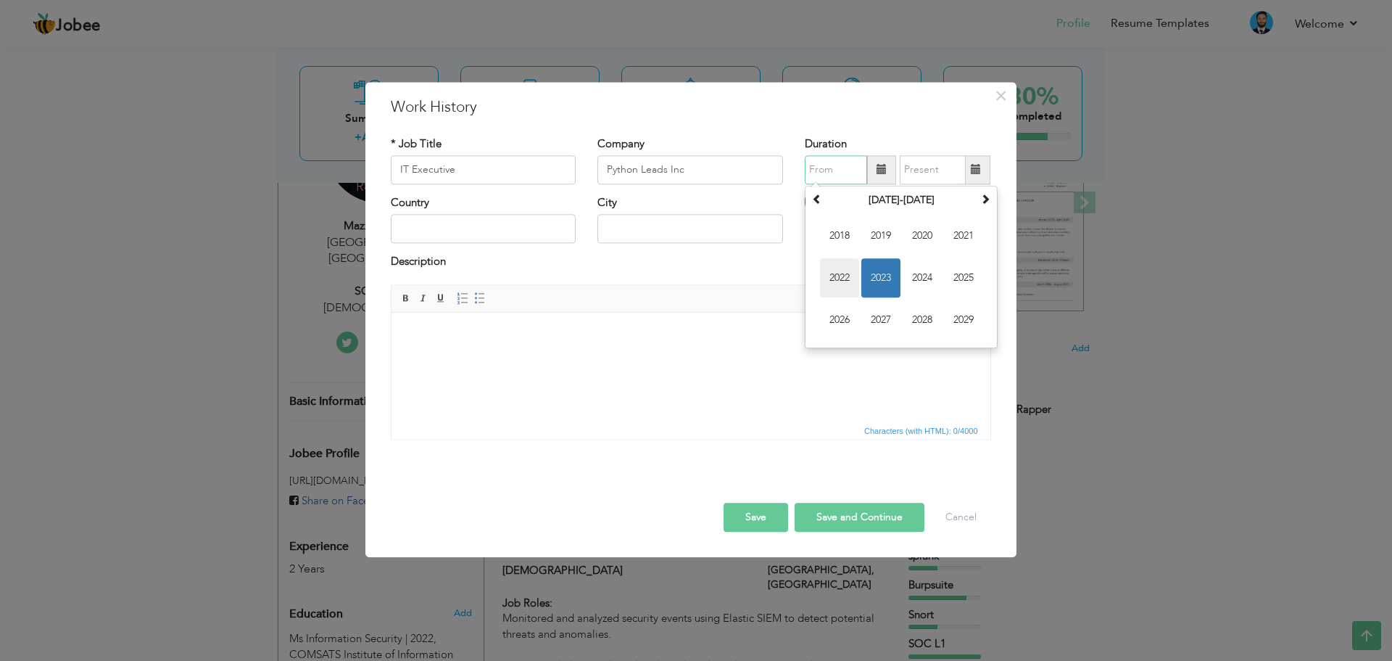
click at [849, 284] on span "2022" at bounding box center [839, 277] width 39 height 39
click at [890, 325] on span "Oct" at bounding box center [880, 319] width 39 height 39
type input "10/2022"
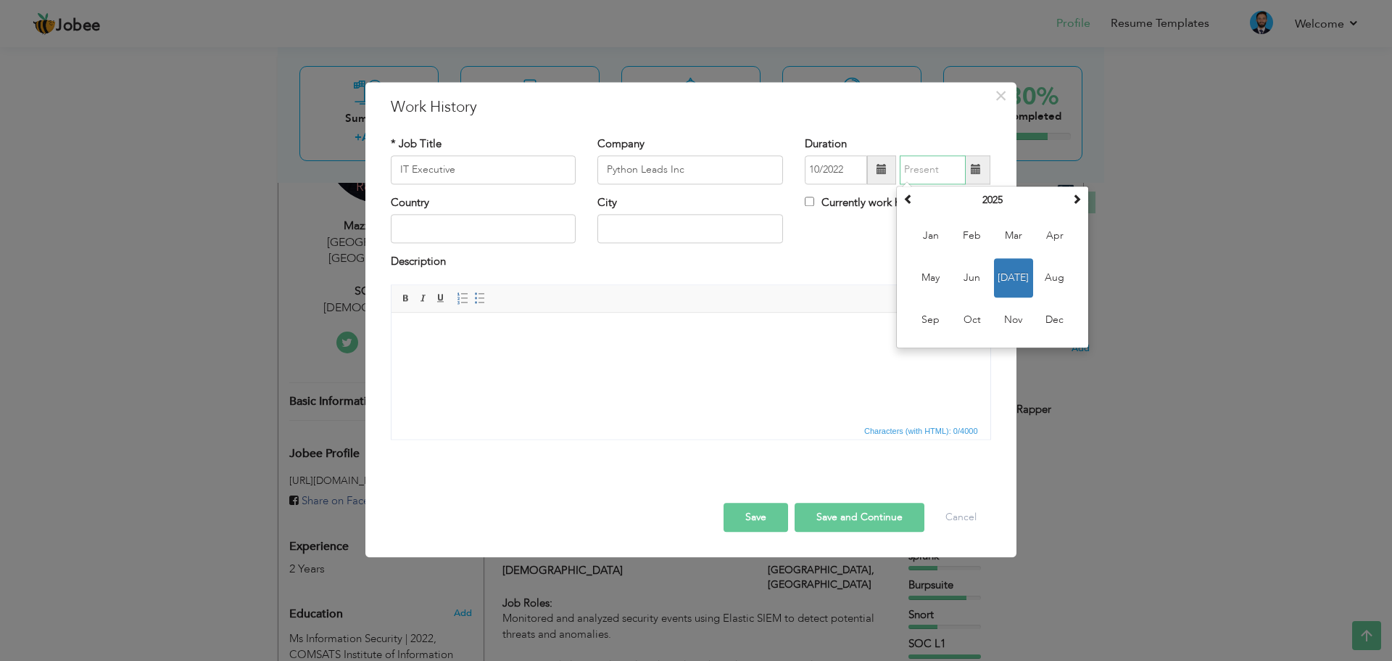
click at [933, 168] on input "text" at bounding box center [933, 169] width 66 height 29
click at [909, 199] on span at bounding box center [909, 199] width 10 height 10
click at [906, 201] on span at bounding box center [909, 199] width 10 height 10
click at [1044, 241] on span "Apr" at bounding box center [1055, 235] width 39 height 39
type input "04/2023"
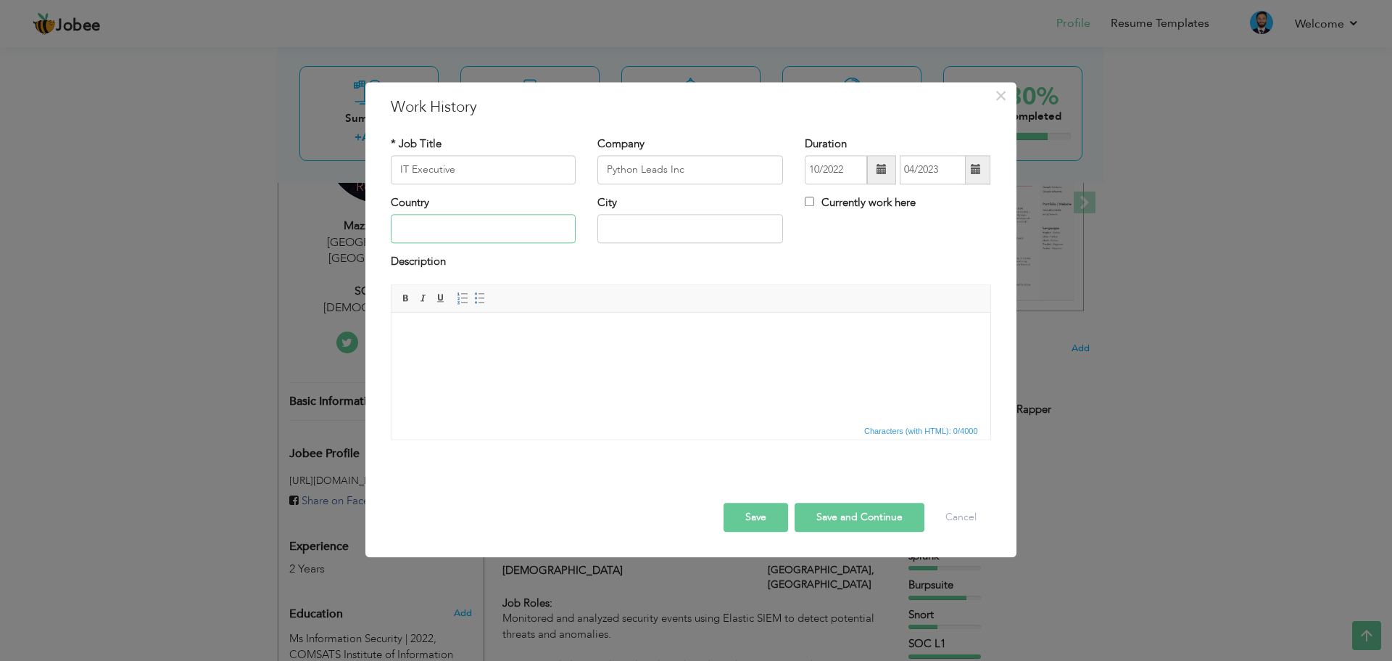
click at [532, 226] on input "text" at bounding box center [484, 229] width 186 height 29
type input "[GEOGRAPHIC_DATA]"
click at [477, 344] on html at bounding box center [690, 335] width 599 height 44
drag, startPoint x: 476, startPoint y: 336, endPoint x: 367, endPoint y: 336, distance: 108.8
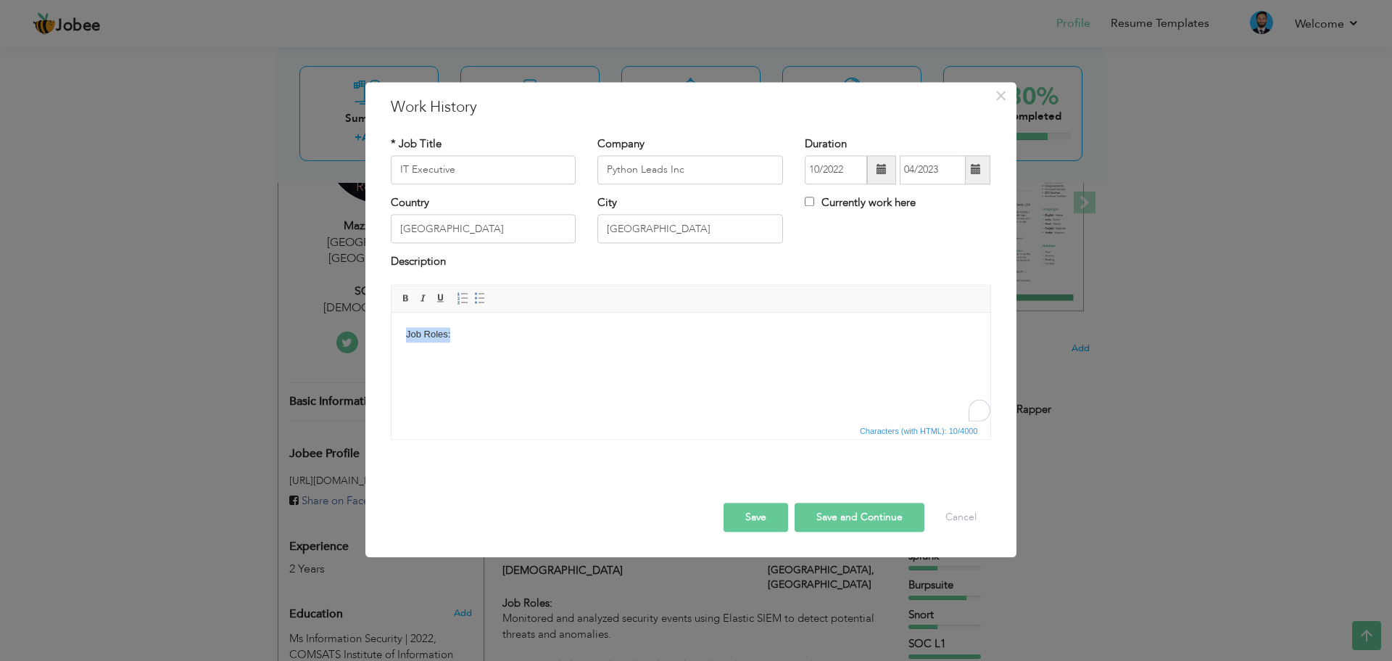
click at [391, 336] on html "Job Roles:" at bounding box center [690, 335] width 599 height 44
click at [479, 357] on html "Job Roles:" at bounding box center [690, 335] width 599 height 44
click at [708, 357] on html "Job Roles:" at bounding box center [690, 335] width 599 height 44
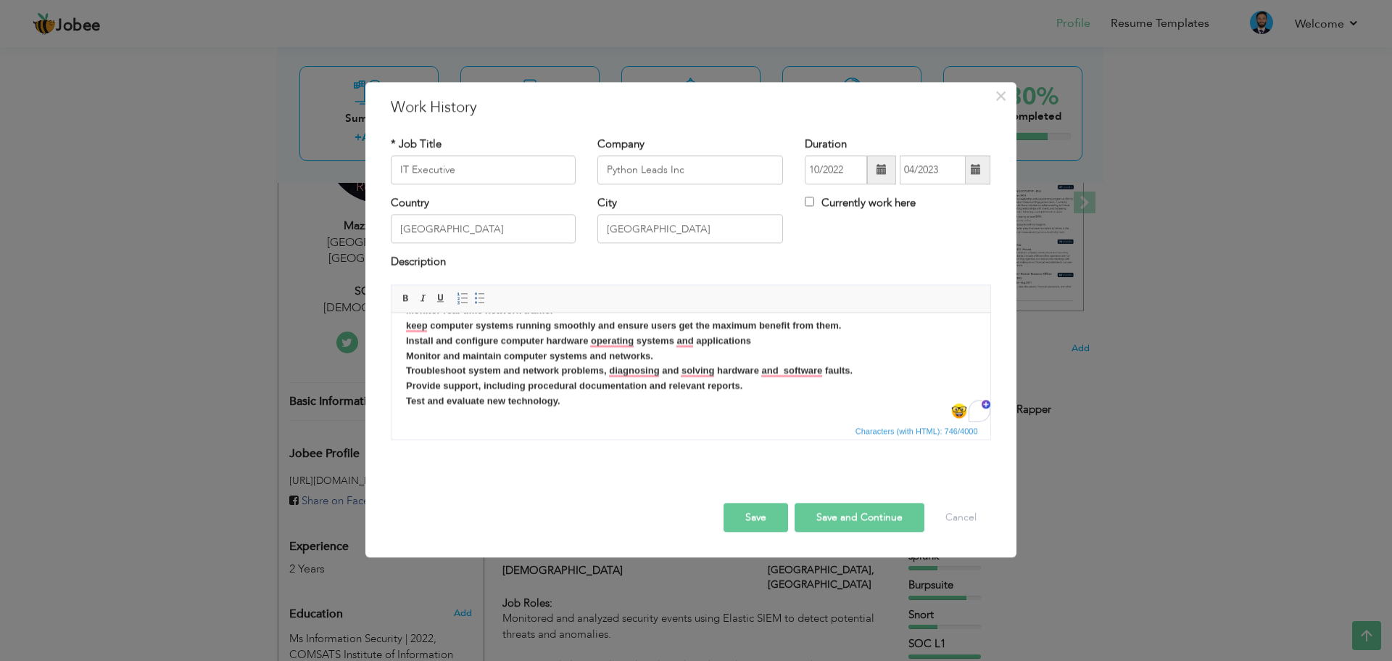
click at [626, 411] on body "Job Roles: Configuration of Router, switches, firewall, and Access points. Moni…" at bounding box center [690, 333] width 570 height 181
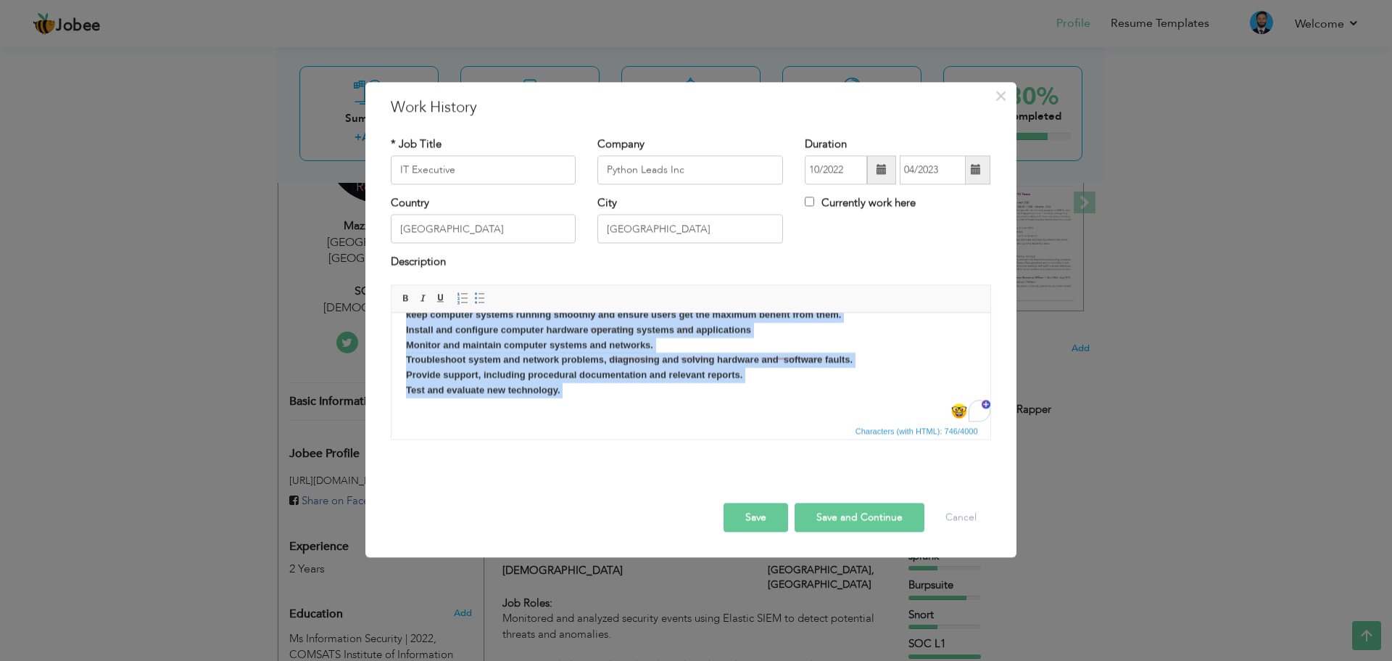
scroll to position [102, 0]
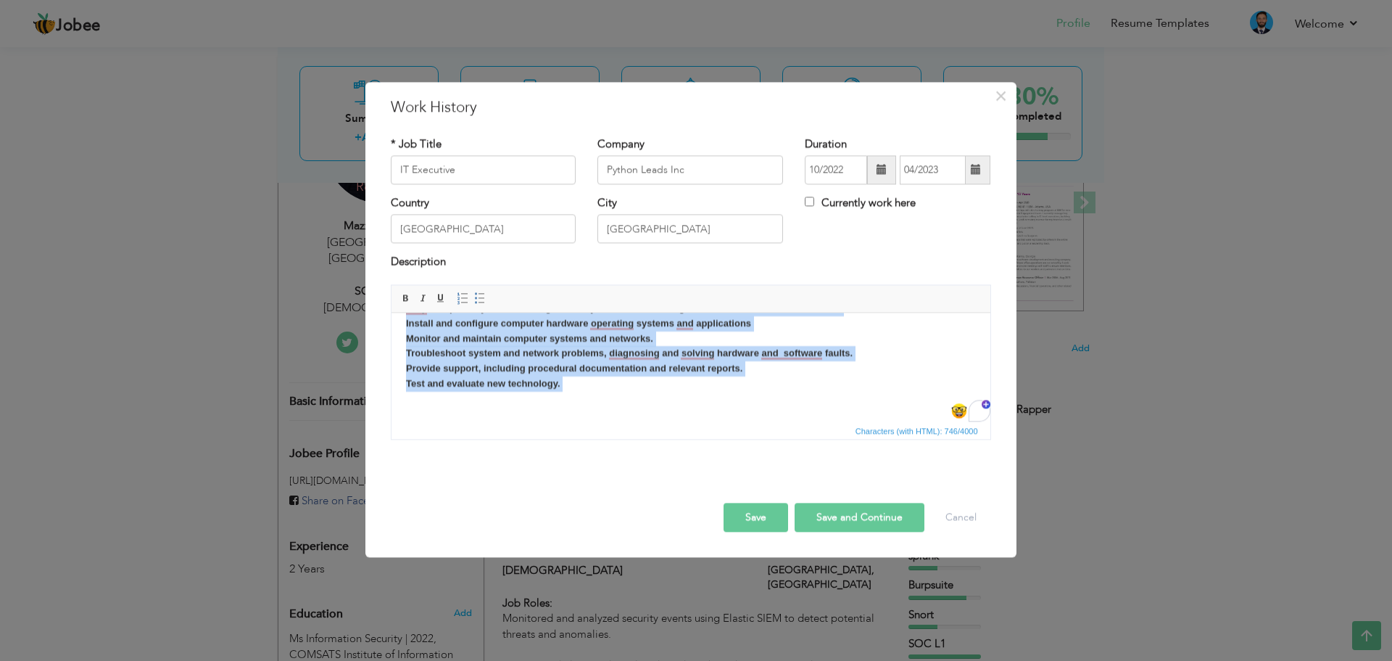
drag, startPoint x: 408, startPoint y: 348, endPoint x: 447, endPoint y: 439, distance: 98.7
click at [447, 421] on html "Job Roles: Configuration of Router, switches, firewall, and Access points. Moni…" at bounding box center [690, 316] width 599 height 210
click at [482, 294] on span at bounding box center [480, 298] width 12 height 12
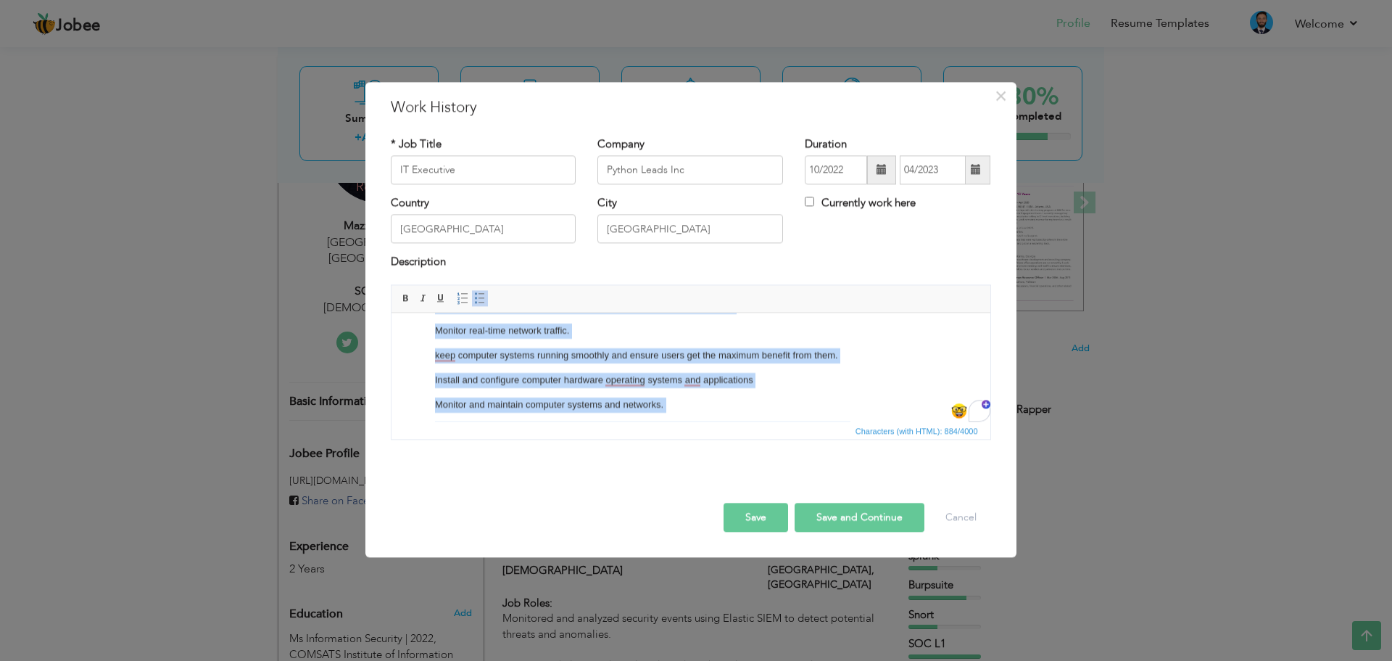
click at [737, 410] on p "Monitor and maintain computer systems and networks." at bounding box center [690, 404] width 512 height 15
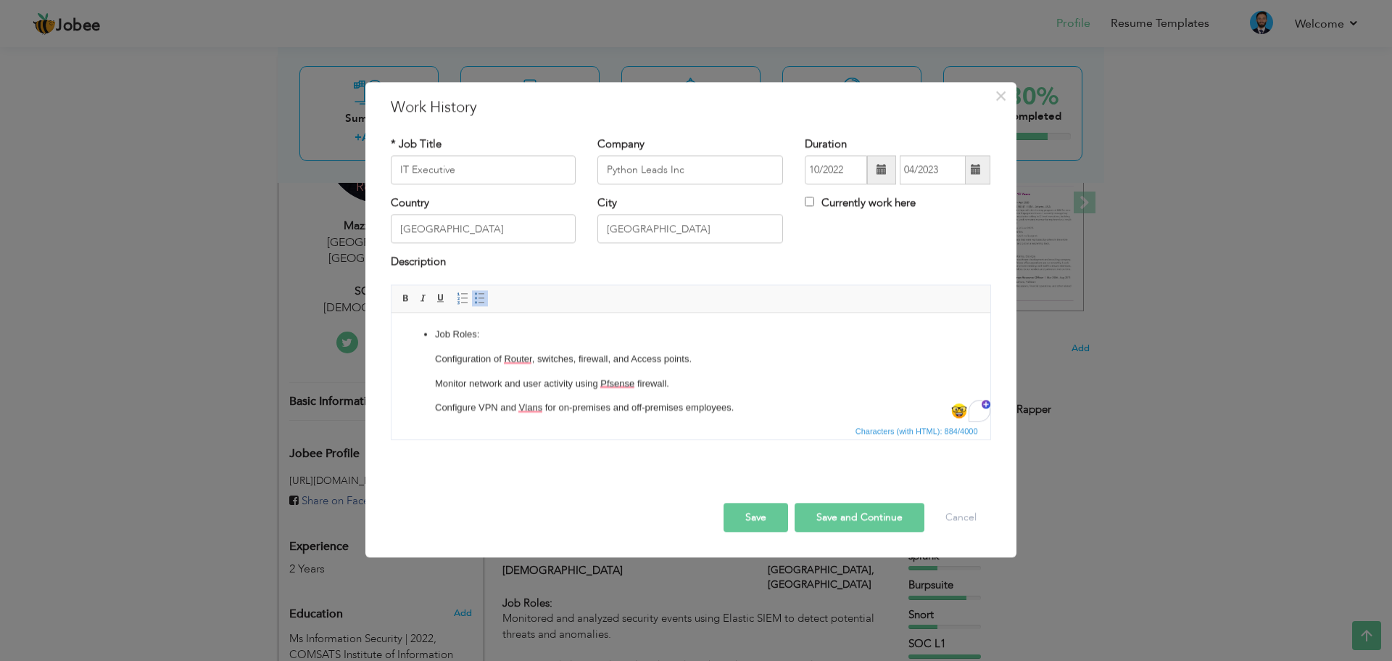
scroll to position [0, 0]
click at [428, 336] on ul "Job Roles: Configuration of Router, switches, firewall, and Access points. Moni…" at bounding box center [690, 517] width 570 height 381
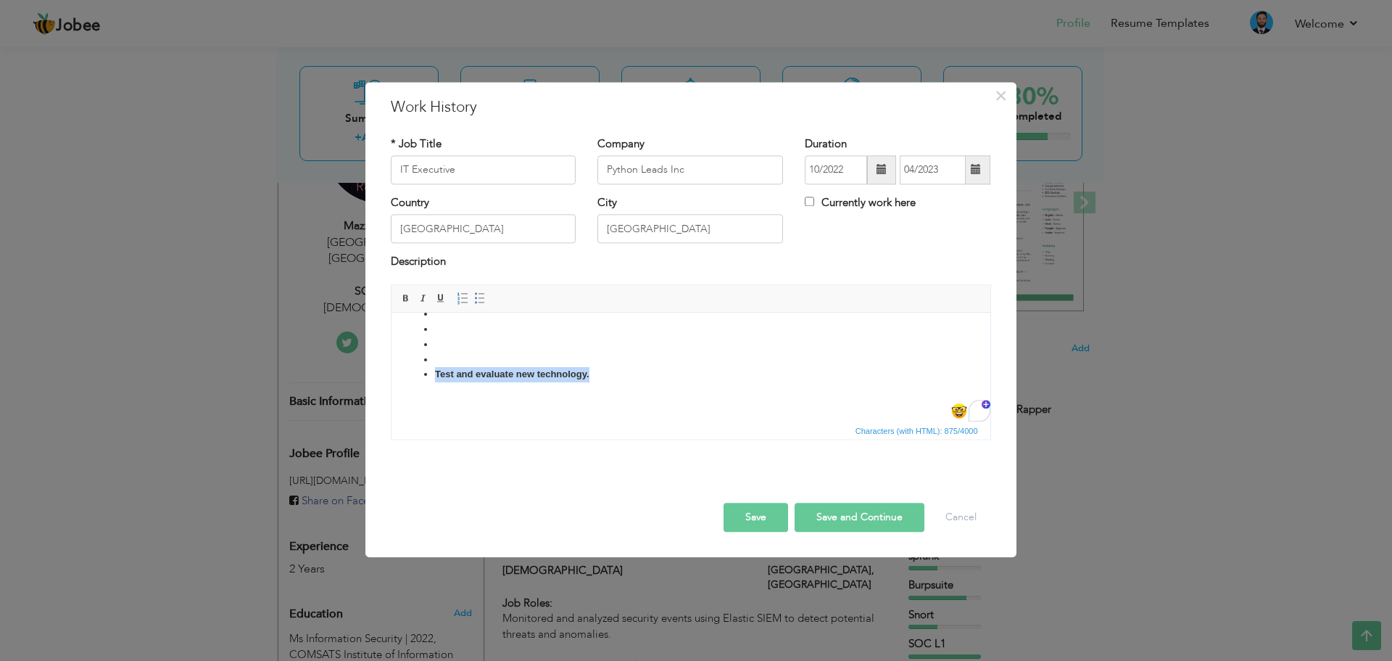
scroll to position [326, 0]
drag, startPoint x: 405, startPoint y: 354, endPoint x: 457, endPoint y: 513, distance: 167.2
click at [457, 421] on html "Job Roles: Configuration of Router, switches, firewall, and Access points. Moni…" at bounding box center [690, 204] width 599 height 434
click at [465, 329] on li "To enrich screen reader interactions, please activate Accessibility in Grammarl…" at bounding box center [690, 329] width 512 height 15
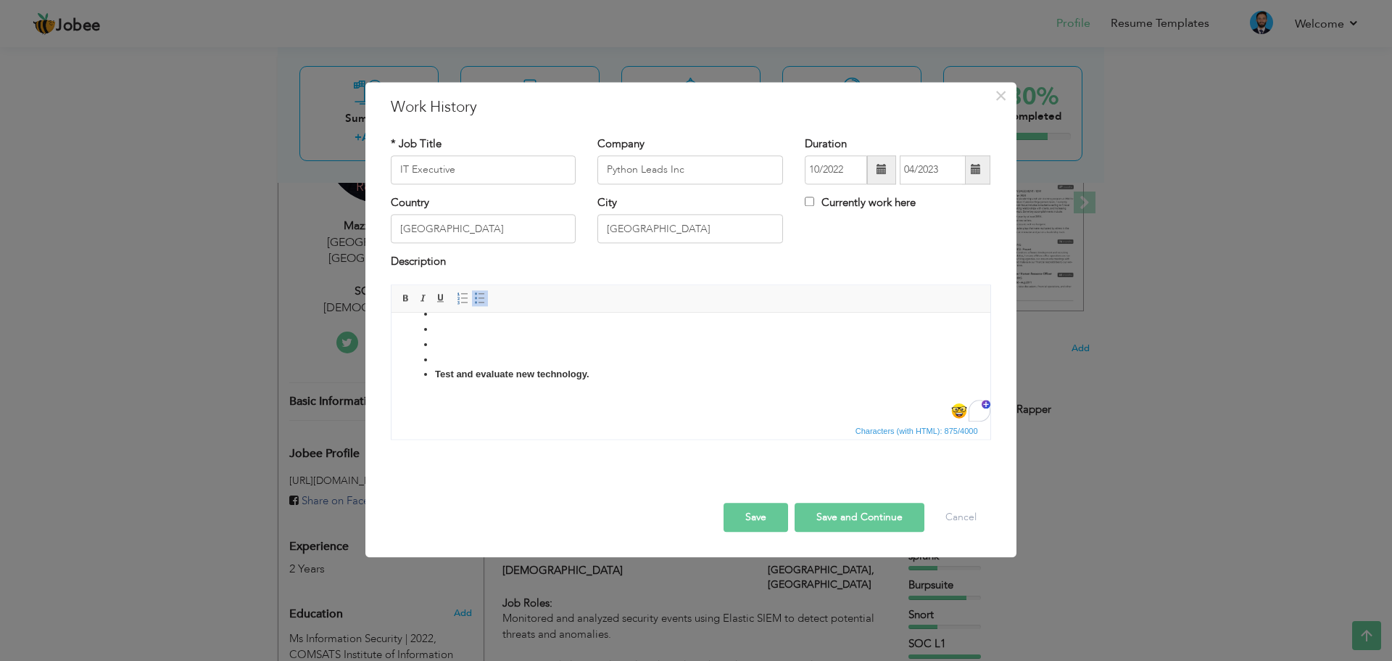
click at [447, 355] on li "To enrich screen reader interactions, please activate Accessibility in Grammarl…" at bounding box center [690, 359] width 512 height 15
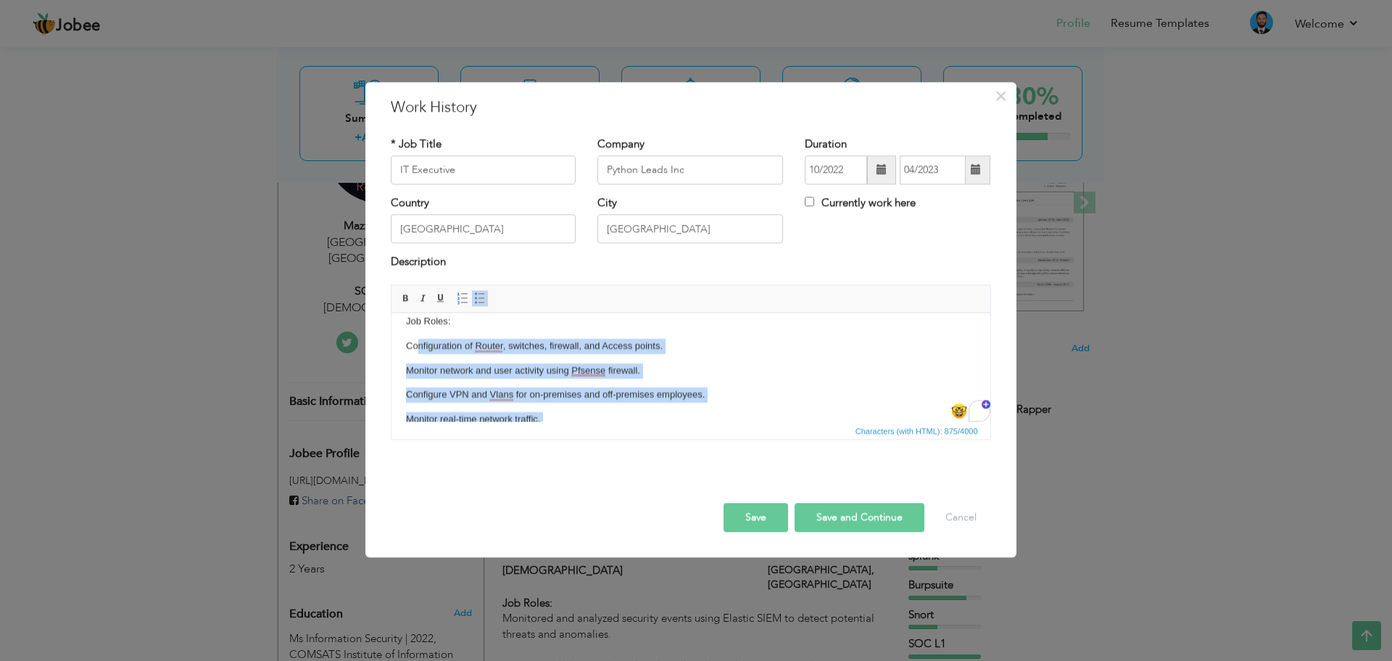
drag, startPoint x: 606, startPoint y: 387, endPoint x: 416, endPoint y: 348, distance: 194.0
click at [416, 348] on body "Job Roles: Configuration of Router, switches, firewall, and Access points. Moni…" at bounding box center [690, 516] width 570 height 405
click at [477, 302] on span at bounding box center [480, 298] width 12 height 12
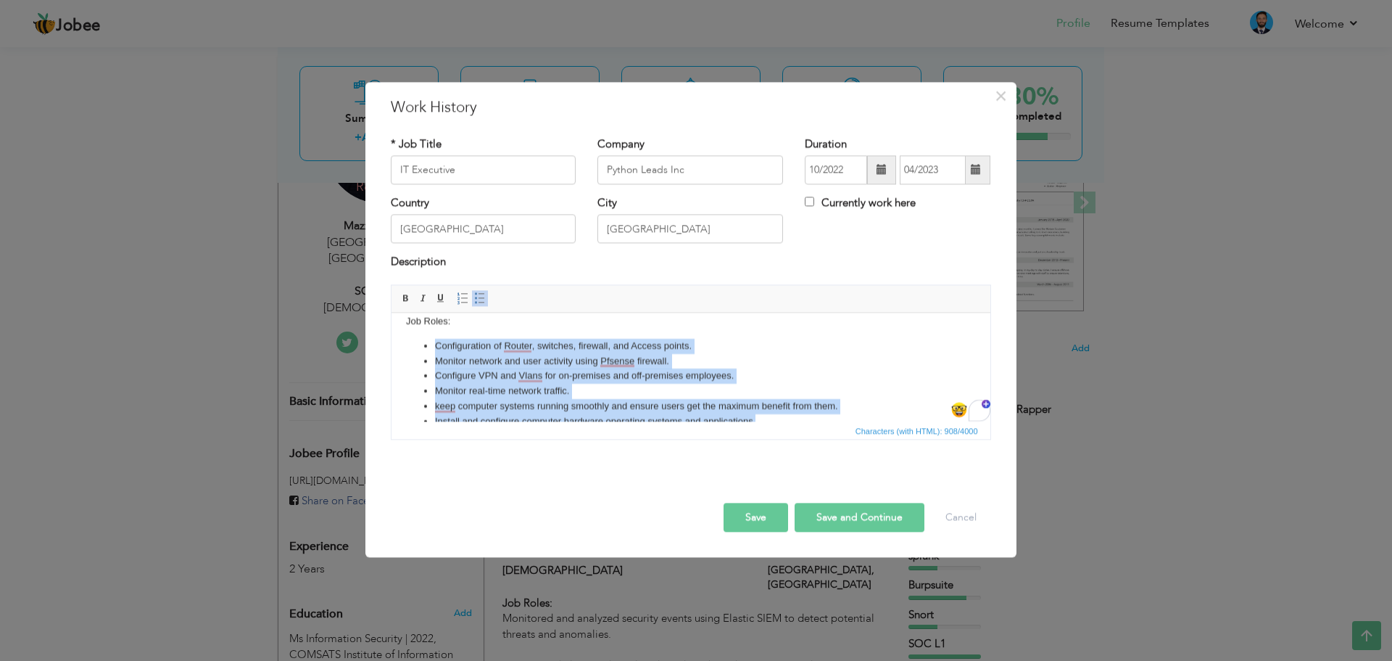
click at [780, 361] on li "Monitor network and user activity using Pfsense firewall." at bounding box center [690, 361] width 512 height 15
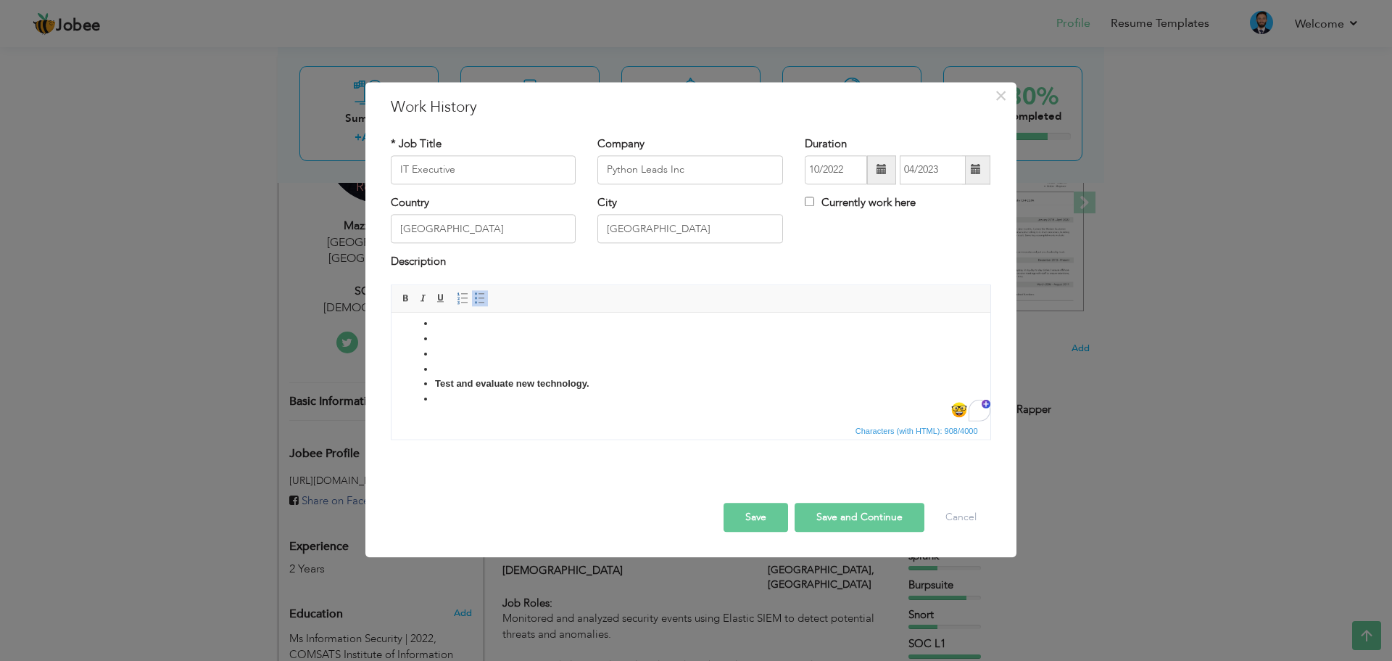
click at [441, 371] on li "To enrich screen reader interactions, please activate Accessibility in Grammarl…" at bounding box center [690, 369] width 512 height 15
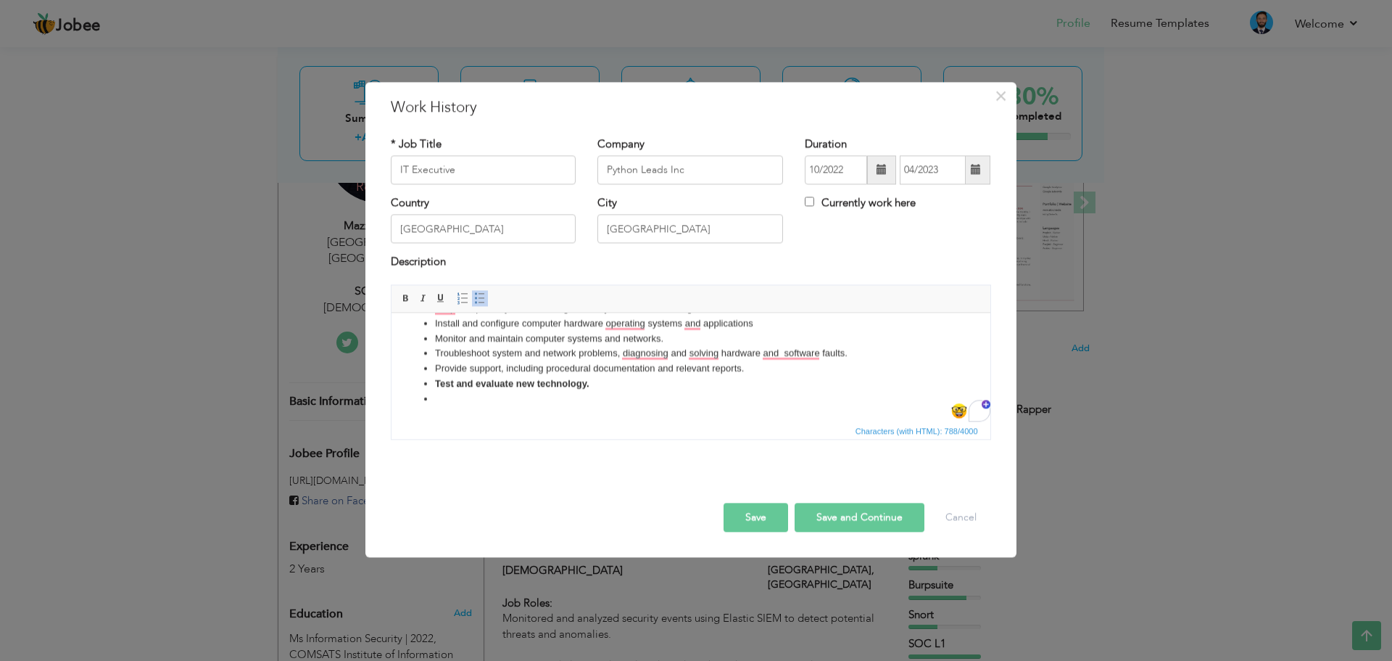
click at [443, 399] on li "To enrich screen reader interactions, please activate Accessibility in Grammarl…" at bounding box center [690, 399] width 512 height 15
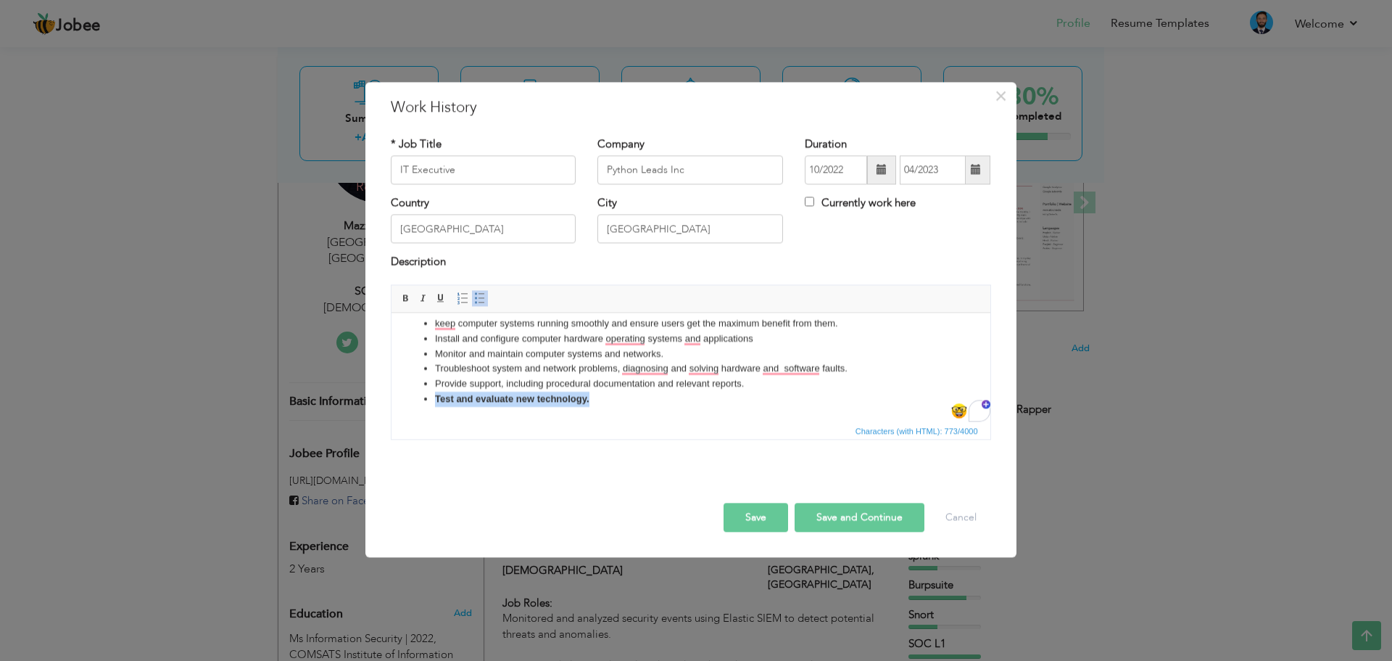
drag, startPoint x: 622, startPoint y: 404, endPoint x: 434, endPoint y: 403, distance: 187.8
click at [434, 403] on li "Test and evaluate new technology. ​​​​​​​" at bounding box center [690, 399] width 512 height 15
click at [631, 403] on li "Test and evaluate new technology." at bounding box center [690, 399] width 512 height 15
click at [463, 299] on span at bounding box center [463, 298] width 12 height 12
click at [481, 298] on span at bounding box center [480, 298] width 12 height 12
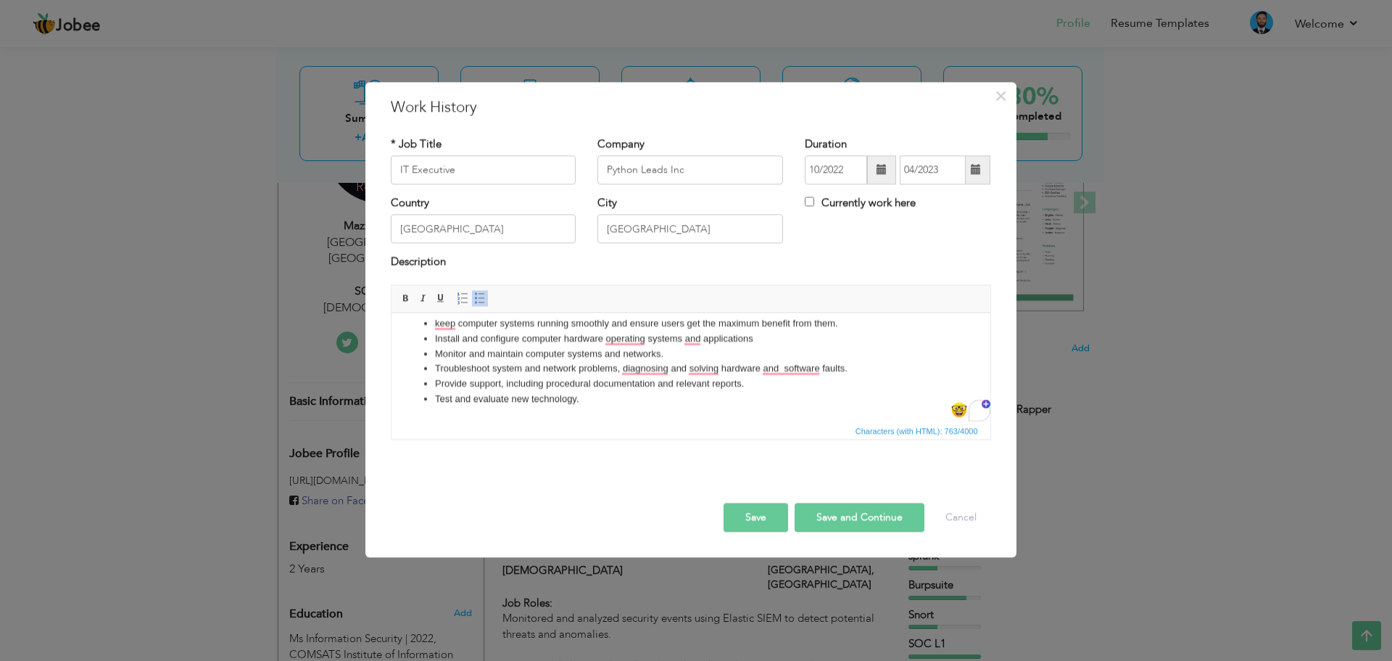
click at [673, 417] on html "Job Roles: Co nfiguration of Router, switches, firewall, and Access points. Mon…" at bounding box center [690, 319] width 599 height 204
click at [638, 365] on li "Troubleshoot system and network problems, diagnosing and solving hardware and s…" at bounding box center [690, 368] width 512 height 15
click at [545, 429] on span "Characters (with HTML): 763/4000" at bounding box center [691, 429] width 599 height 17
click at [629, 341] on li "Install and configure computer hardware operating systems and applications" at bounding box center [690, 338] width 512 height 15
click at [543, 424] on span "Characters (with HTML): 763/4000" at bounding box center [691, 429] width 599 height 17
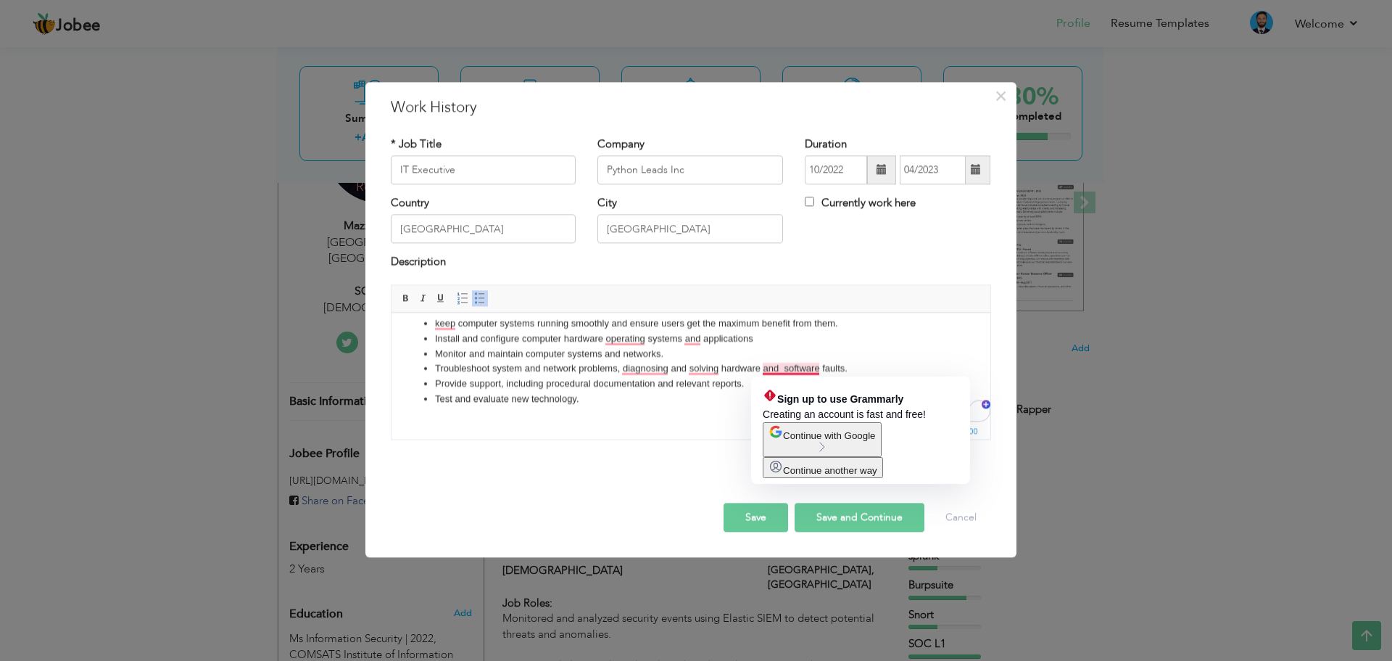
click at [780, 369] on li "Troubleshoot system and network problems, diagnosing and solving hardware and s…" at bounding box center [690, 368] width 512 height 15
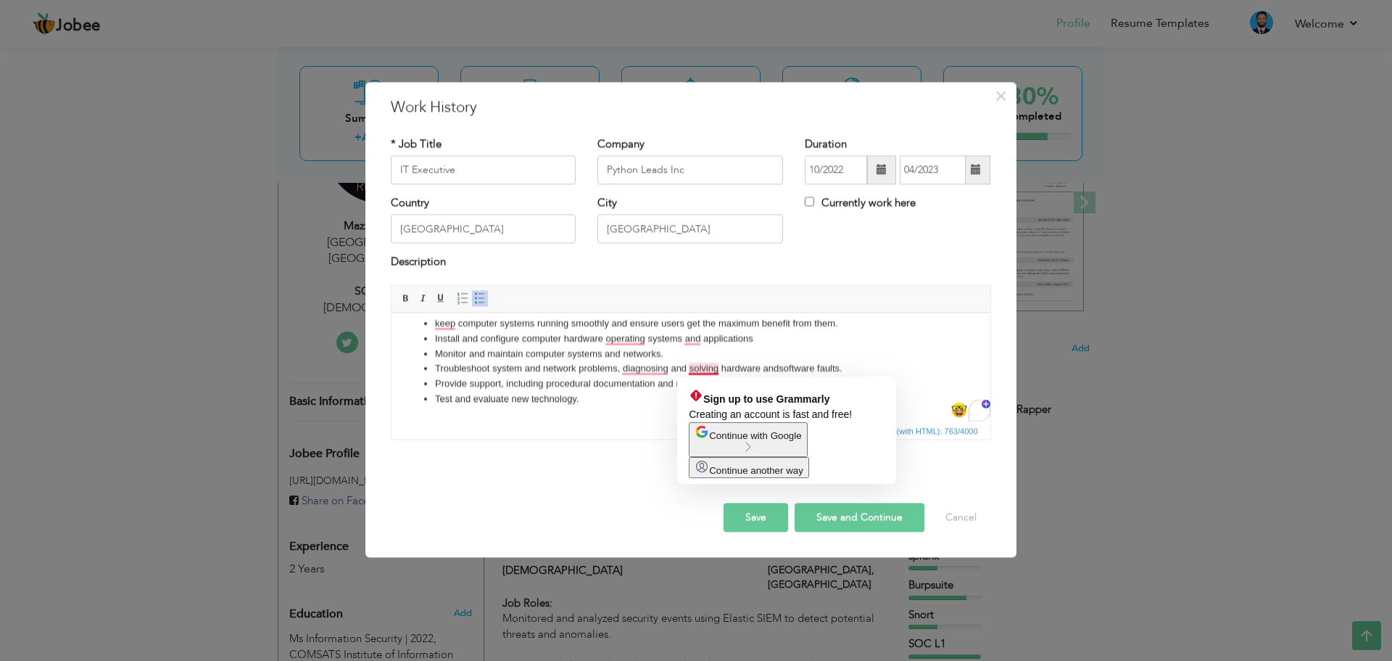
click at [706, 367] on li "Troubleshoot system and network problems, diagnosing and solving hardware and s…" at bounding box center [690, 368] width 512 height 15
click at [637, 412] on html "Job Roles: Co nfiguration of Router, switches, firewall, and Access points. Mon…" at bounding box center [690, 319] width 599 height 204
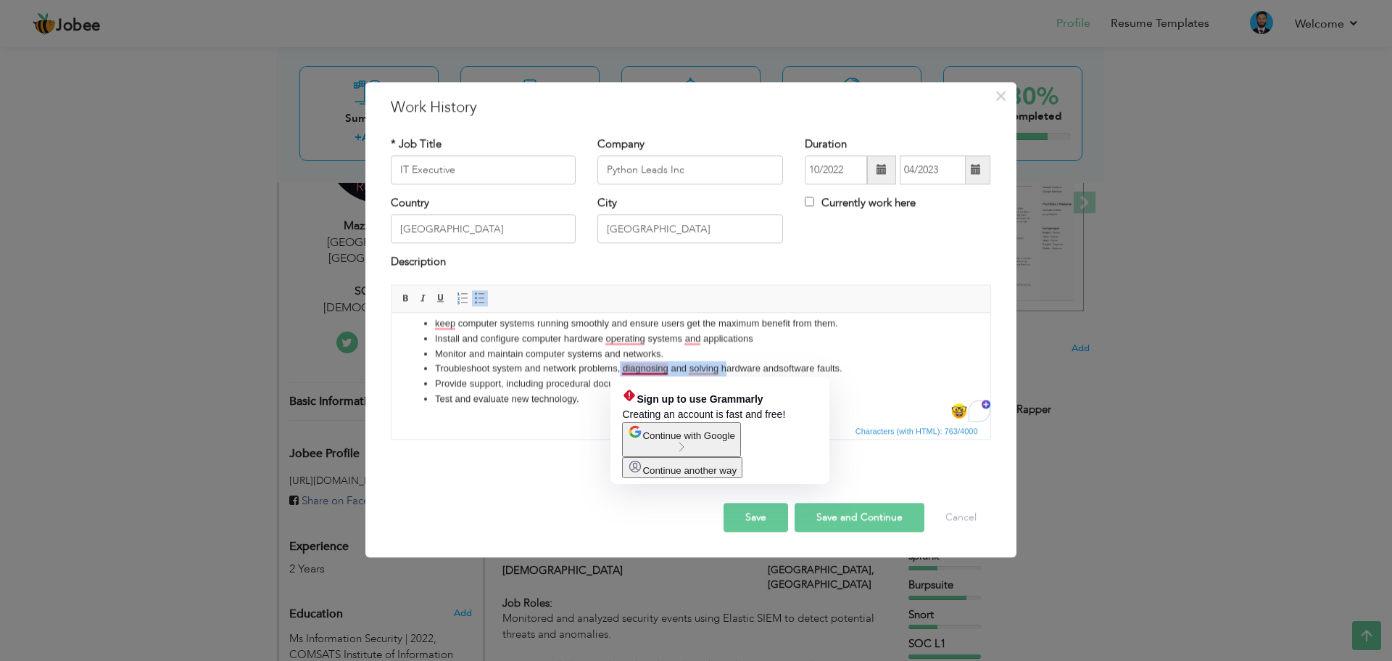
drag, startPoint x: 726, startPoint y: 365, endPoint x: 620, endPoint y: 368, distance: 105.9
click at [620, 368] on li "Troubleshoot system and network problems, diagnosing and solving hardware and s…" at bounding box center [690, 368] width 512 height 15
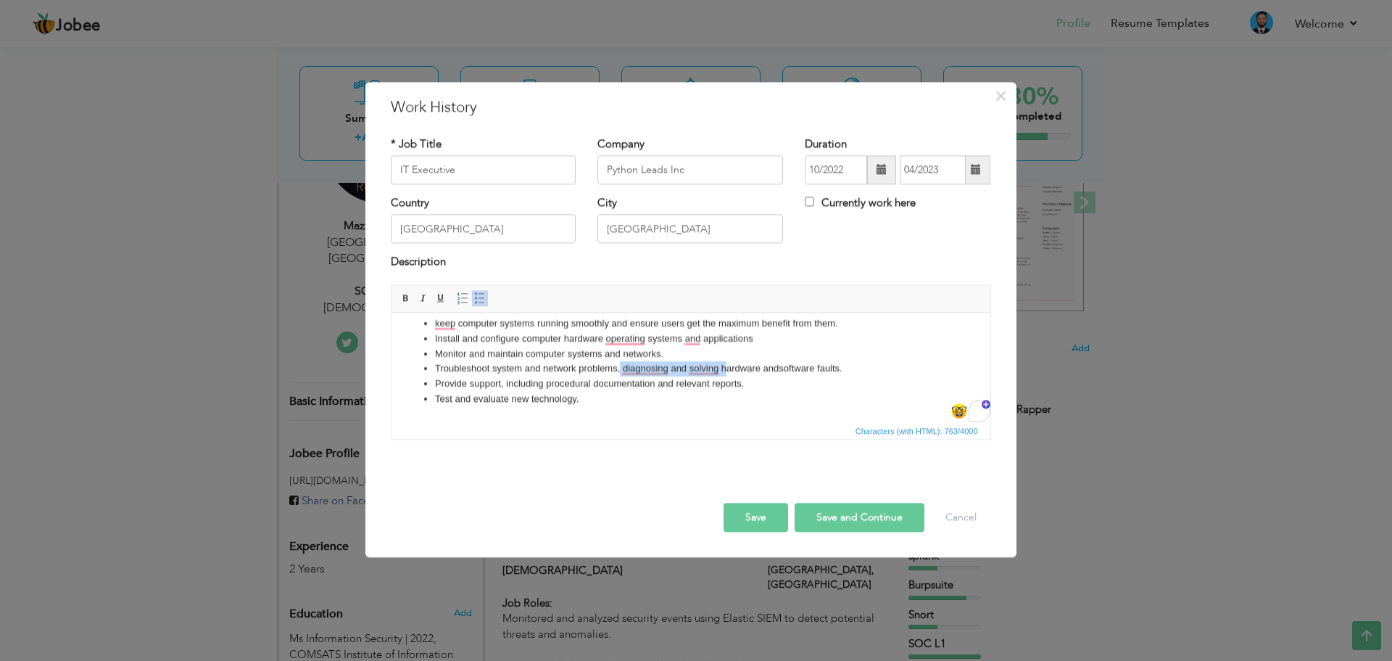
copy li "diagnosing and solving h"
click at [755, 343] on li "Install and configure computer hardware operating systems and applications" at bounding box center [690, 338] width 512 height 15
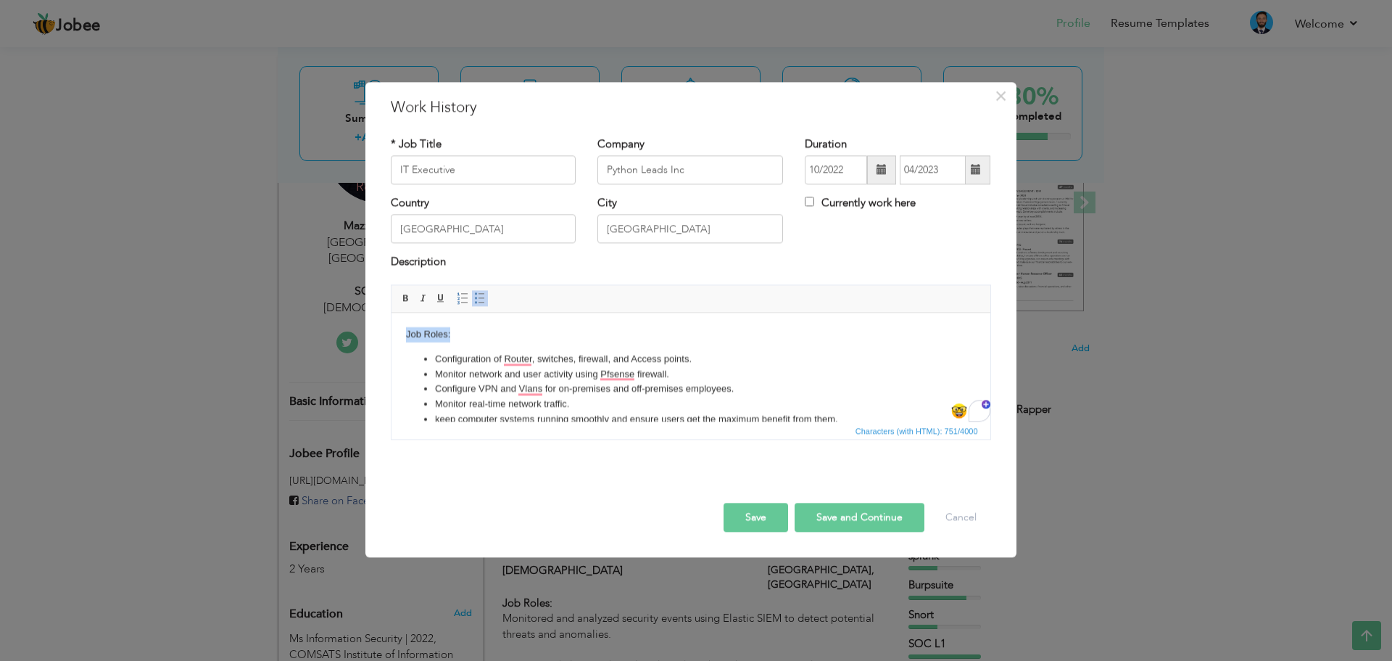
drag, startPoint x: 462, startPoint y: 332, endPoint x: 365, endPoint y: 331, distance: 96.4
click at [391, 331] on html "Job Roles: Co nfiguration of Router, switches, firewall, and Access points. Mon…" at bounding box center [690, 415] width 599 height 204
click at [760, 513] on button "Save" at bounding box center [756, 517] width 65 height 29
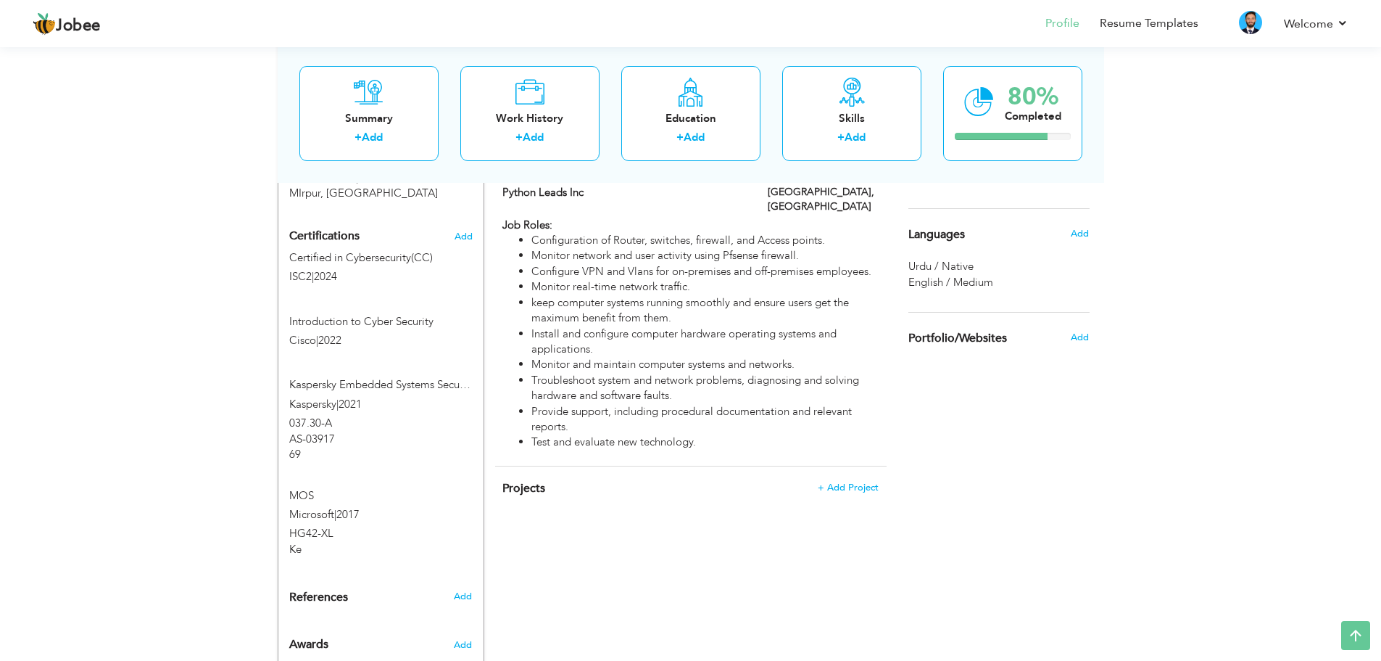
scroll to position [838, 0]
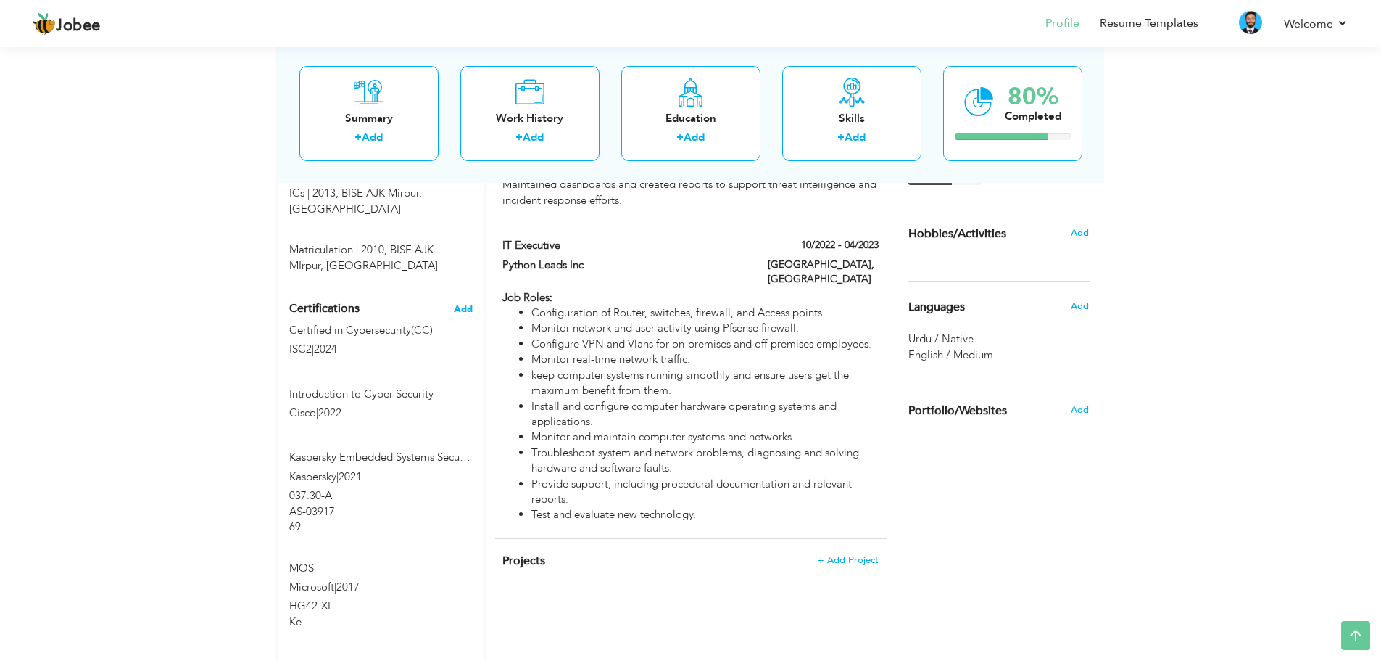
click at [466, 304] on span "Add" at bounding box center [463, 309] width 19 height 10
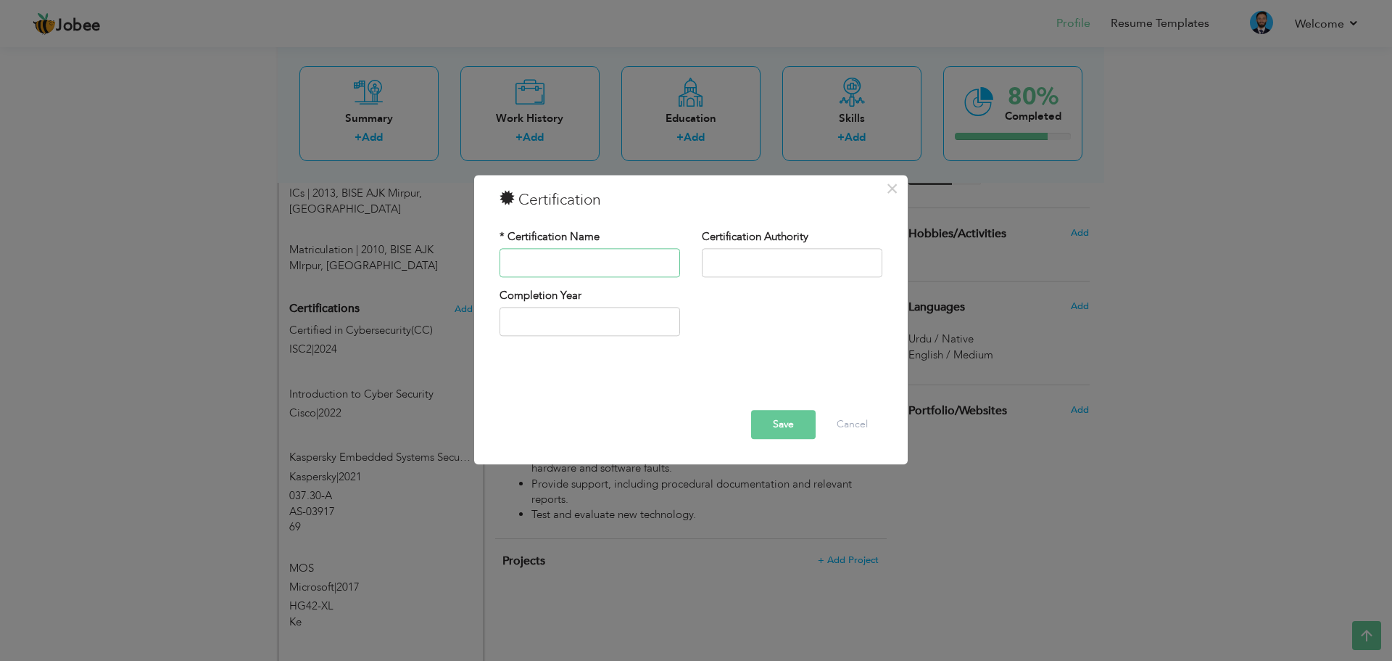
click at [565, 256] on input "text" at bounding box center [590, 262] width 181 height 29
click at [550, 263] on input "CompTia Cysa+" at bounding box center [590, 262] width 181 height 29
drag, startPoint x: 550, startPoint y: 259, endPoint x: 492, endPoint y: 259, distance: 58.7
click at [492, 259] on div "* Certification Name CompTIA Cysa+" at bounding box center [590, 258] width 202 height 59
type input "Cysa+"
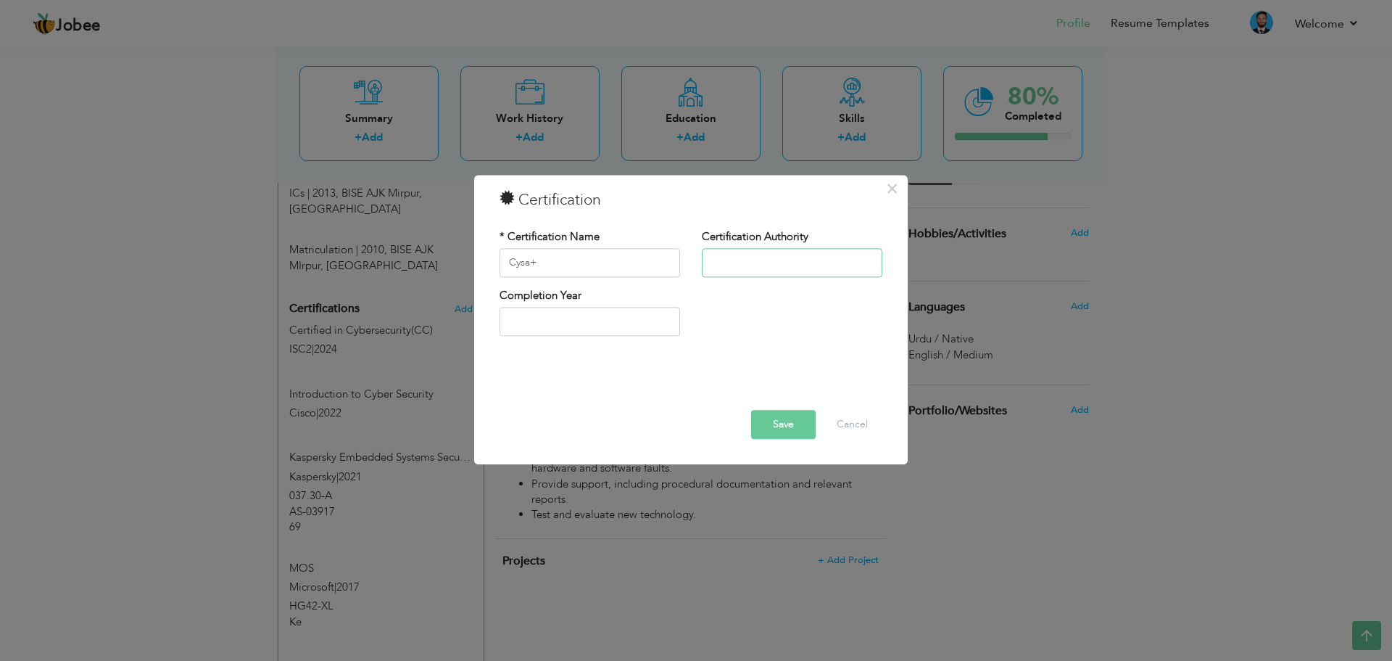
click at [764, 273] on input "text" at bounding box center [792, 262] width 181 height 29
paste input "CompTIA"
type input "CompTIA"
click at [508, 261] on input "Cysa+" at bounding box center [590, 262] width 181 height 29
type input "Cybersecurity Analyst ( Cysa+)"
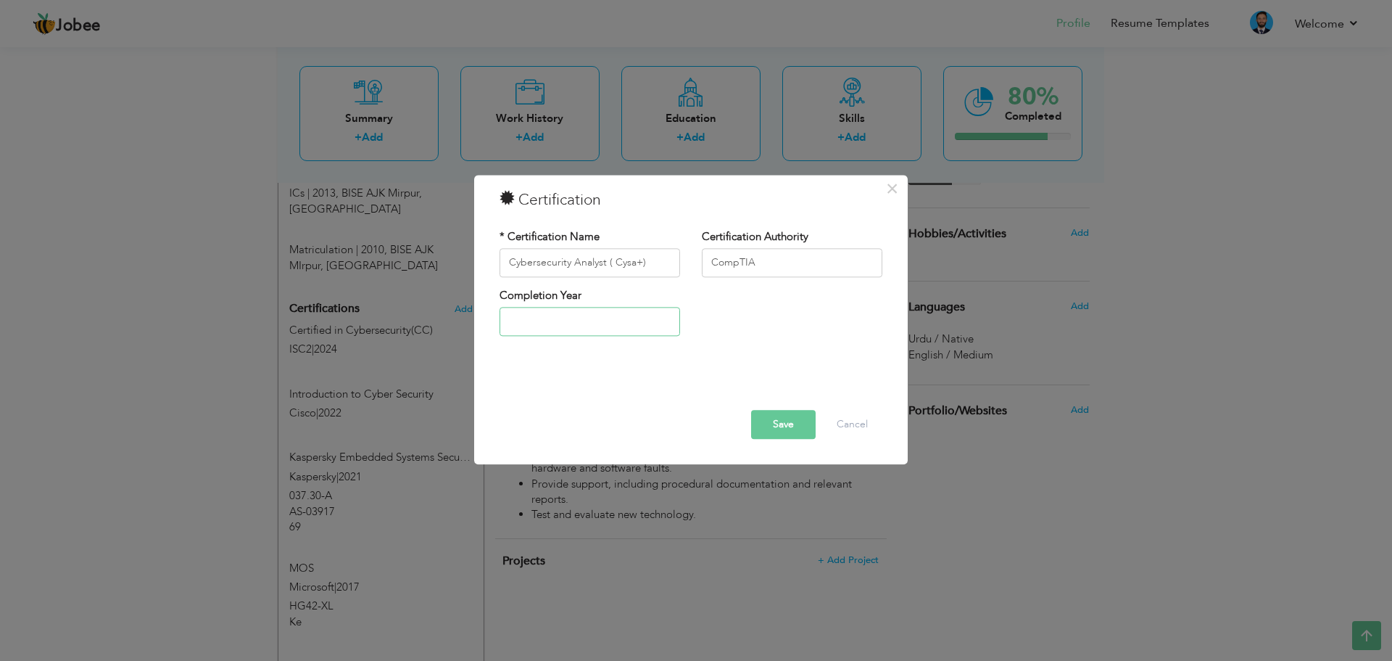
type input "2025"
click at [595, 317] on input "2025" at bounding box center [590, 321] width 181 height 29
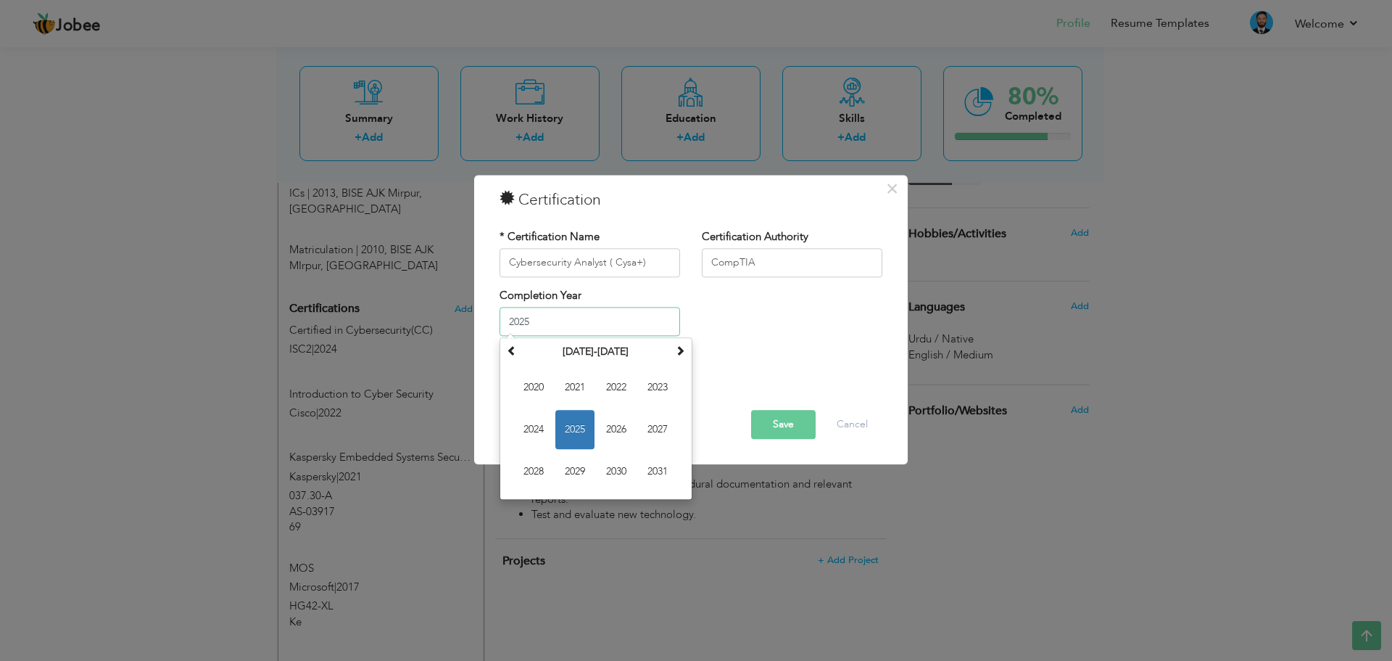
click at [574, 431] on span "2025" at bounding box center [574, 429] width 39 height 39
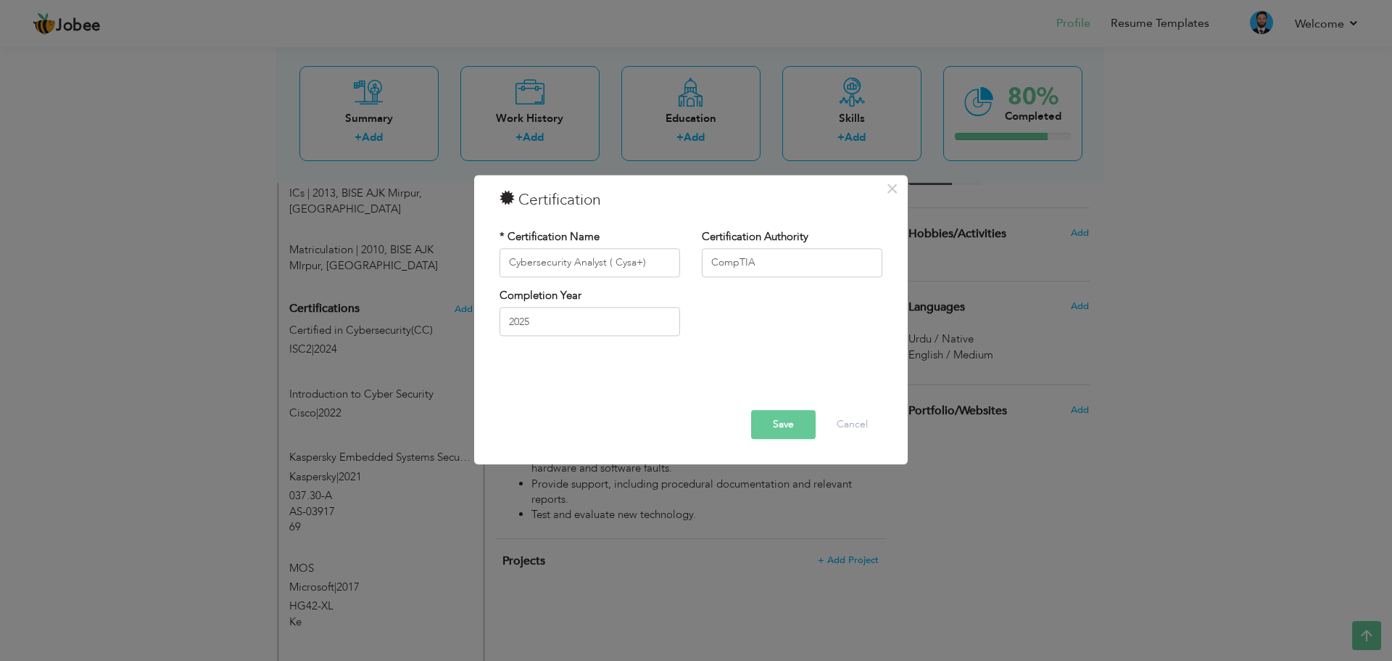
click at [789, 424] on button "Save" at bounding box center [783, 424] width 65 height 29
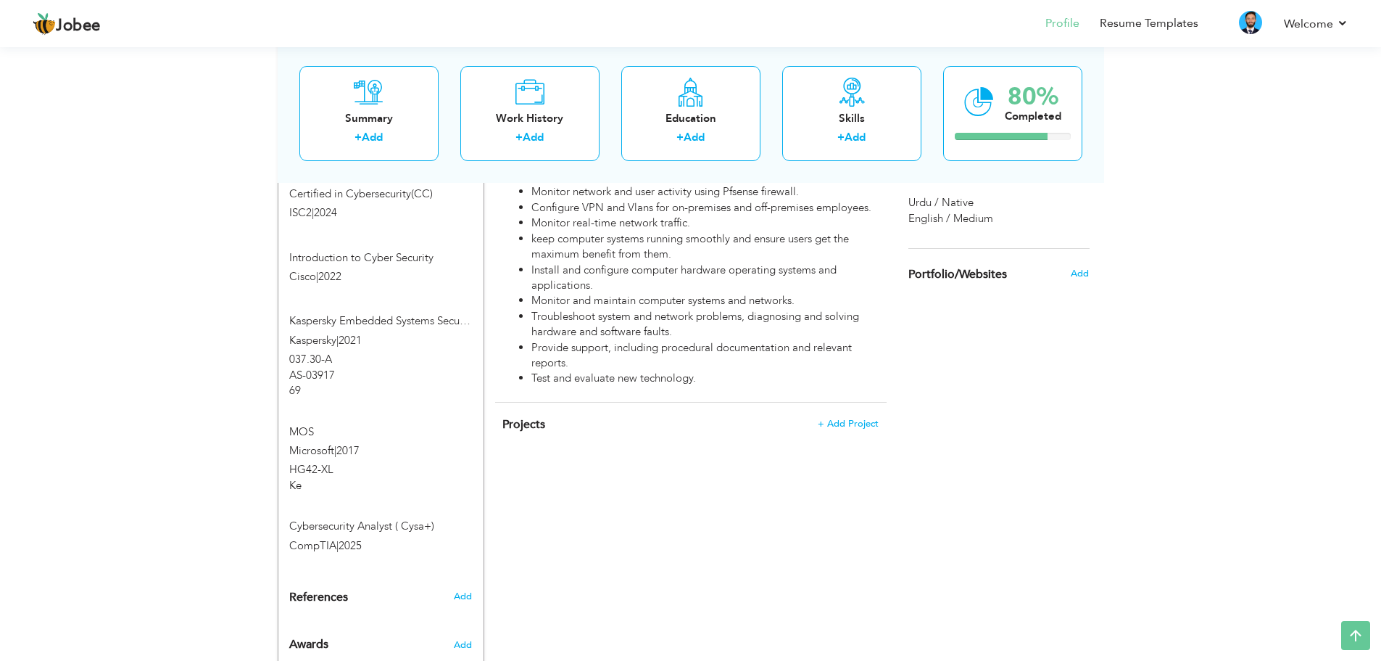
scroll to position [901, 0]
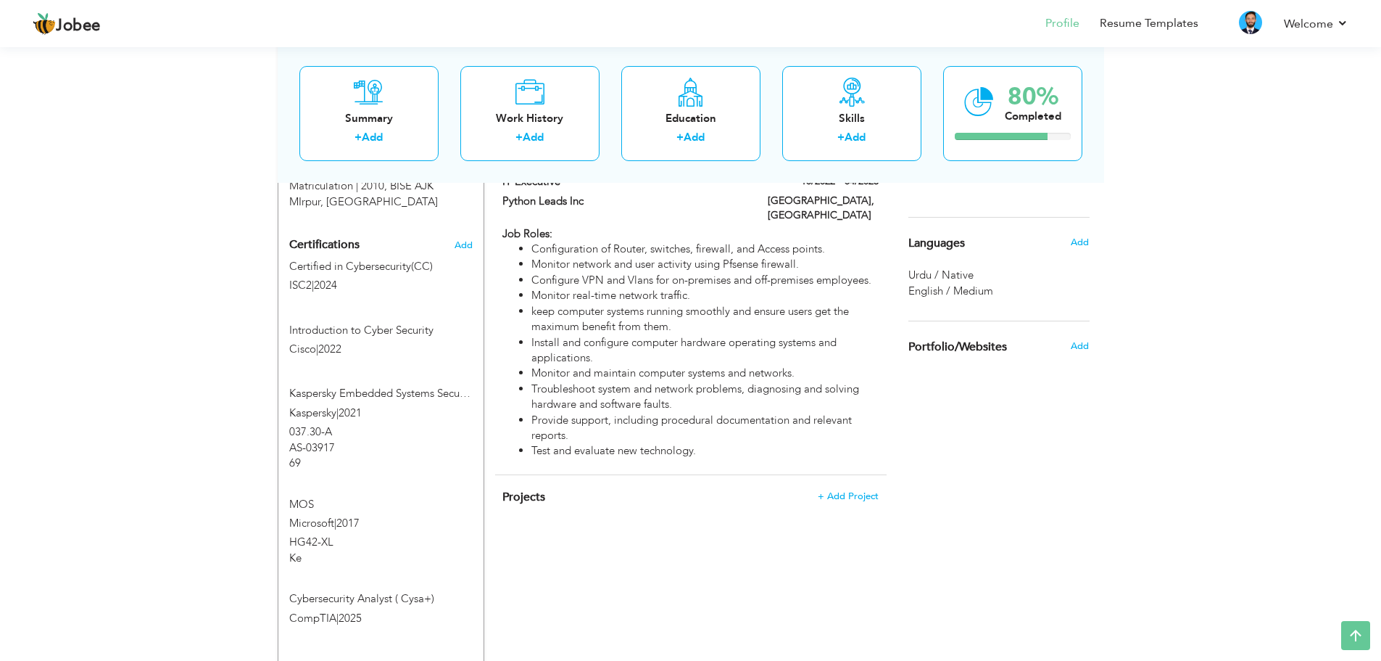
drag, startPoint x: 363, startPoint y: 548, endPoint x: 365, endPoint y: 199, distance: 348.8
click at [365, 231] on div "Certifications Add Certified in Cybersecurity(CC) ISC2 | 2024 Certified in Cybe…" at bounding box center [380, 432] width 205 height 402
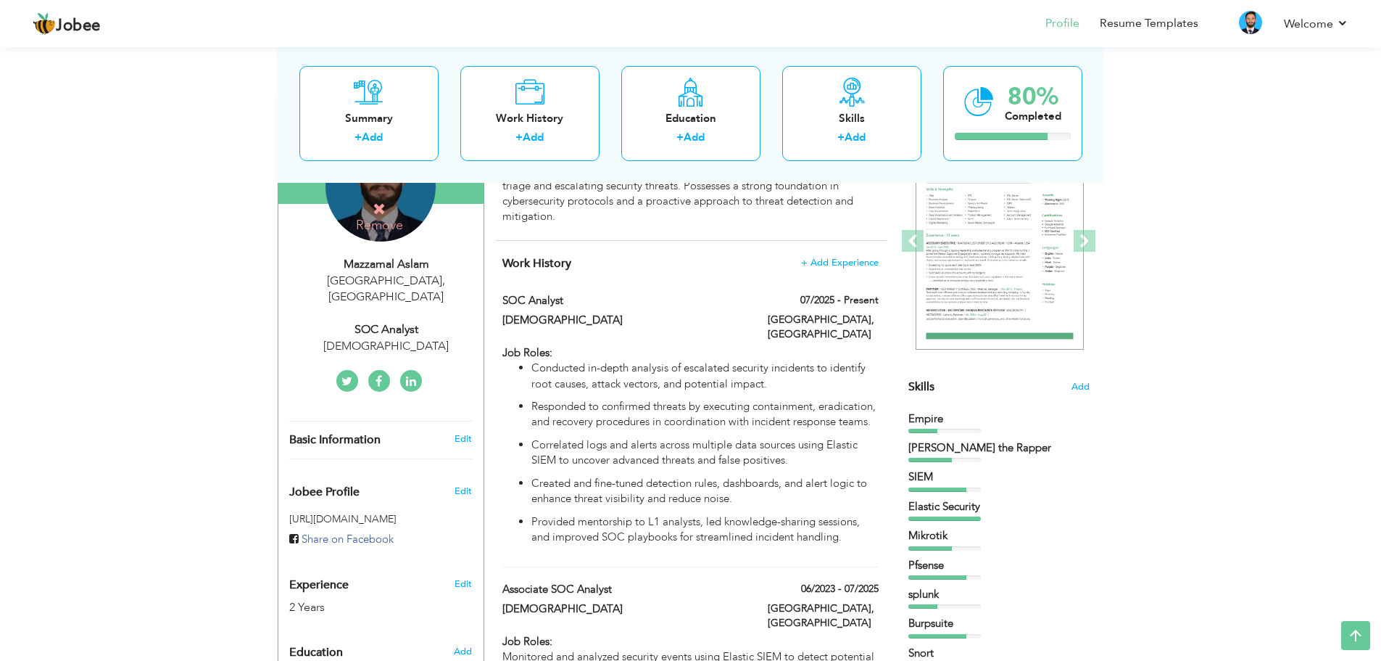
scroll to position [176, 0]
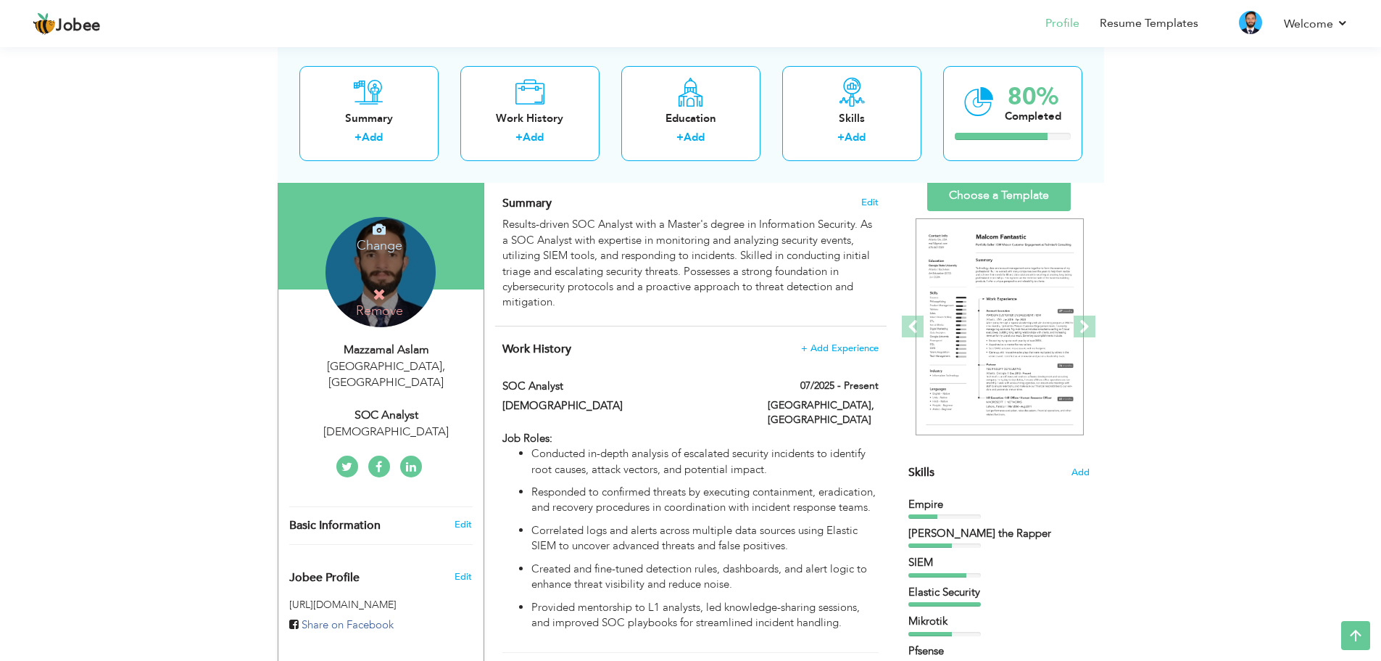
scroll to position [0, 0]
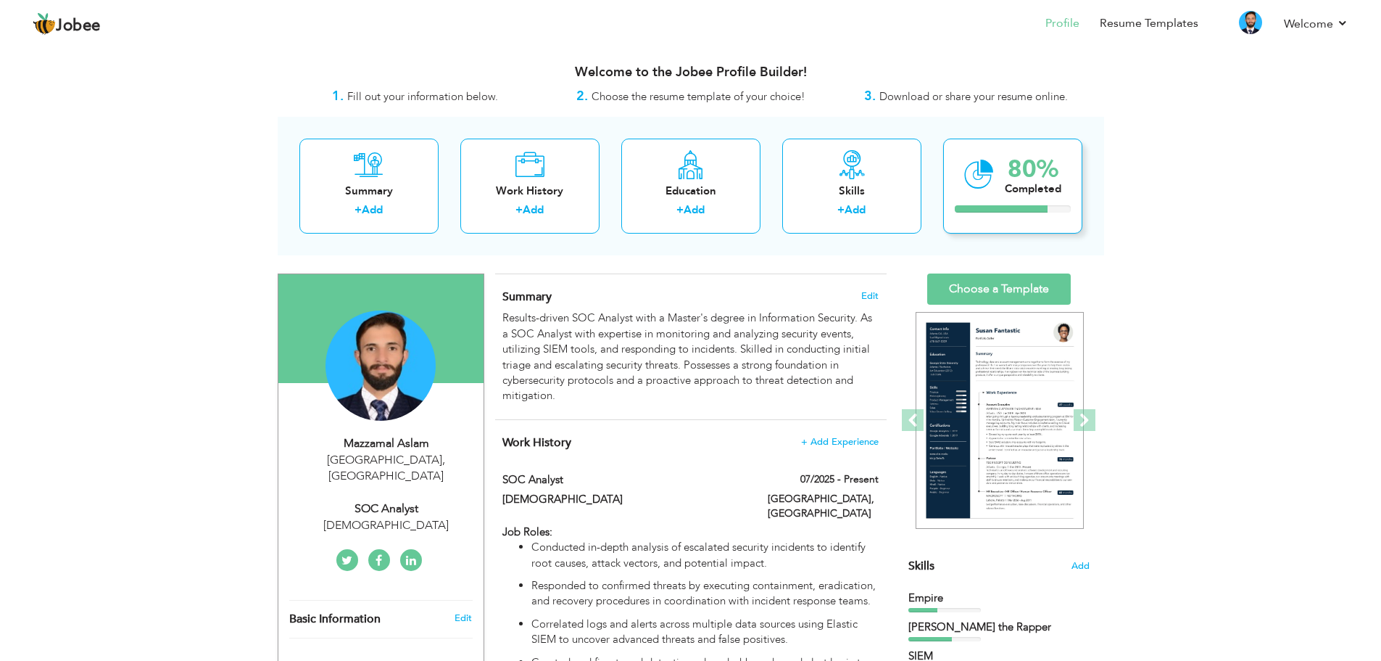
click at [1007, 185] on div "Completed" at bounding box center [1033, 188] width 57 height 15
click at [1162, 23] on link "Resume Templates" at bounding box center [1149, 23] width 99 height 17
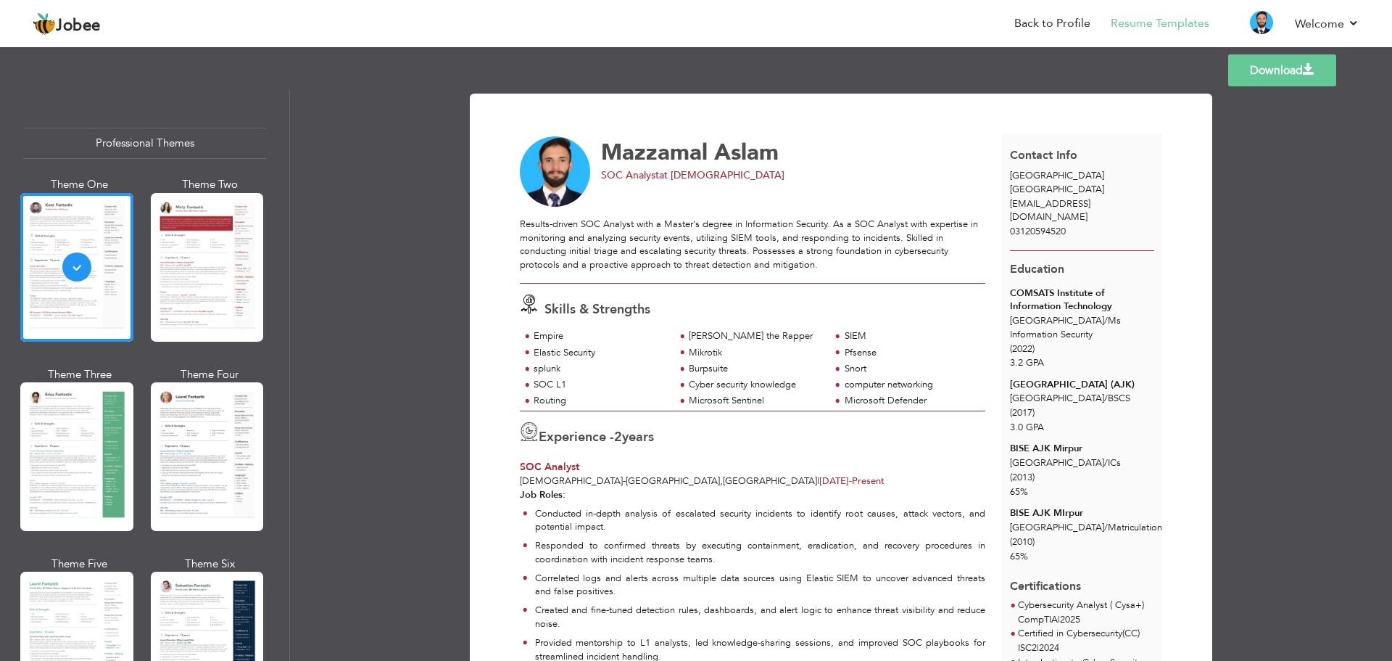
click at [1278, 73] on link "Download" at bounding box center [1282, 70] width 108 height 32
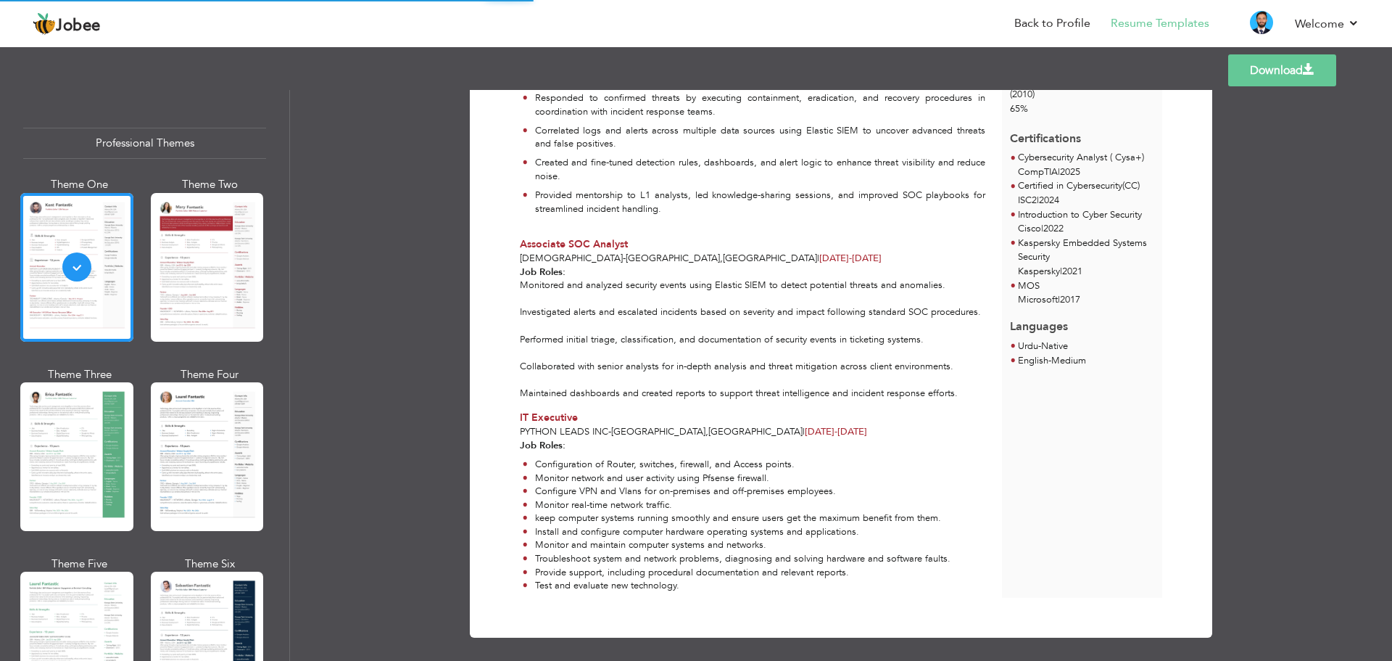
scroll to position [455, 0]
